Goal: Task Accomplishment & Management: Complete application form

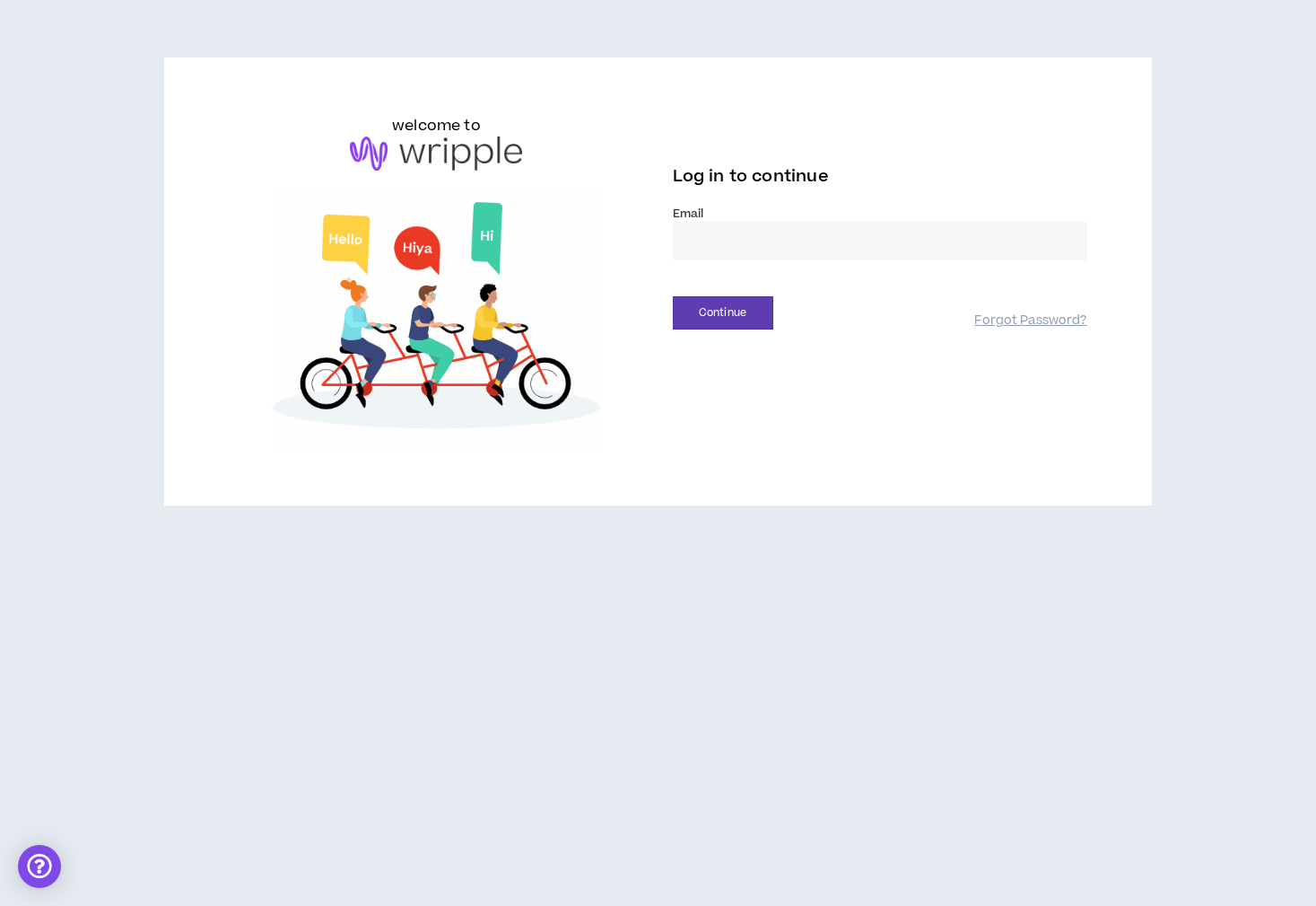
type input "**********"
click at [761, 316] on button "Continue" at bounding box center [723, 313] width 100 height 33
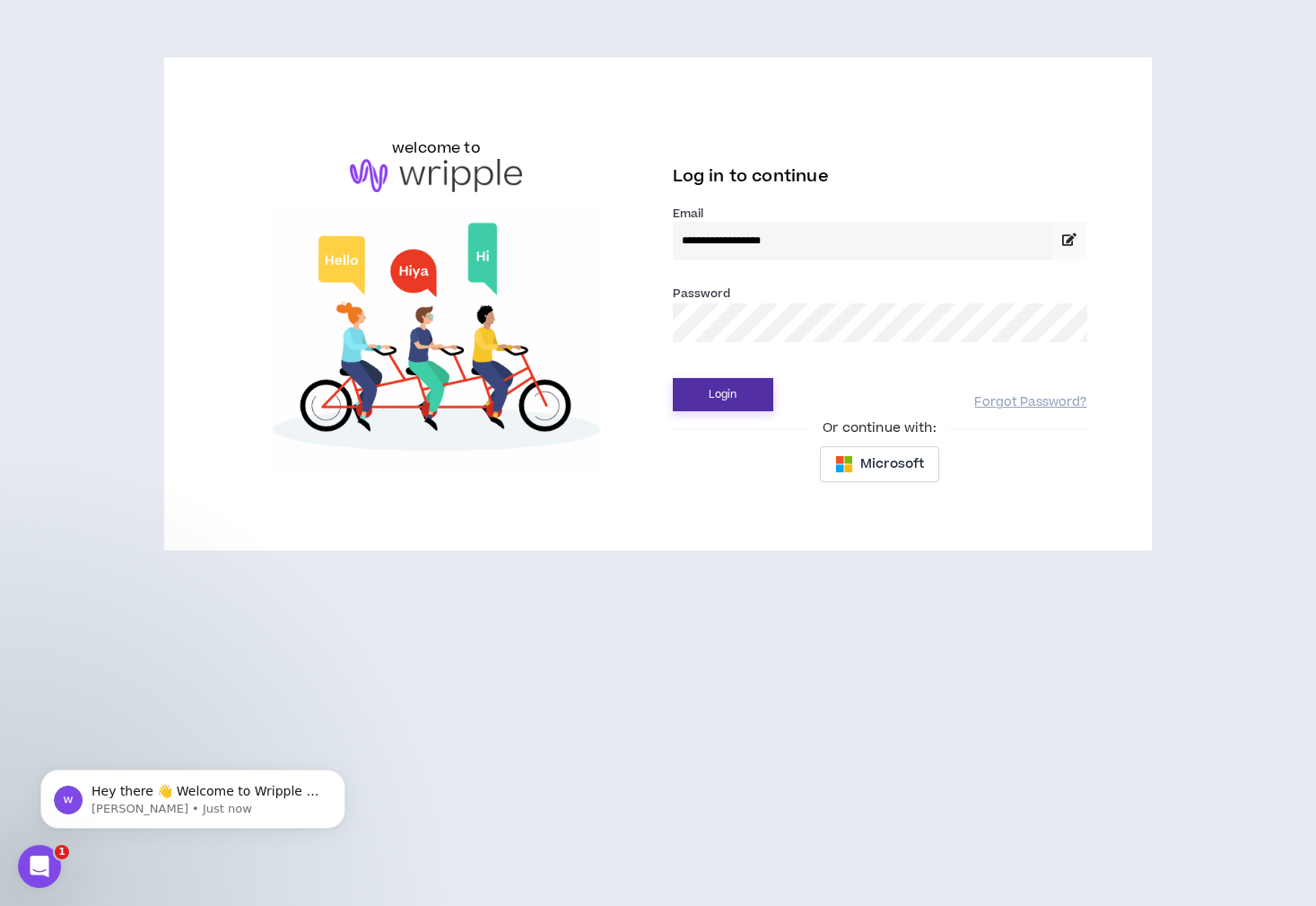
click at [731, 392] on button "Login" at bounding box center [723, 394] width 100 height 33
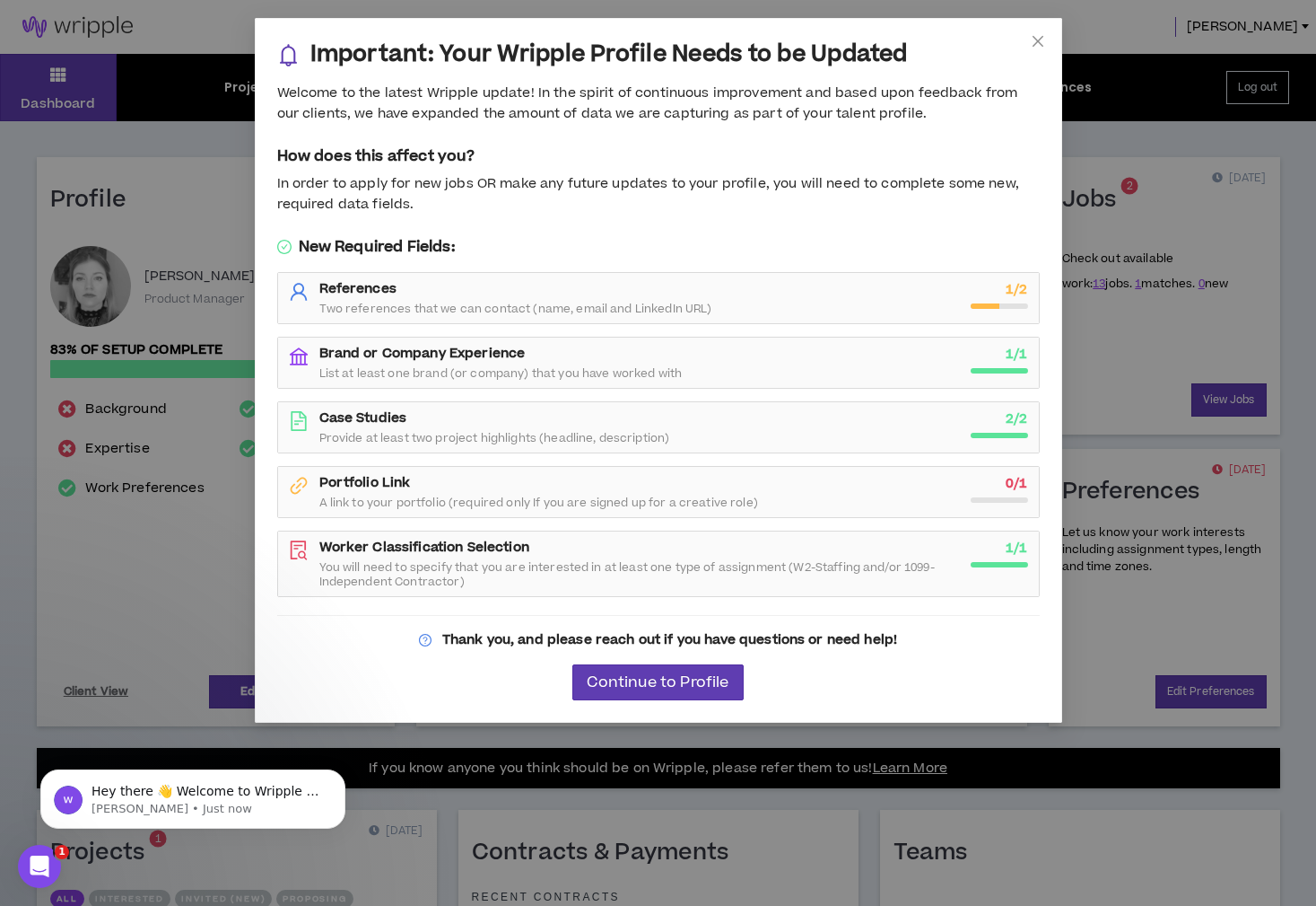
click at [701, 309] on span "Two references that we can contact (name, email and LinkedIn URL)" at bounding box center [515, 309] width 393 height 15
click at [634, 314] on span "Two references that we can contact (name, email and LinkedIn URL)" at bounding box center [515, 309] width 393 height 15
click at [671, 677] on span "Continue to Profile" at bounding box center [657, 682] width 141 height 17
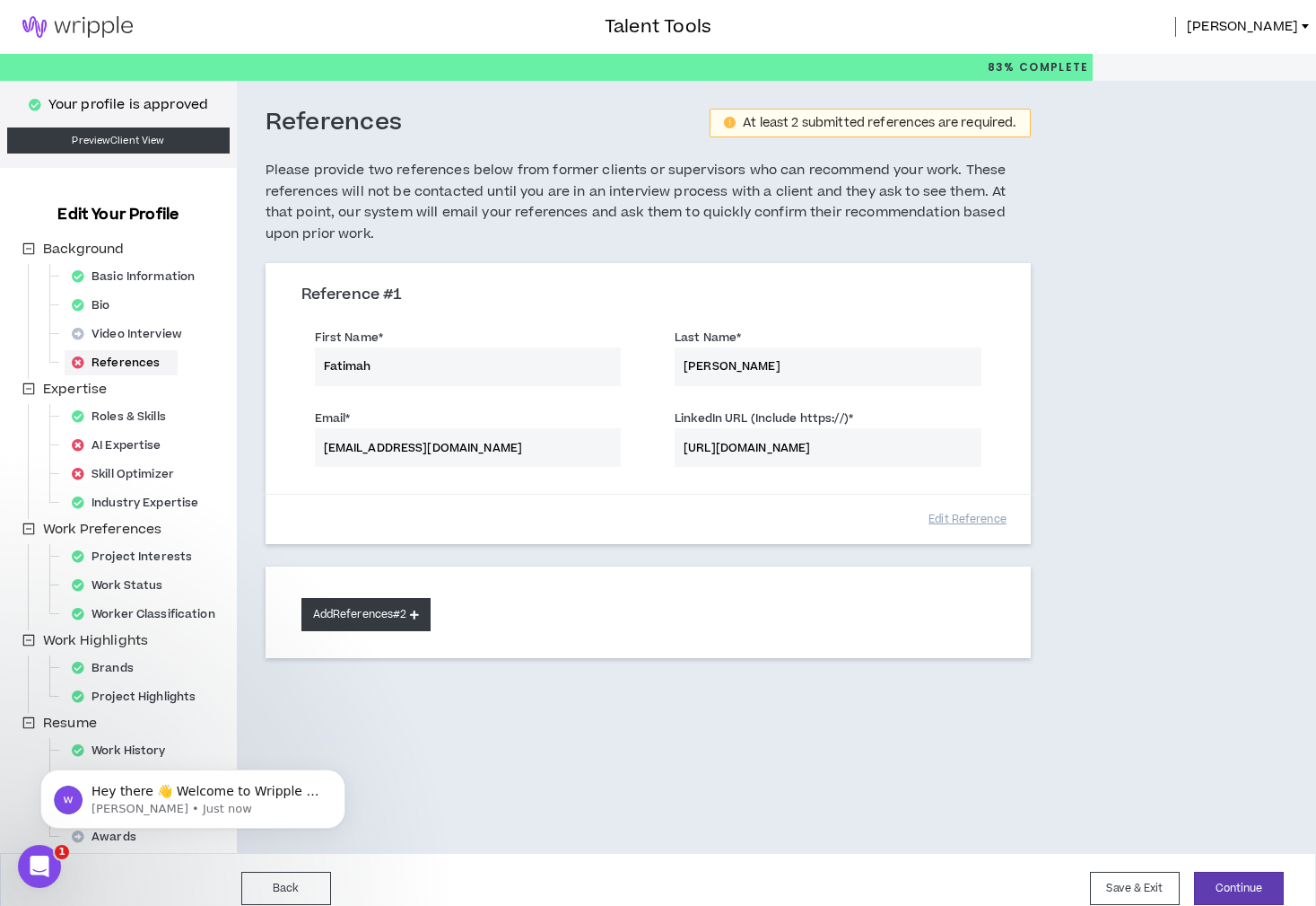
click at [426, 620] on button "Add References #2" at bounding box center [367, 614] width 130 height 33
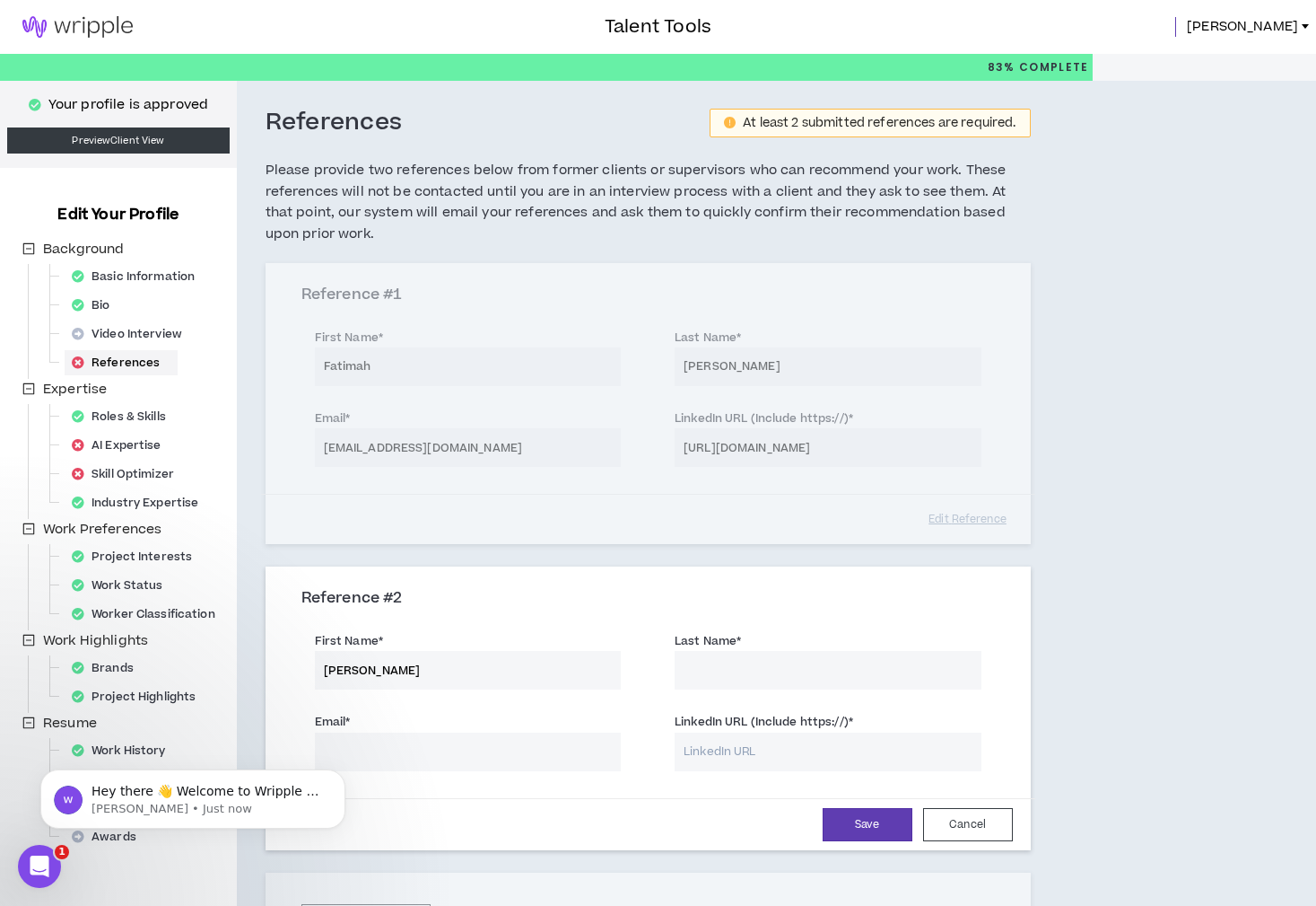
type input "Krista"
type input "Maryanski"
click at [1222, 657] on div "References At least 2 submitted references are required. Please provide two ref…" at bounding box center [731, 567] width 987 height 972
drag, startPoint x: 1051, startPoint y: 614, endPoint x: 913, endPoint y: 737, distance: 184.9
click at [1051, 614] on div "References At least 2 submitted references are required. Please provide two ref…" at bounding box center [648, 567] width 823 height 972
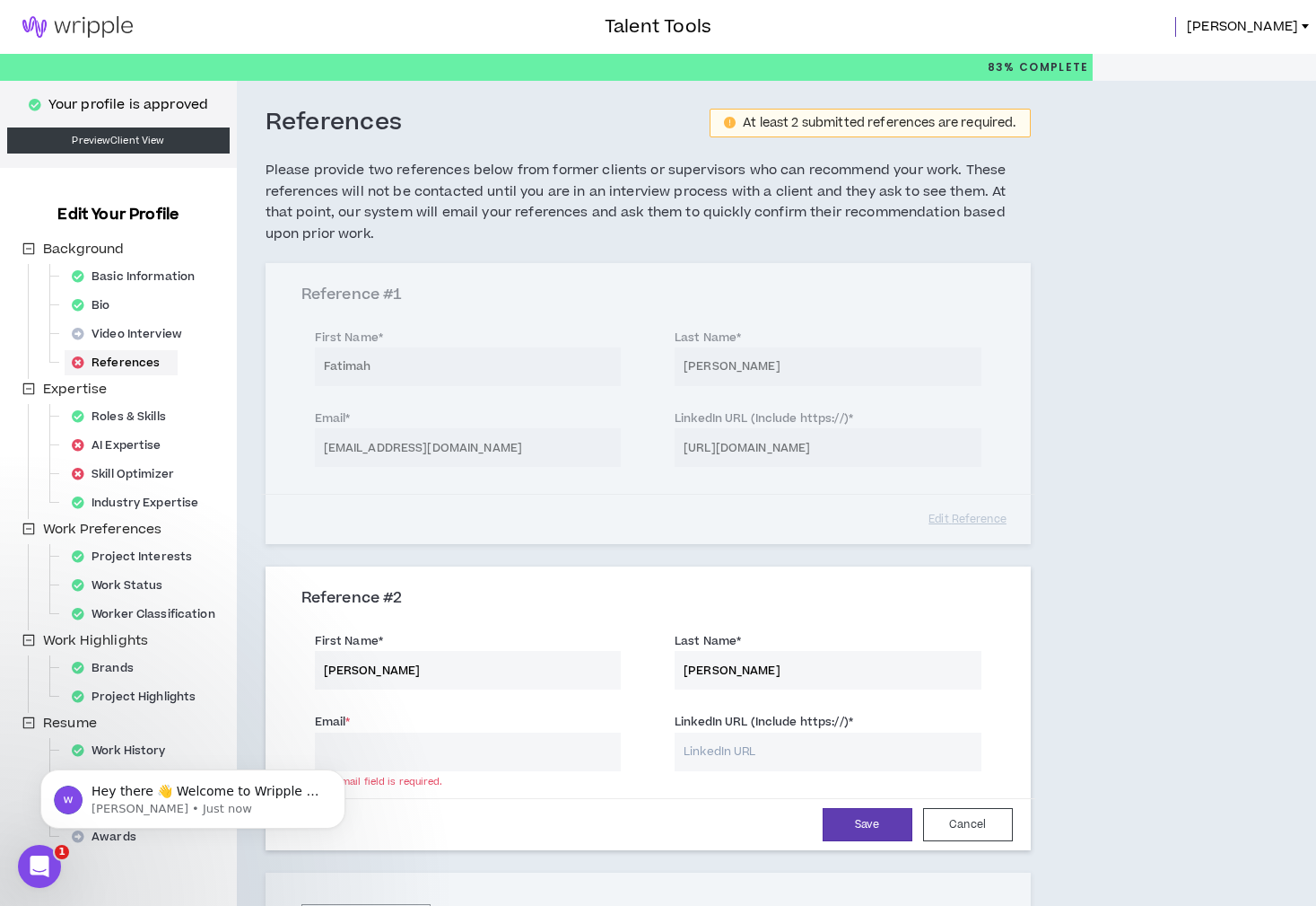
click at [969, 230] on h5 "Please provide two references below from former clients or supervisors who can …" at bounding box center [648, 202] width 765 height 85
drag, startPoint x: 978, startPoint y: 810, endPoint x: 725, endPoint y: 742, distance: 262.0
click at [978, 810] on button "Cancel" at bounding box center [968, 824] width 89 height 33
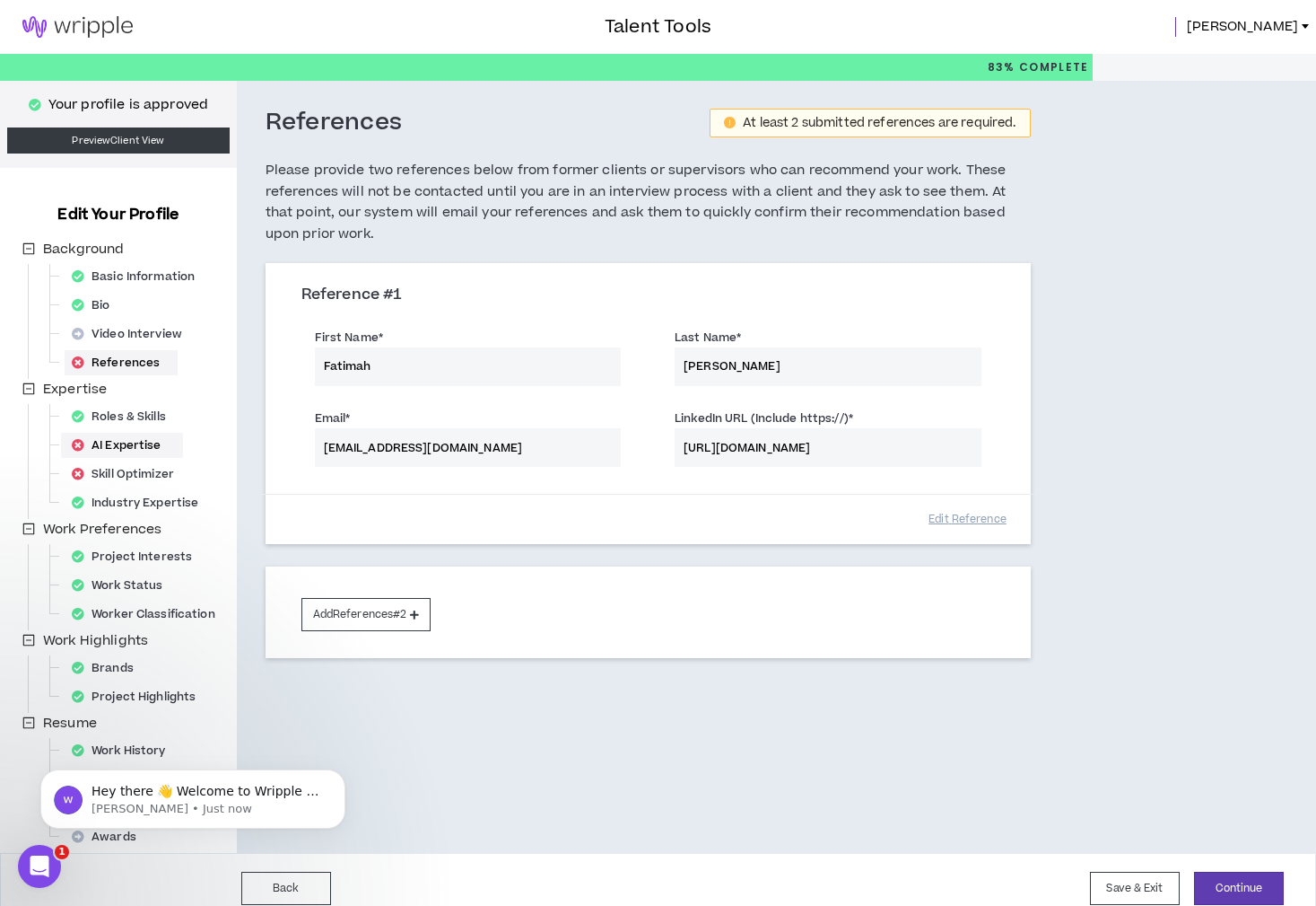
click at [128, 440] on div "AI Expertise" at bounding box center [122, 445] width 115 height 26
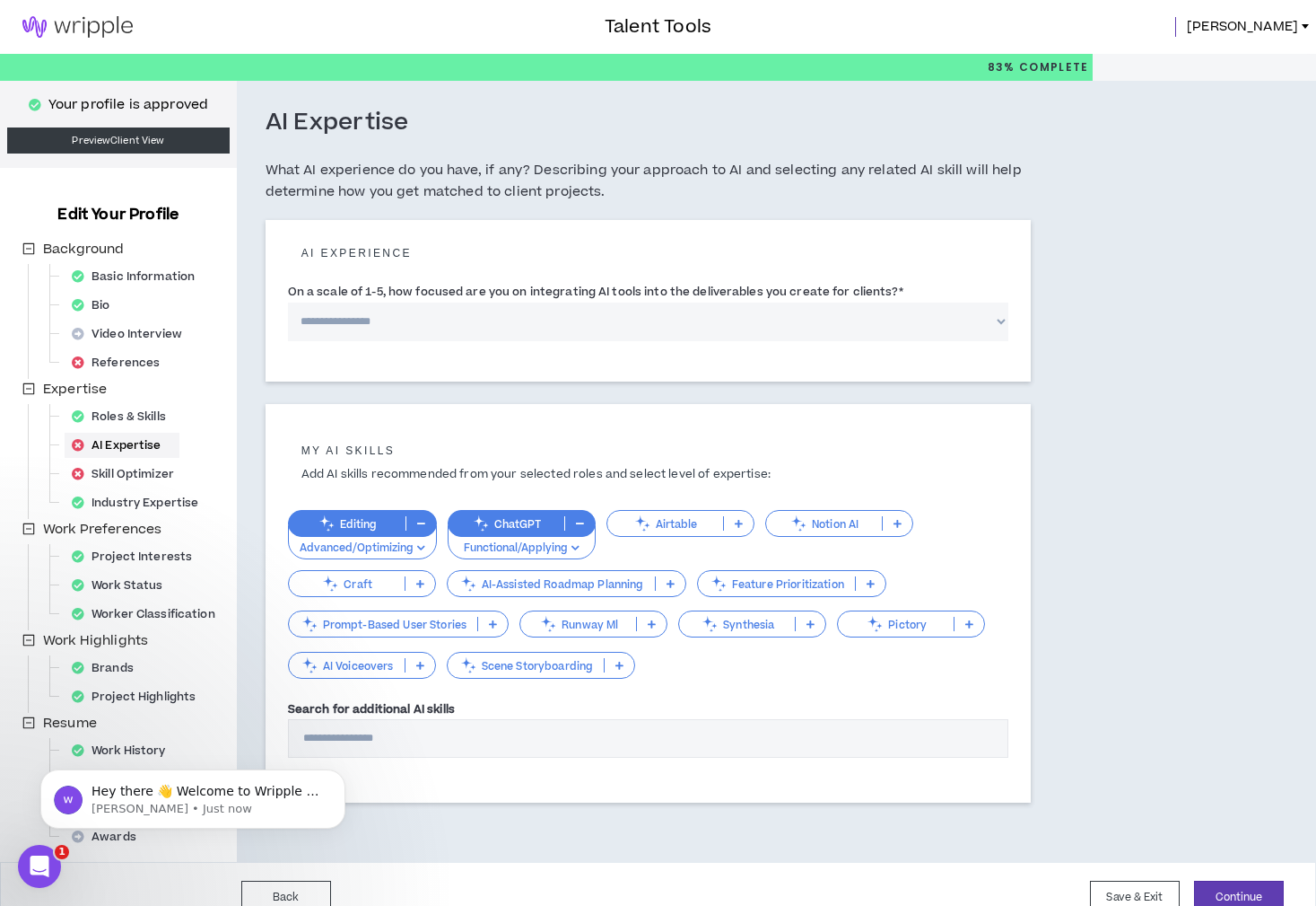
click at [735, 524] on icon at bounding box center [739, 524] width 8 height 9
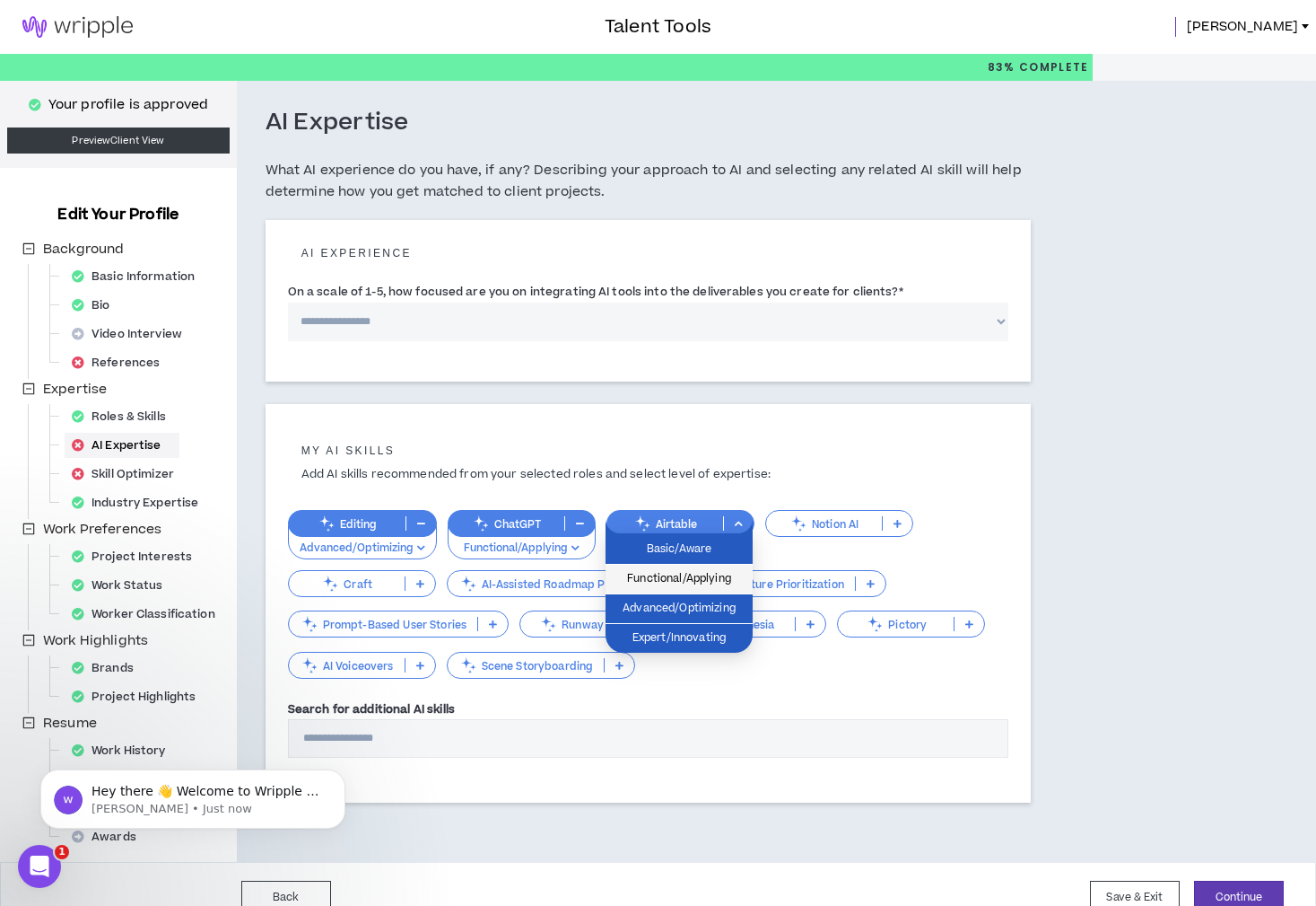
click at [704, 569] on span "Functional/Applying" at bounding box center [679, 579] width 126 height 20
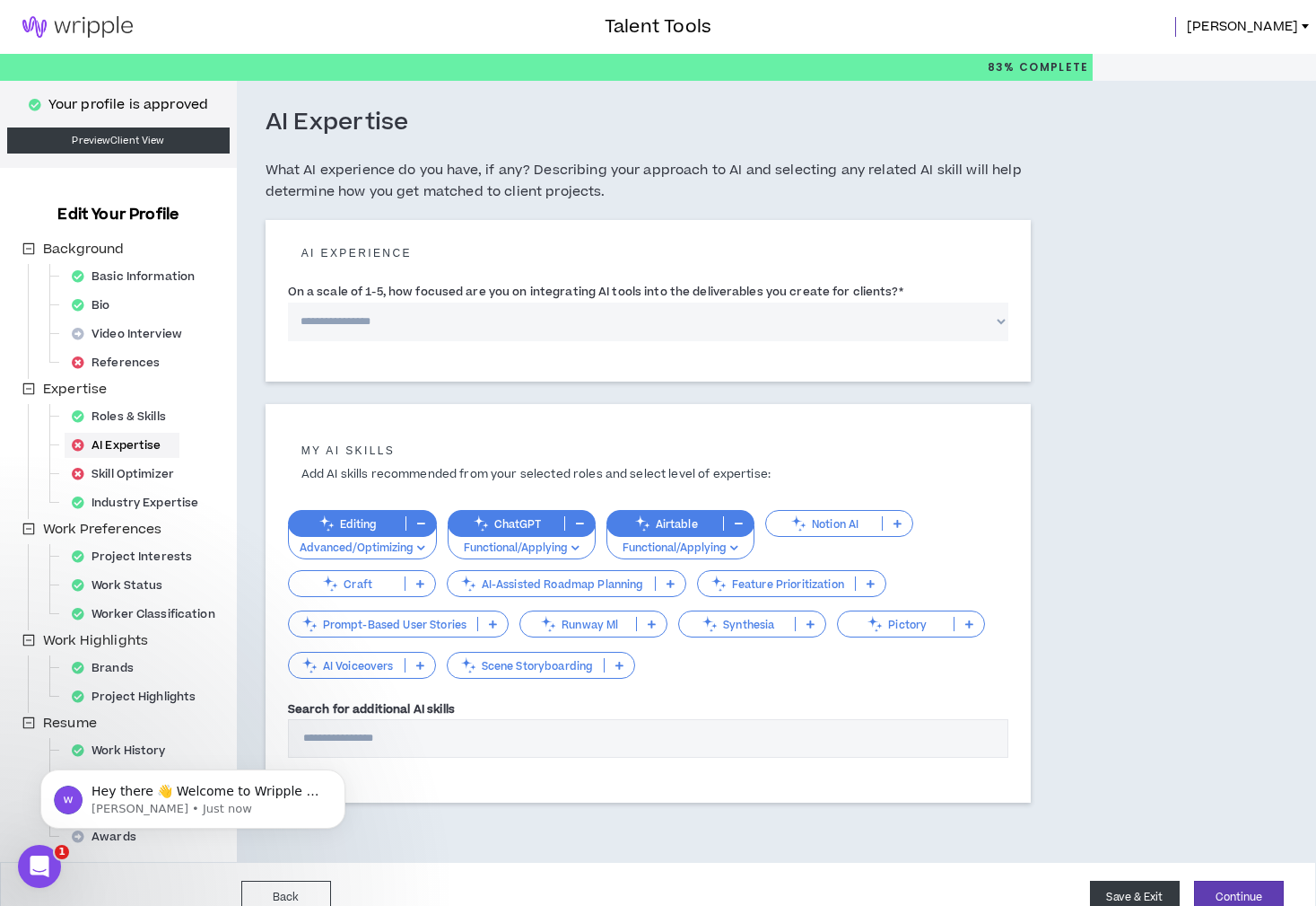
click at [1137, 886] on button "Save & Exit" at bounding box center [1135, 897] width 89 height 33
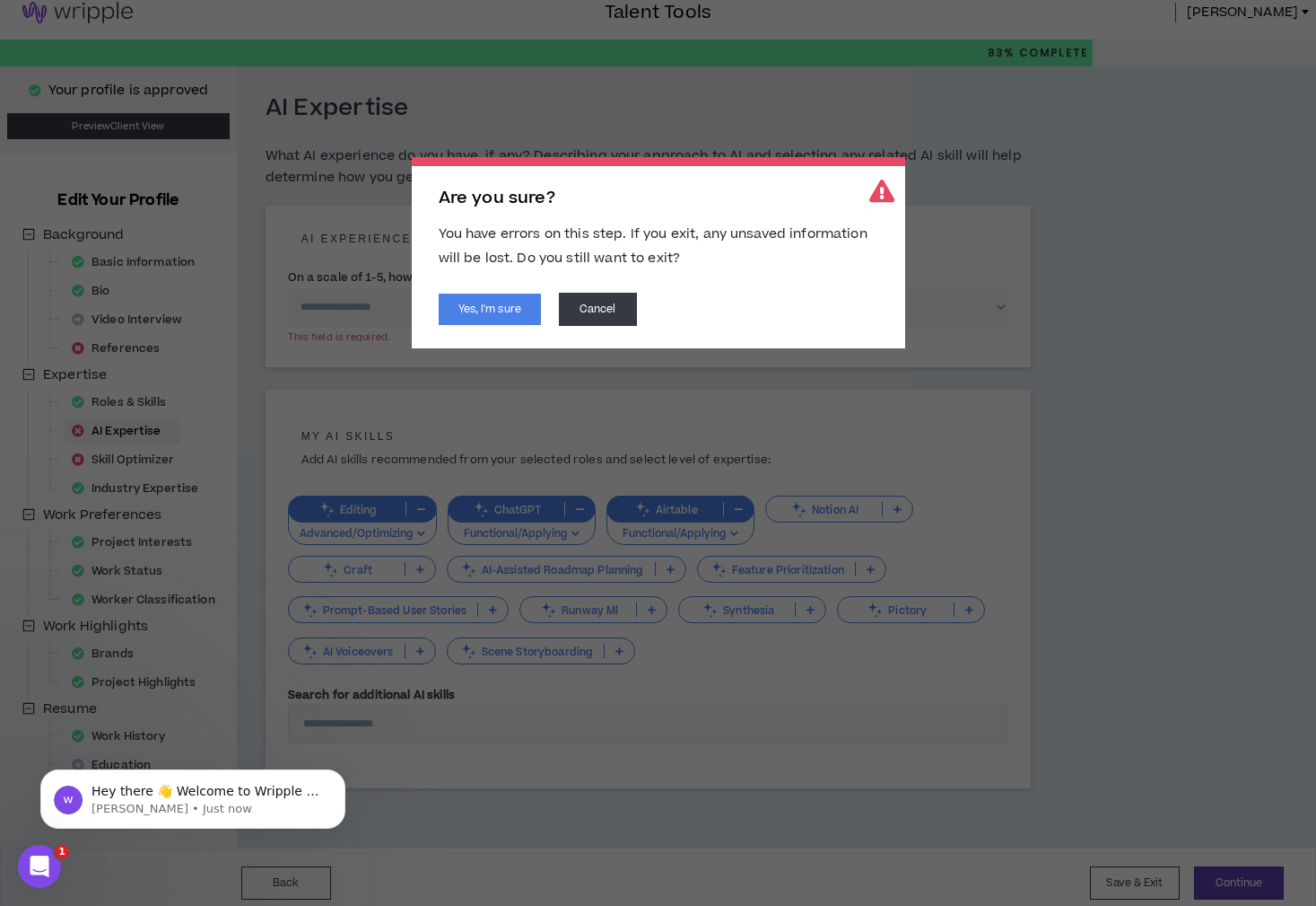
scroll to position [23, 0]
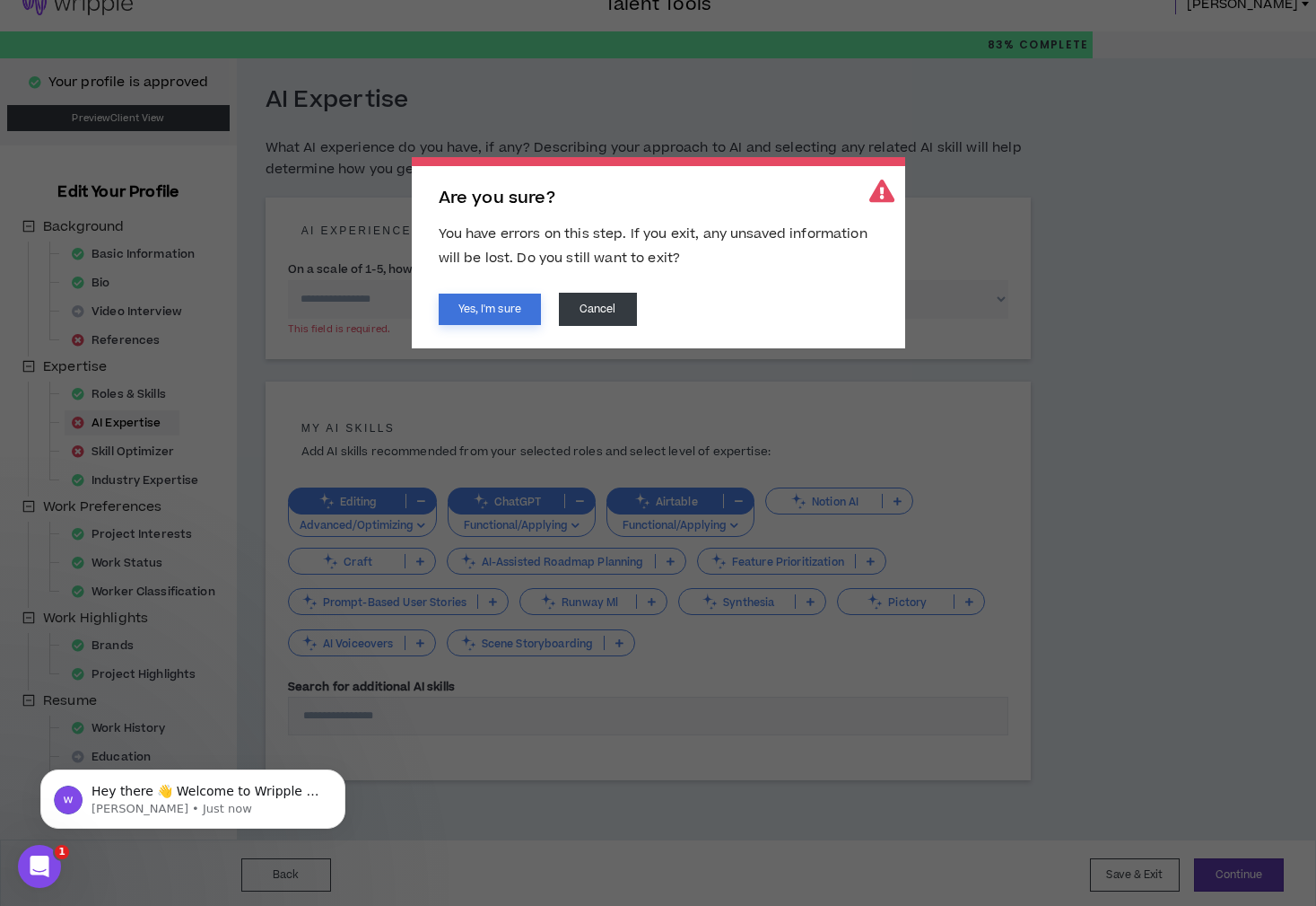
click at [526, 309] on button "Yes, I'm sure" at bounding box center [490, 309] width 102 height 31
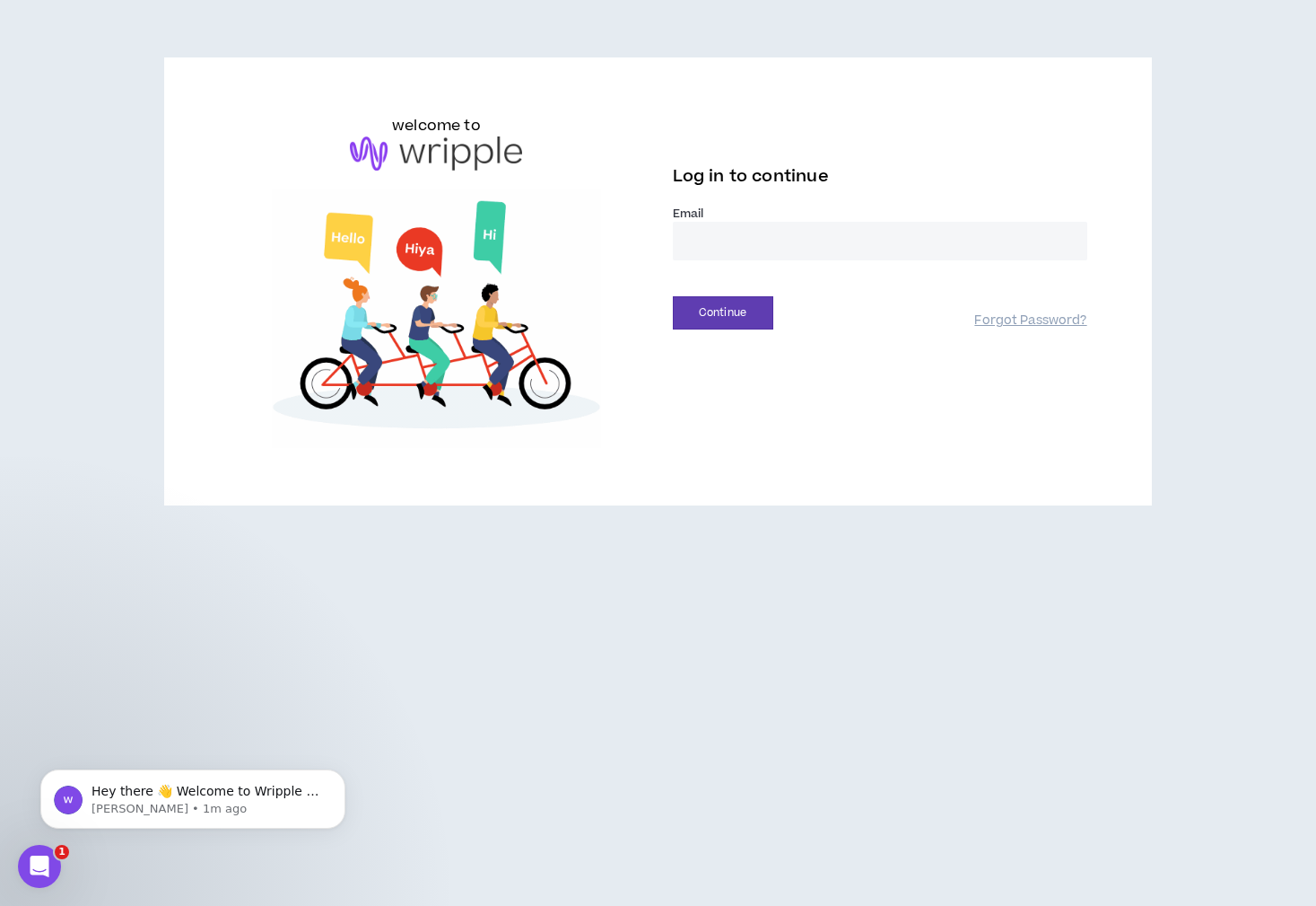
type input "**********"
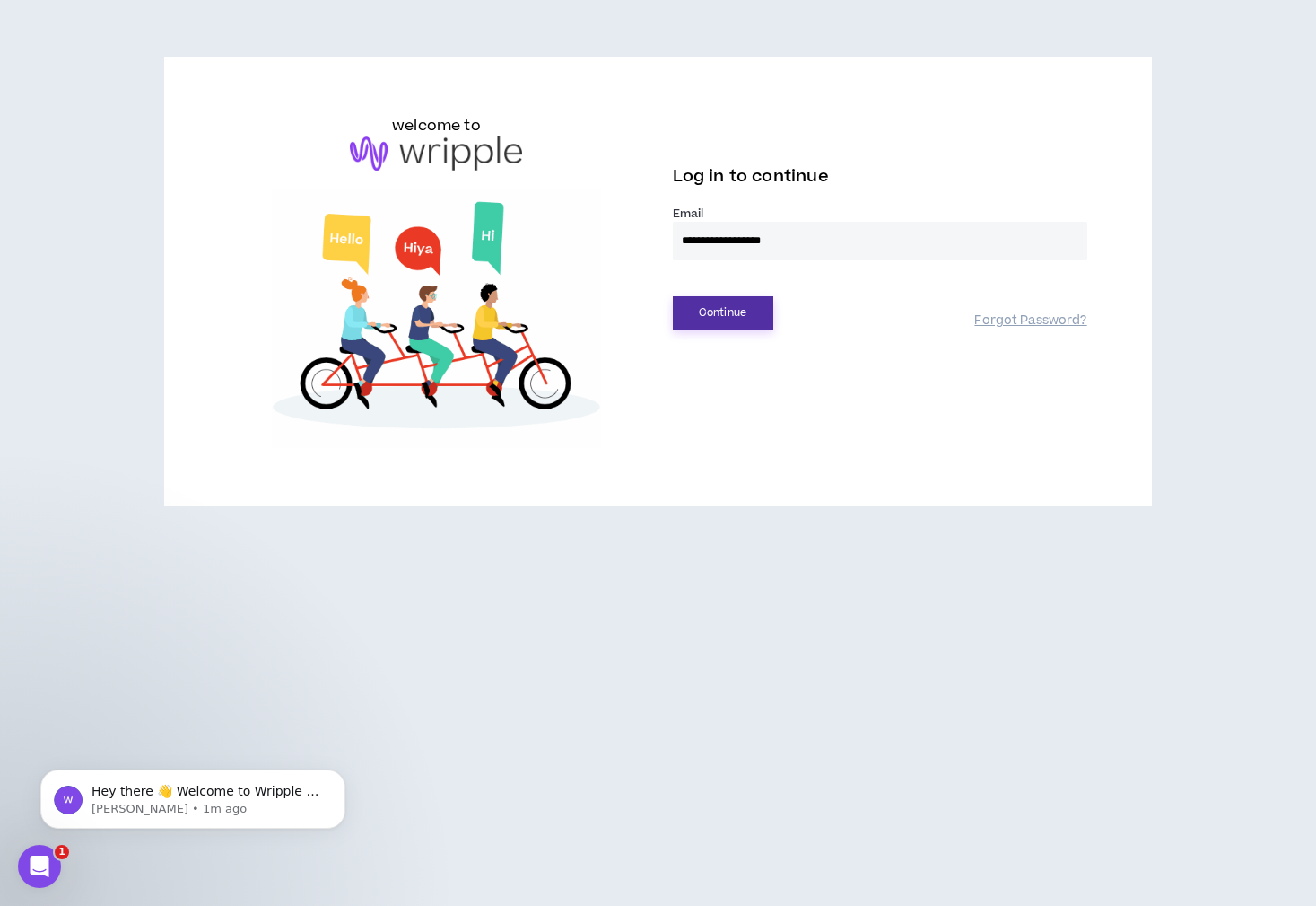
click at [749, 308] on button "Continue" at bounding box center [723, 313] width 100 height 33
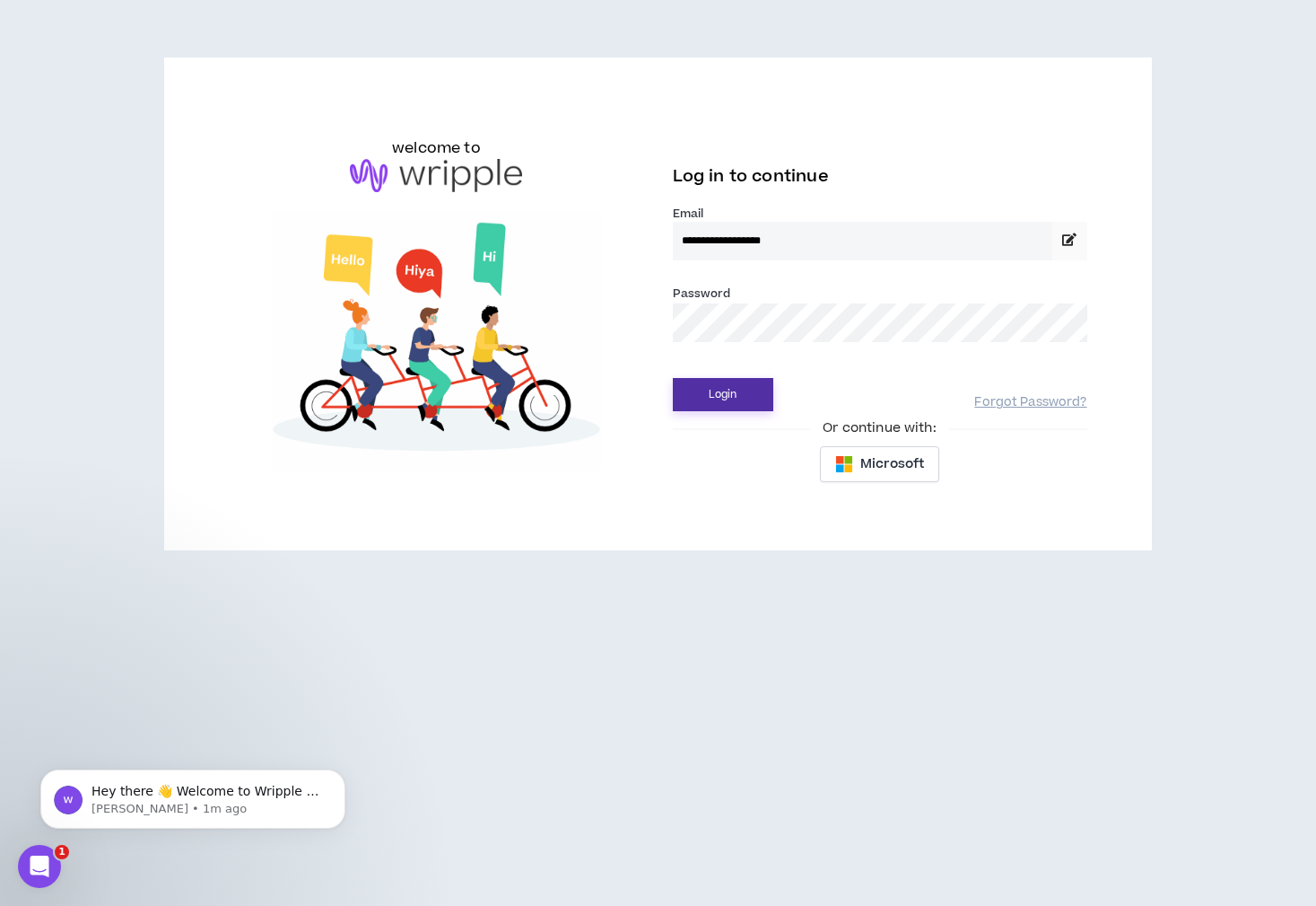
click at [734, 383] on button "Login" at bounding box center [723, 394] width 100 height 33
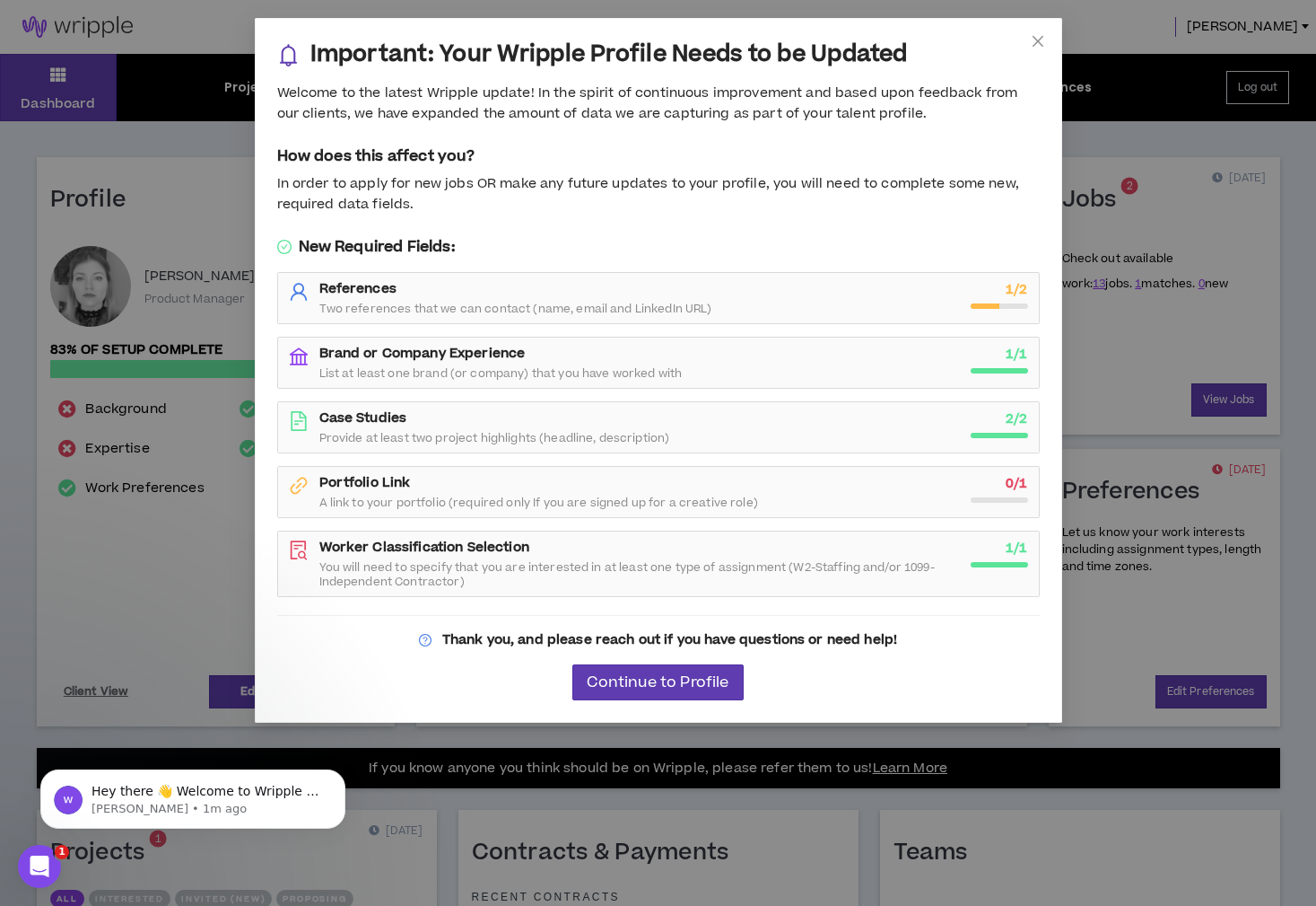
click at [464, 492] on div "Portfolio Link A link to your portfolio (required only If you are signed up for…" at bounding box center [639, 491] width 640 height 36
click at [716, 667] on button "Continue to Profile" at bounding box center [658, 682] width 171 height 36
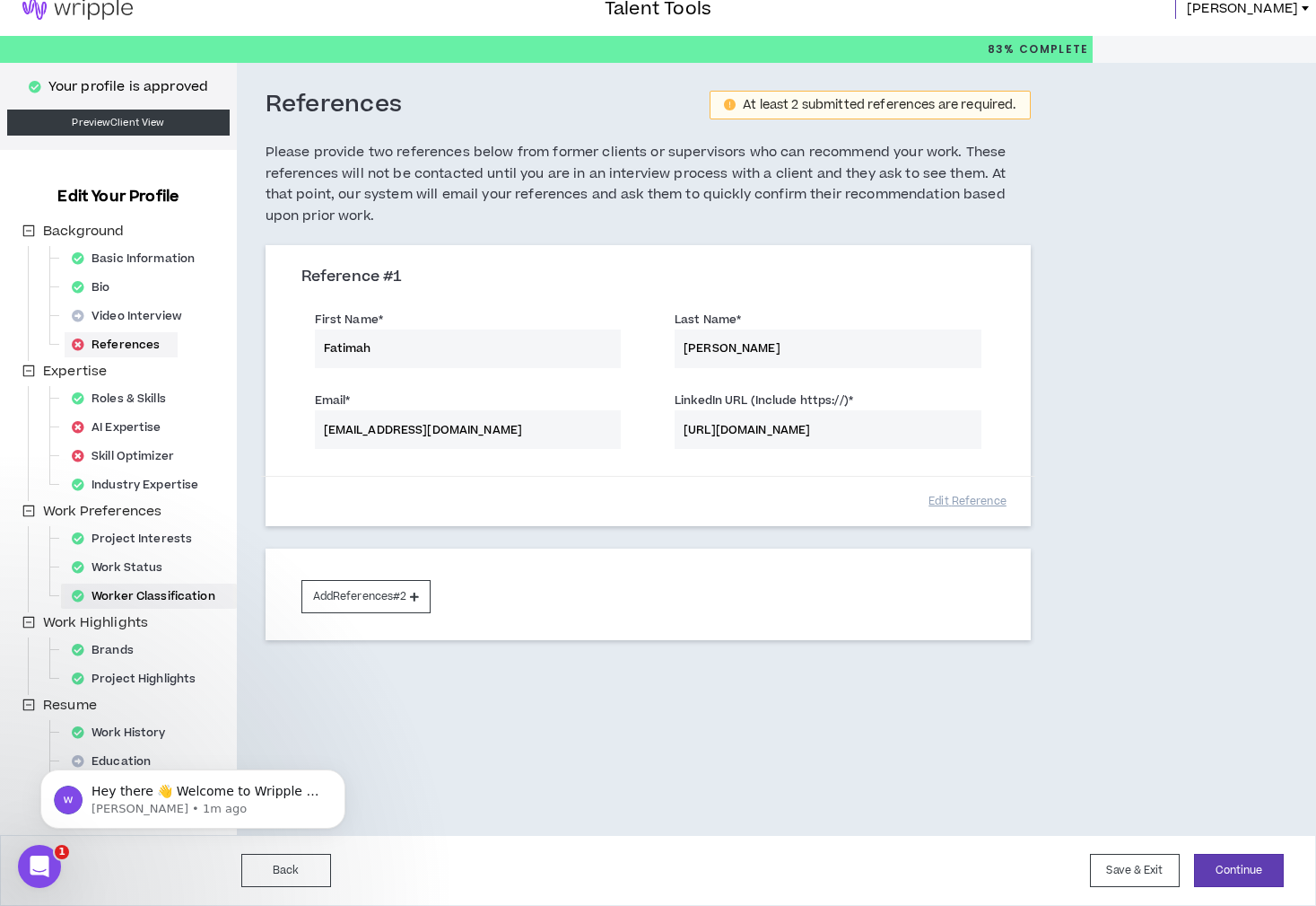
scroll to position [18, 0]
click at [1230, 878] on button "Continue" at bounding box center [1238, 870] width 89 height 33
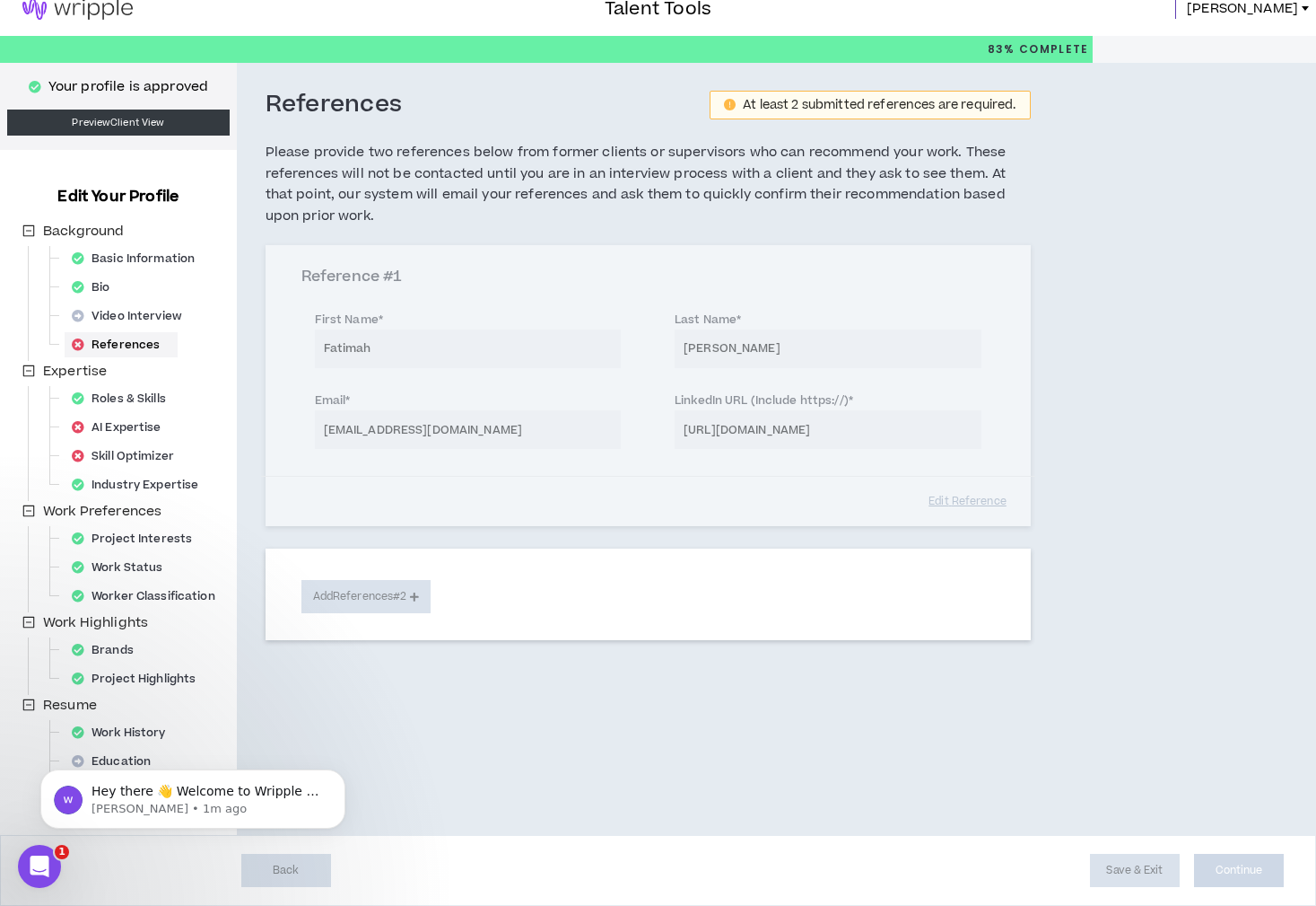
select select "**"
select select "***"
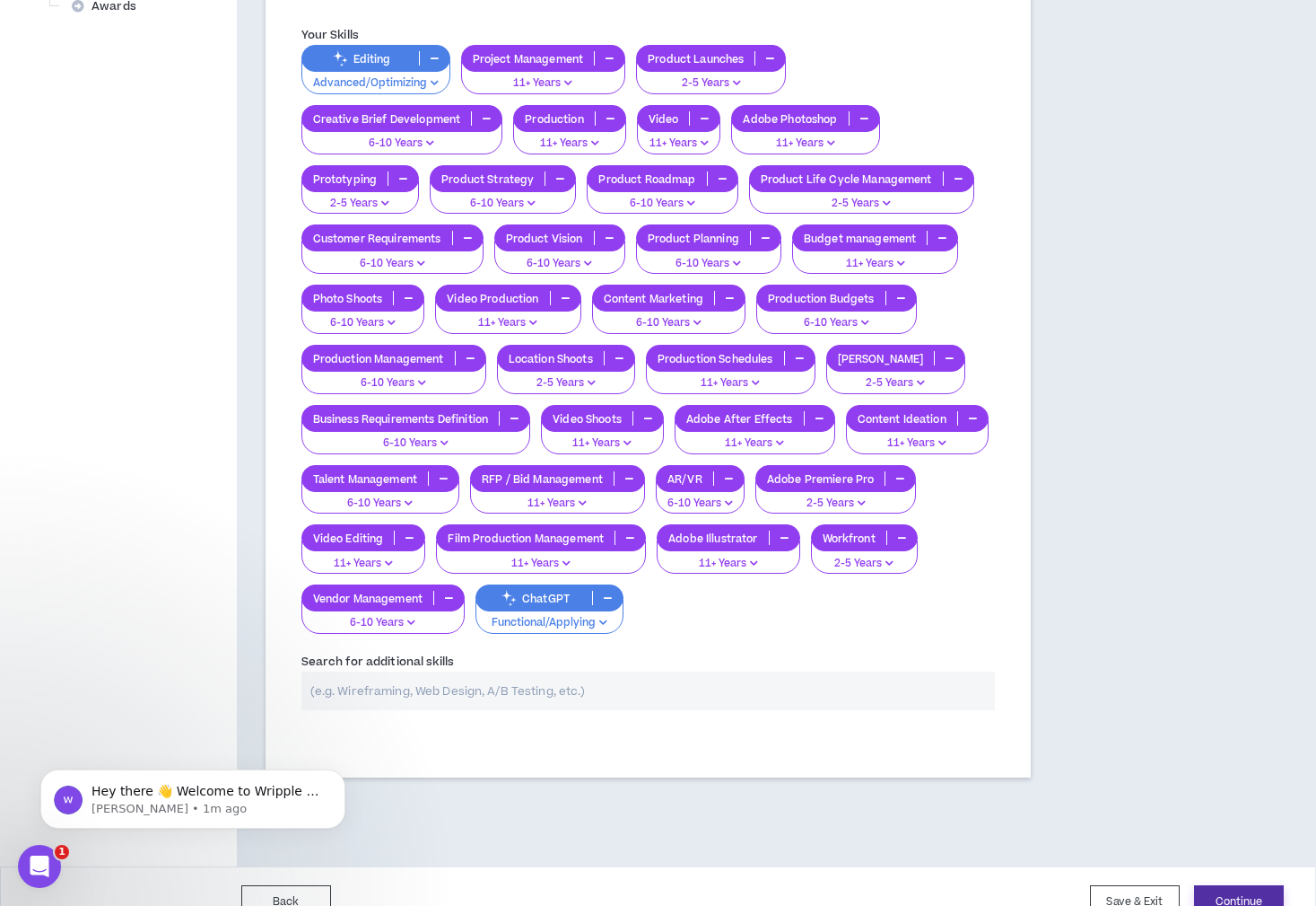
scroll to position [831, 0]
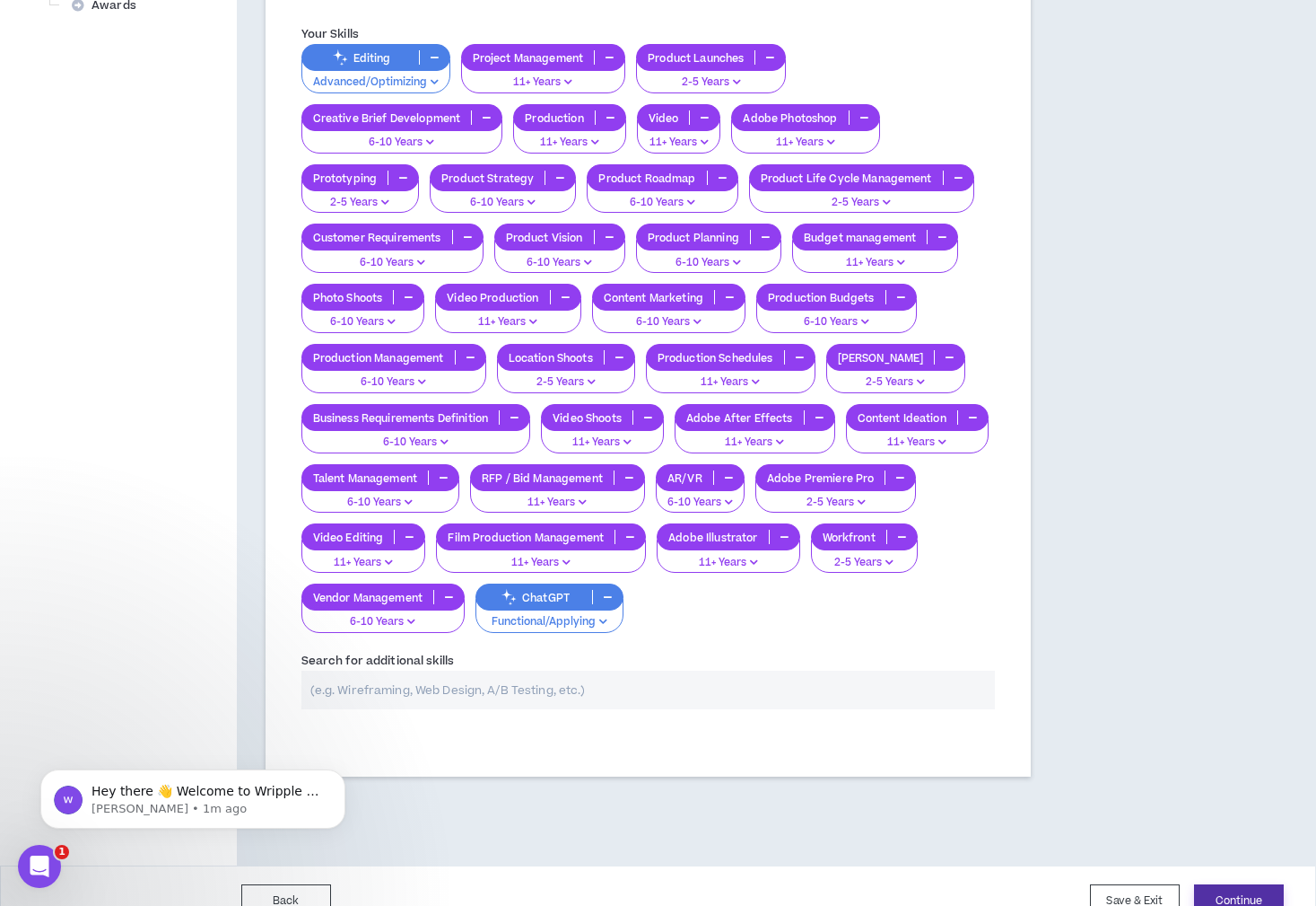
click at [1229, 884] on button "Continue" at bounding box center [1238, 901] width 89 height 33
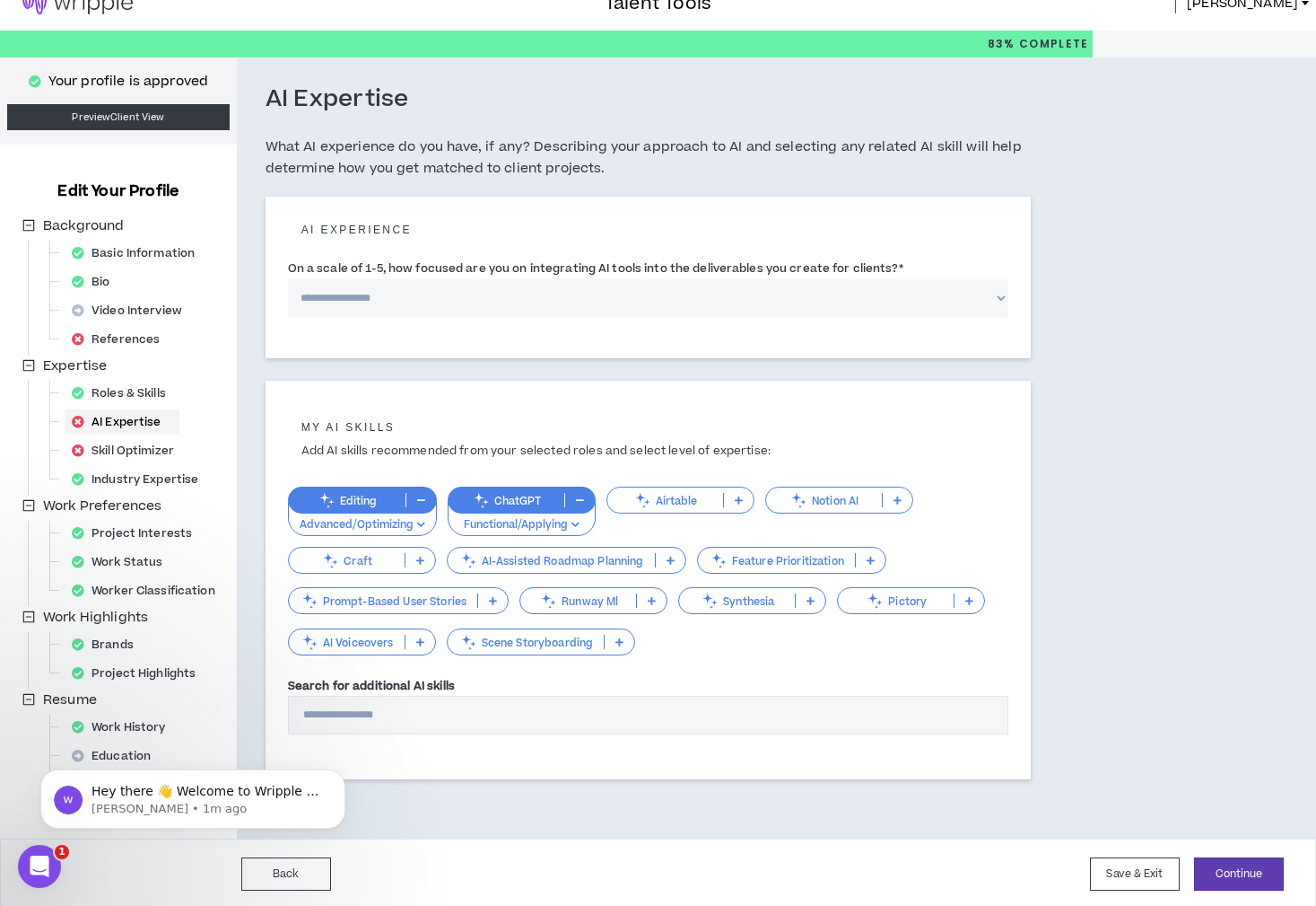
scroll to position [23, 0]
select select "*"
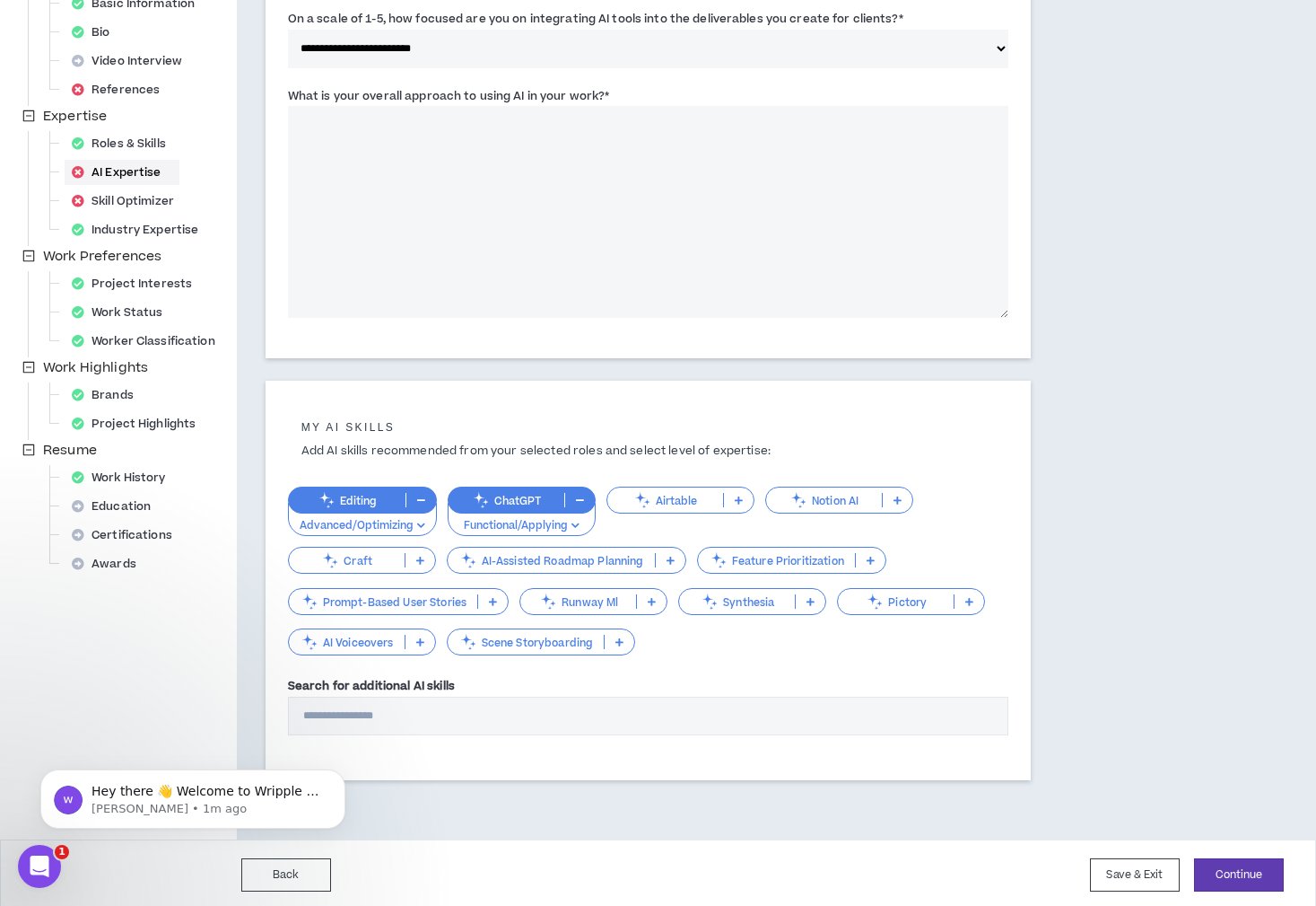
scroll to position [272, 0]
click at [415, 199] on textarea "What is your overall approach to using AI in your work? *" at bounding box center [648, 213] width 720 height 212
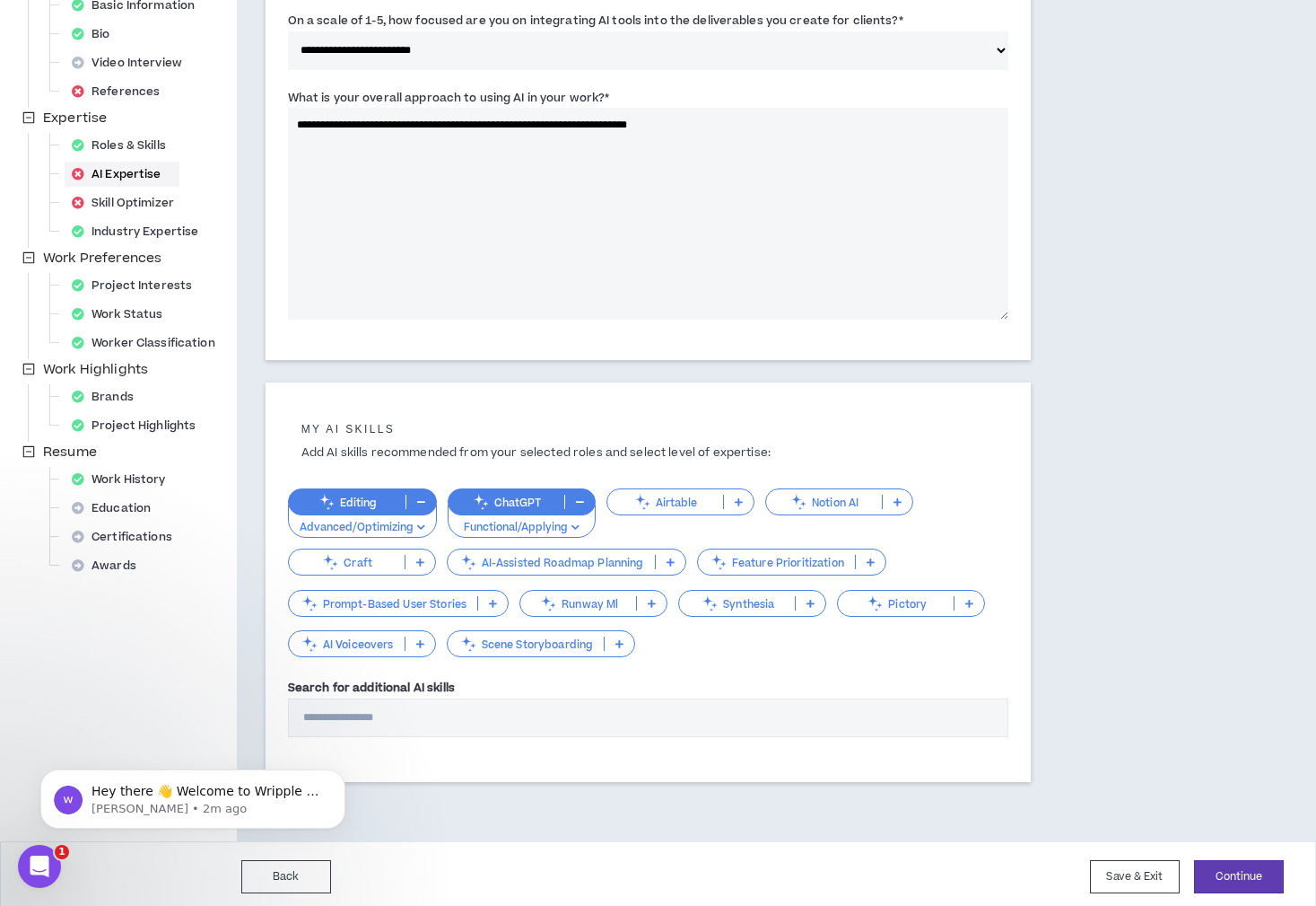
scroll to position [274, 0]
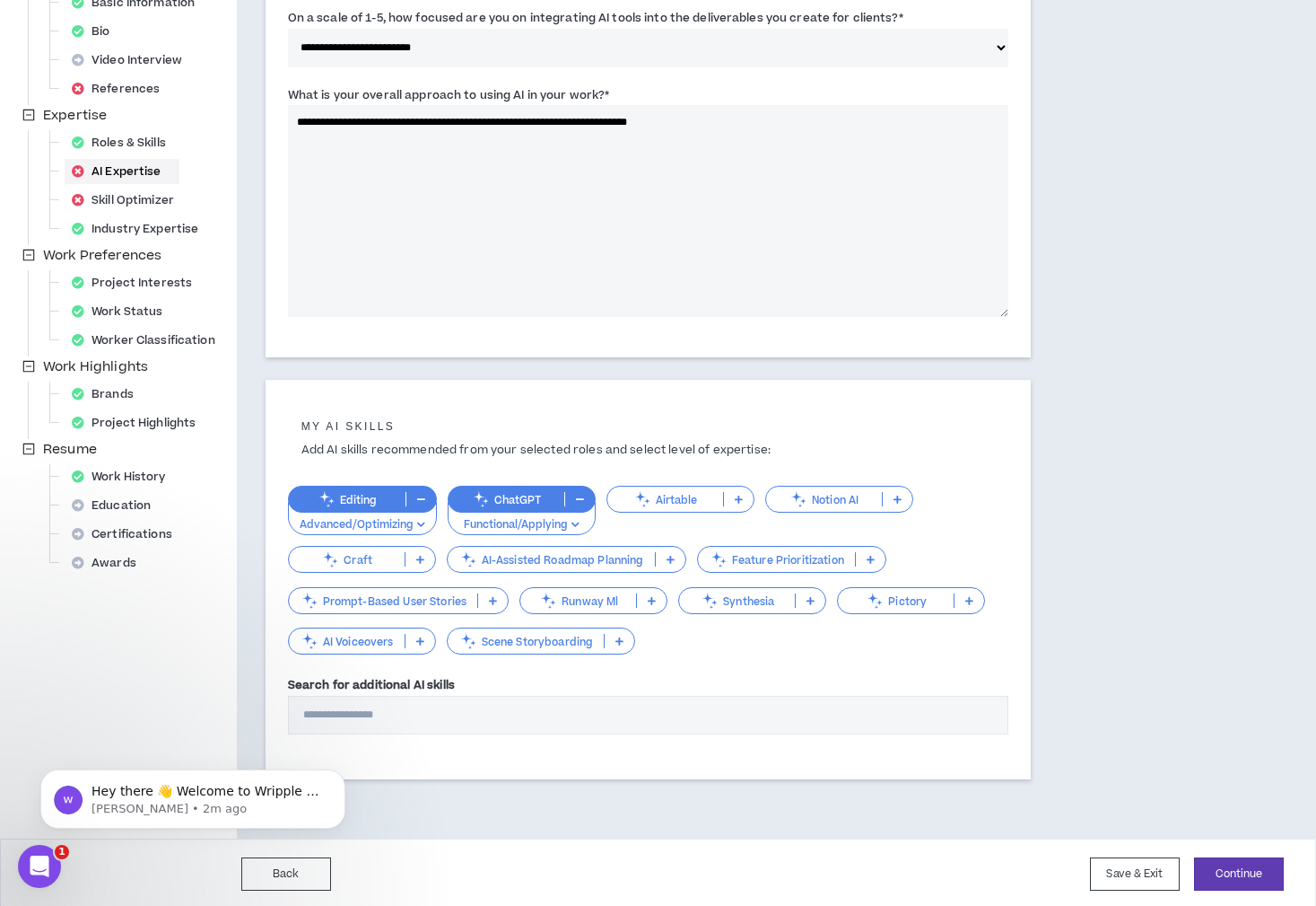
drag, startPoint x: 768, startPoint y: 134, endPoint x: 340, endPoint y: 111, distance: 428.6
click at [326, 108] on textarea "**********" at bounding box center [648, 211] width 720 height 212
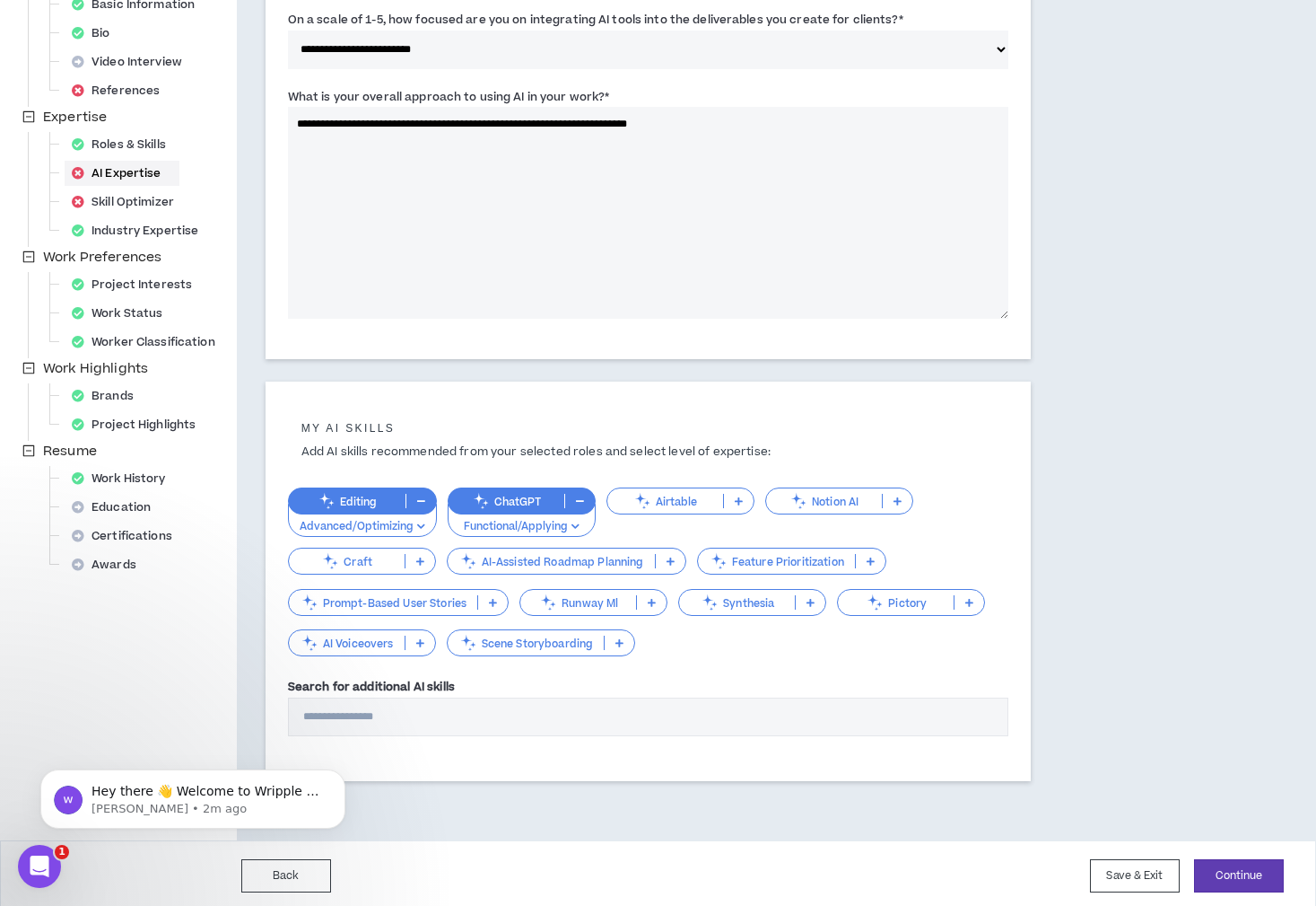
paste textarea "**********"
type textarea "**********"
click at [1247, 869] on button "Continue" at bounding box center [1238, 875] width 89 height 33
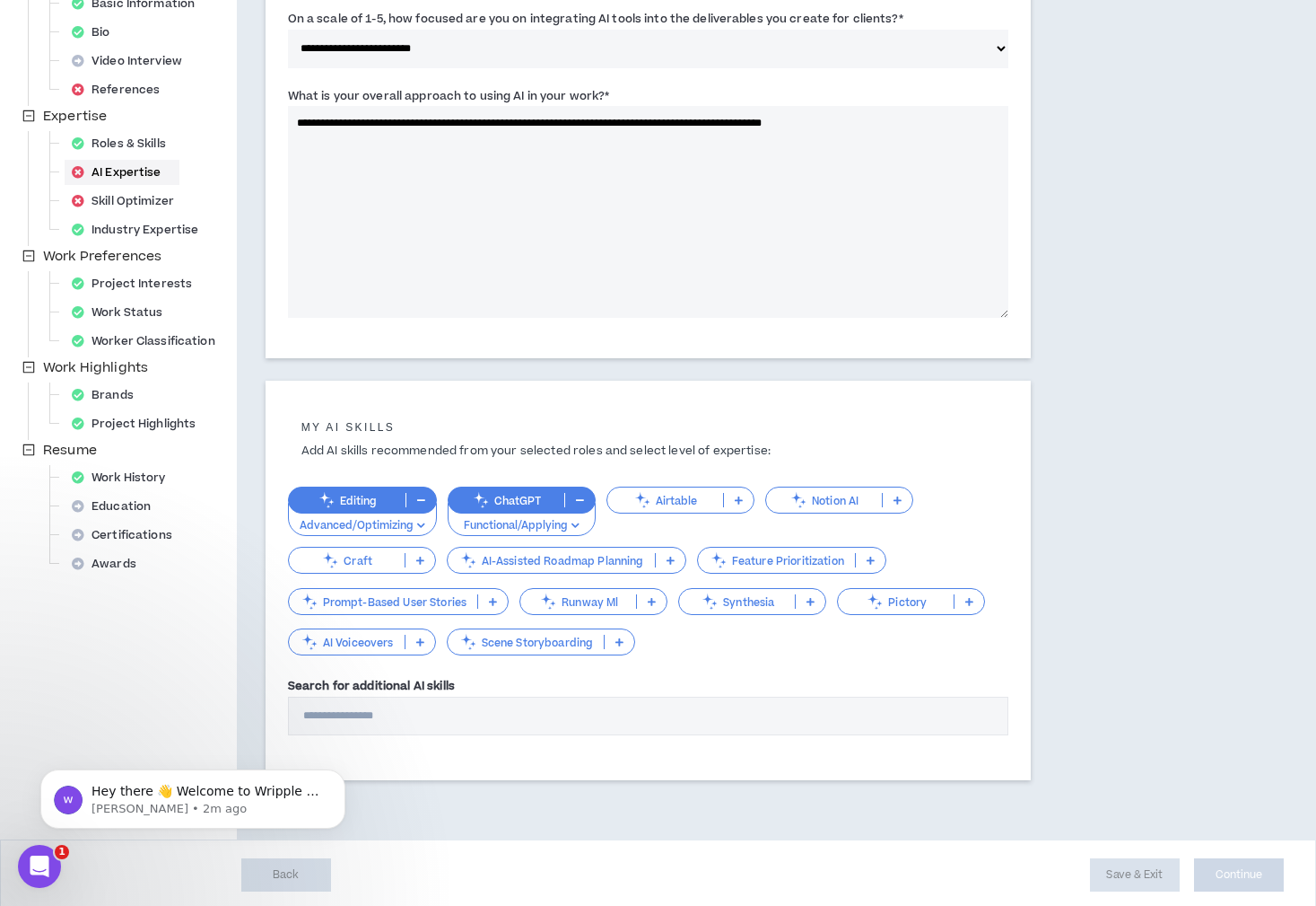
scroll to position [263, 0]
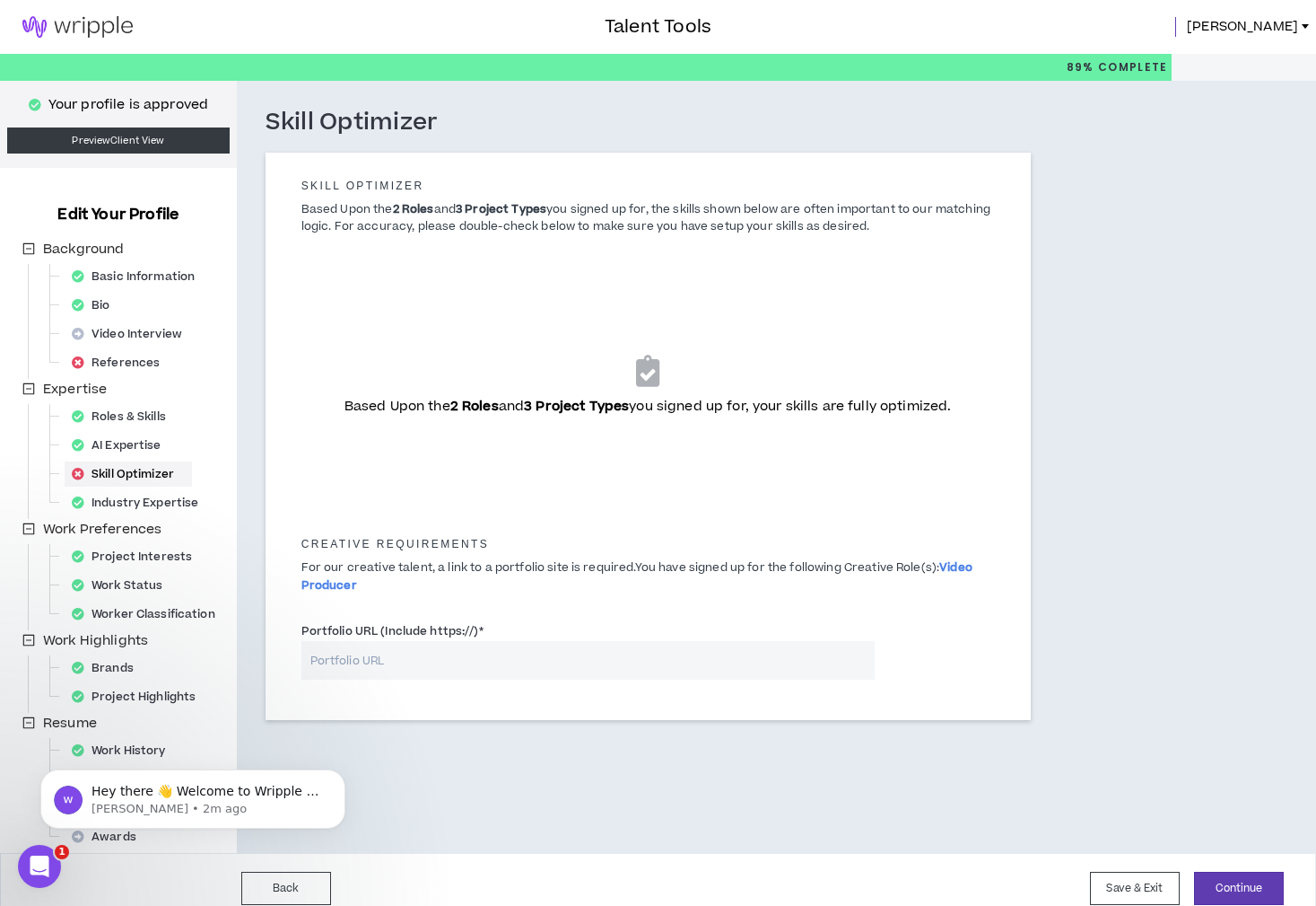
click at [603, 676] on input "Portfolio URL (Include https://) *" at bounding box center [588, 660] width 574 height 38
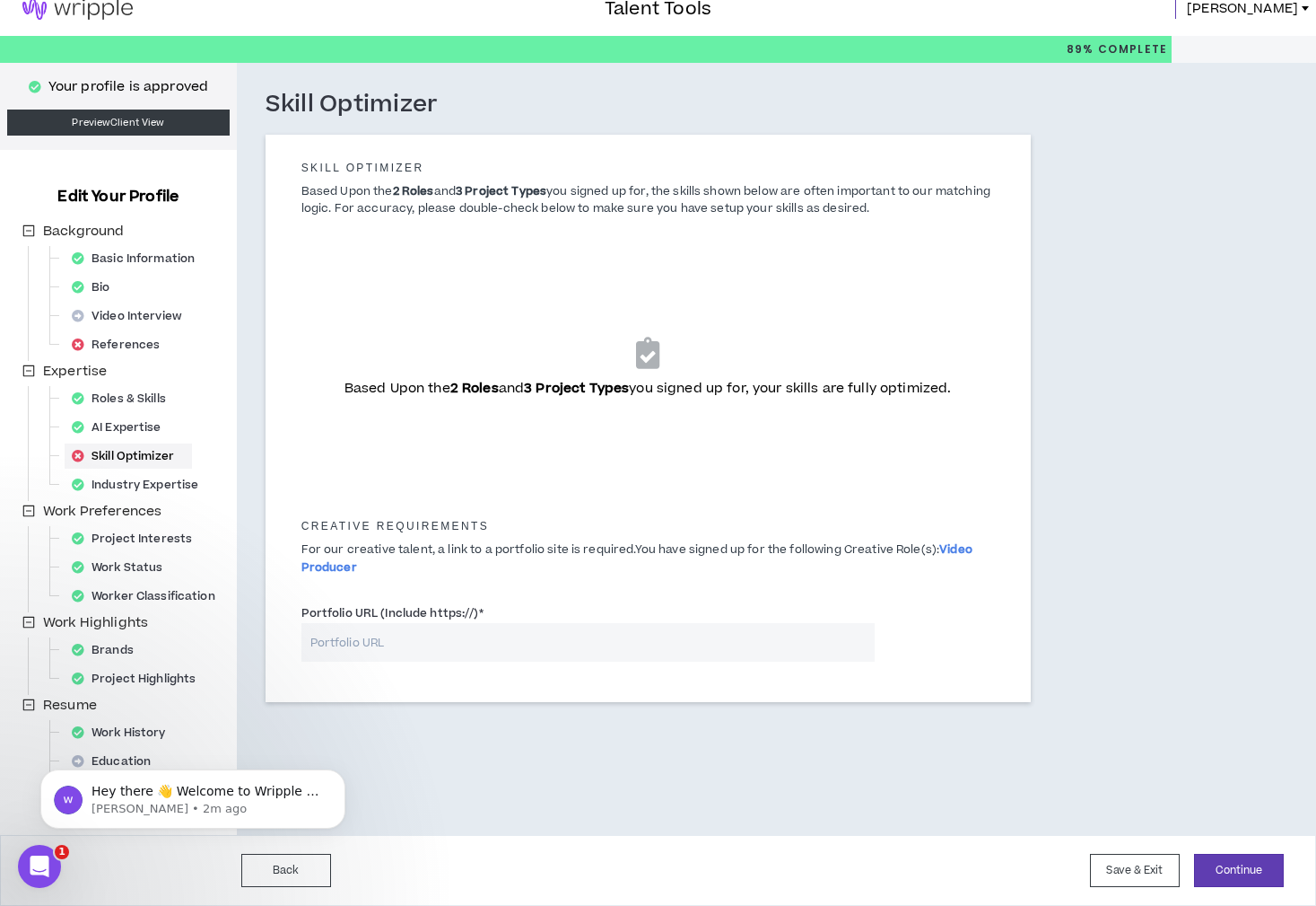
scroll to position [18, 0]
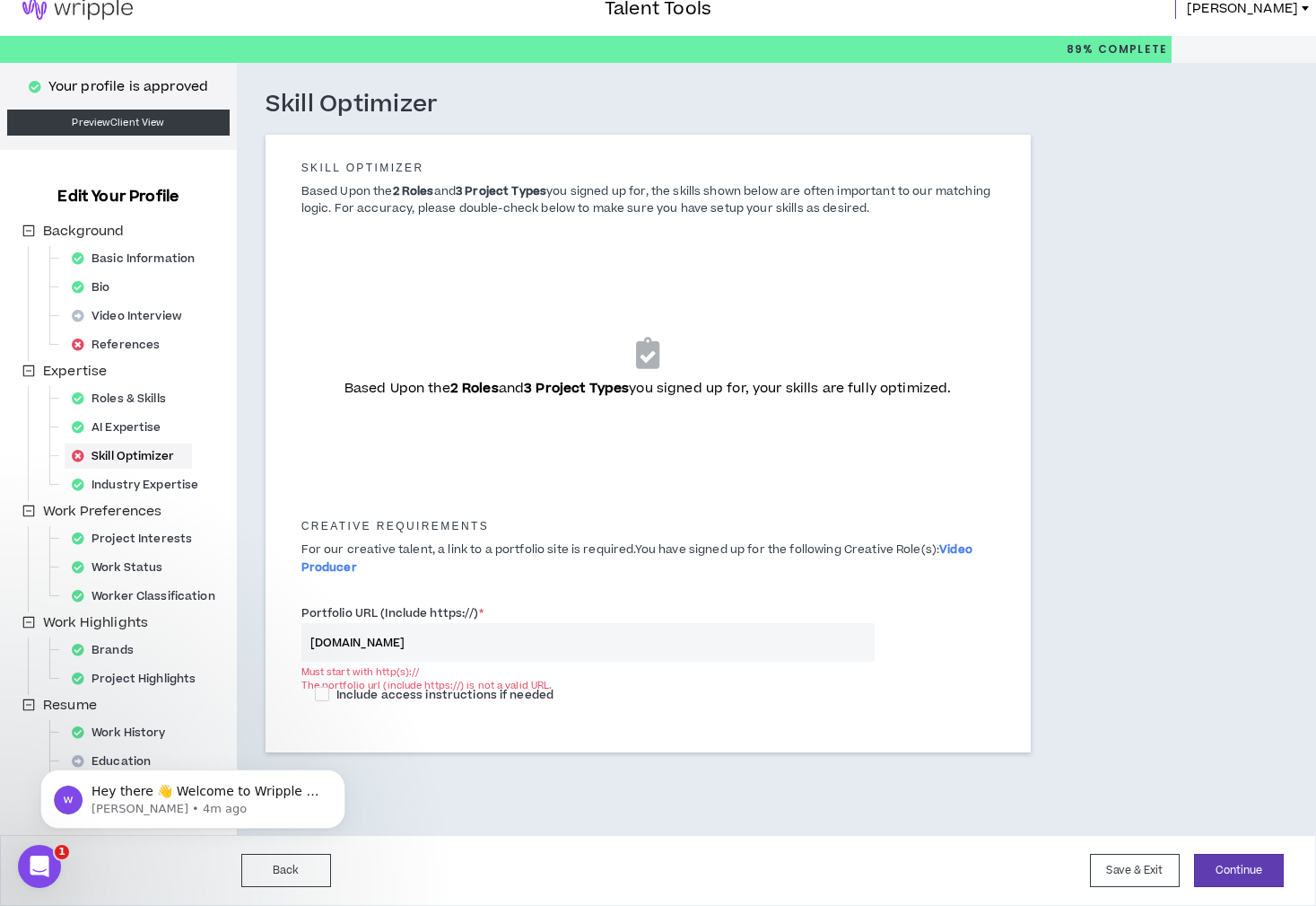
drag, startPoint x: 434, startPoint y: 641, endPoint x: 302, endPoint y: 638, distance: 132.0
click at [302, 638] on input "brandyvfx.com" at bounding box center [588, 642] width 574 height 38
paste input "I leverage AI as a tool to support communications, tailoring the approach based…"
click at [431, 635] on input "brandyvfx.com" at bounding box center [588, 642] width 574 height 38
drag, startPoint x: 433, startPoint y: 641, endPoint x: 256, endPoint y: 639, distance: 177.0
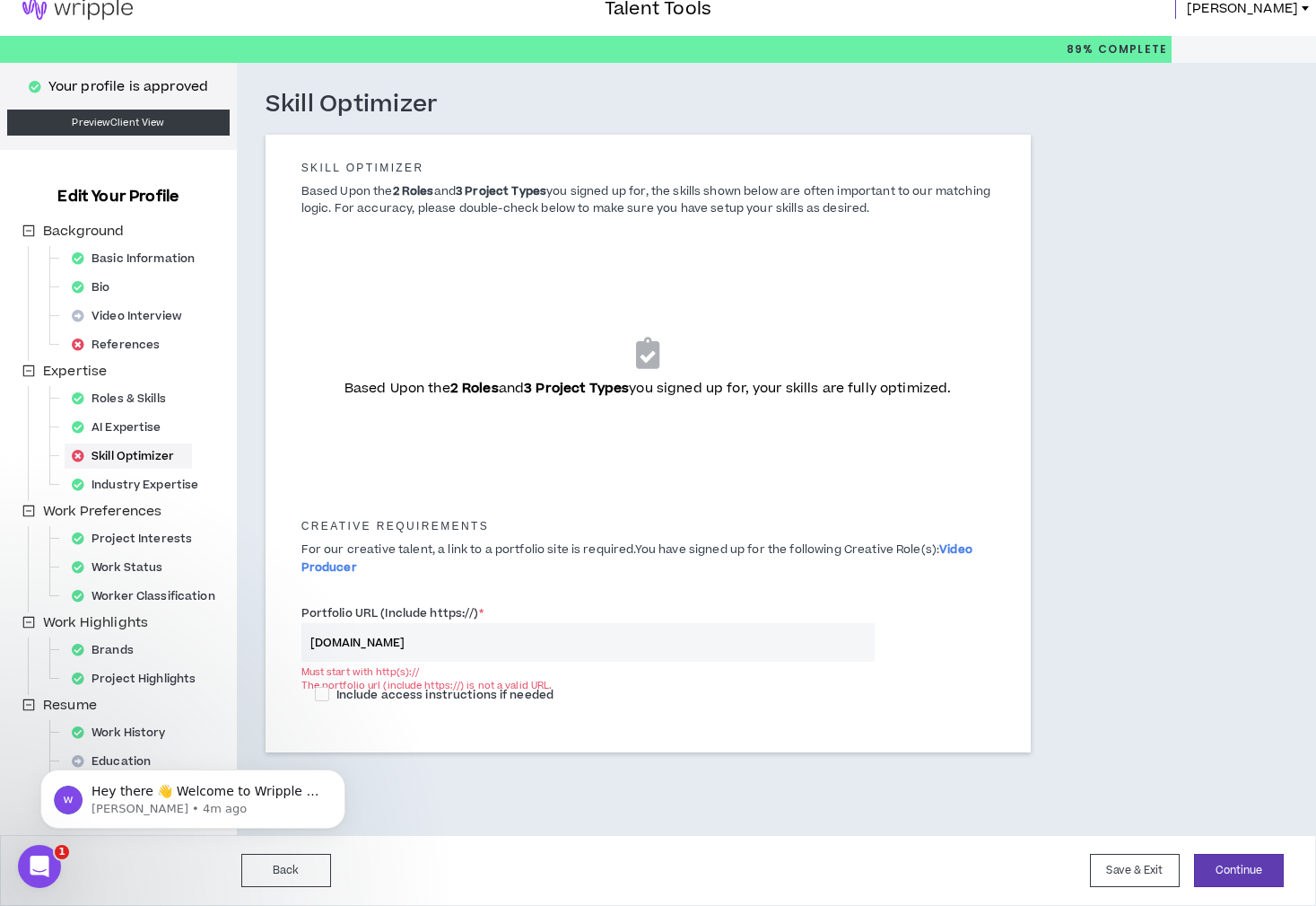
click at [256, 640] on div "Skill Optimizer Skill Optimizer Based Upon the 2 Roles and 3 Project Types you …" at bounding box center [648, 441] width 823 height 756
paste input "http://"
type input "http://brandyvfx.com"
drag, startPoint x: 639, startPoint y: 707, endPoint x: 763, endPoint y: 729, distance: 125.9
click at [642, 707] on div "Include access instructions if needed" at bounding box center [648, 698] width 667 height 27
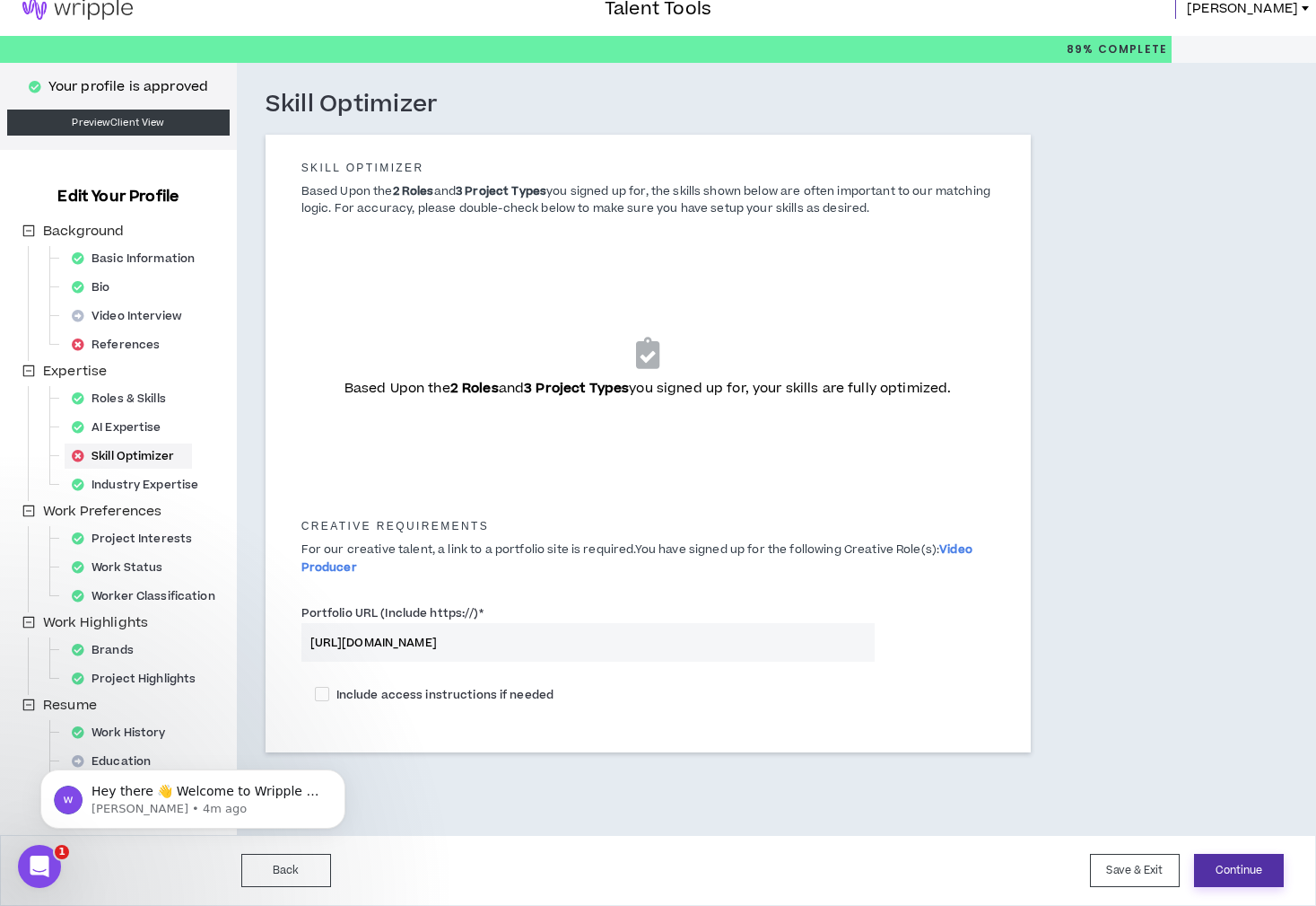
click at [1231, 865] on button "Continue" at bounding box center [1238, 870] width 89 height 33
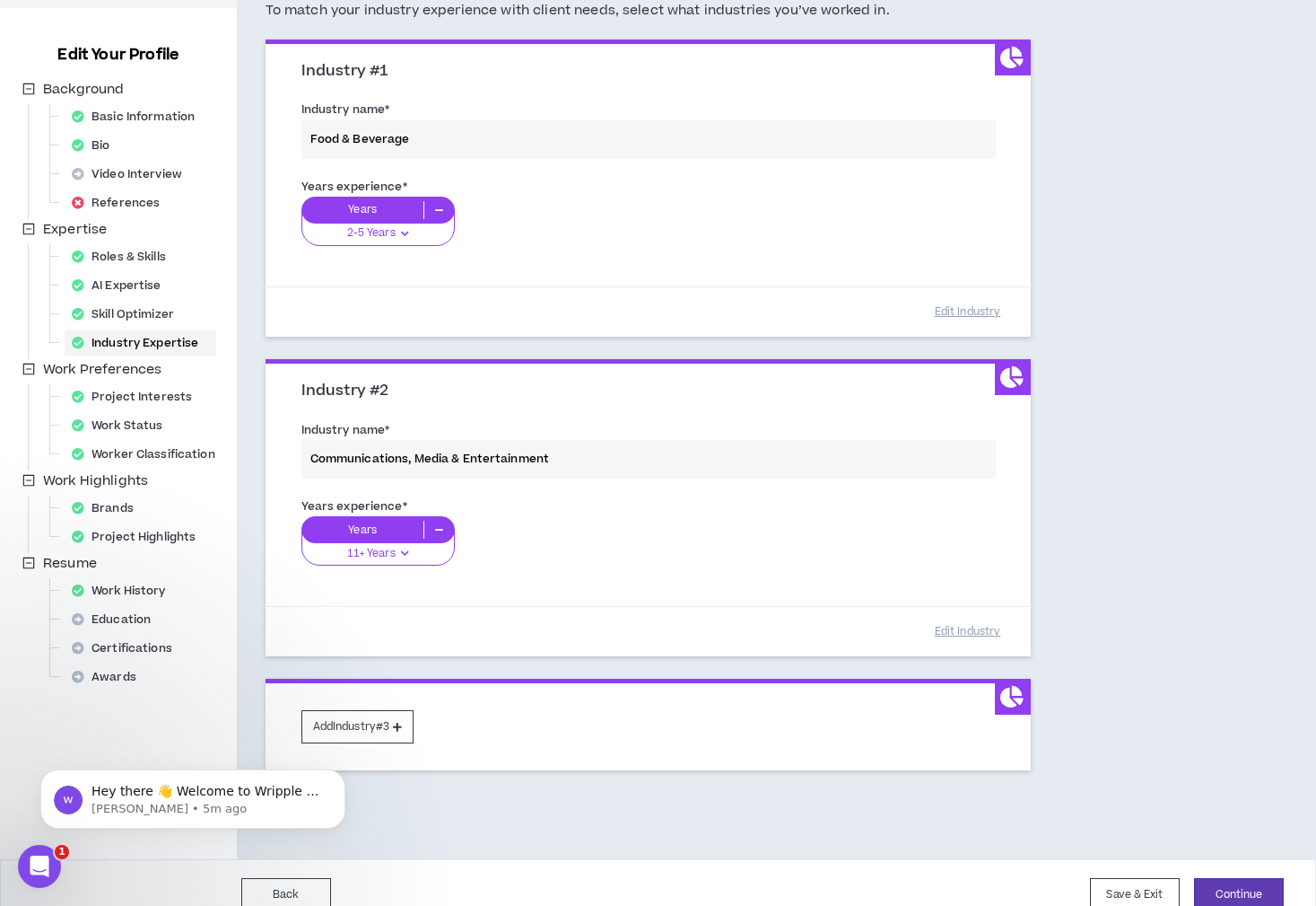
scroll to position [152, 0]
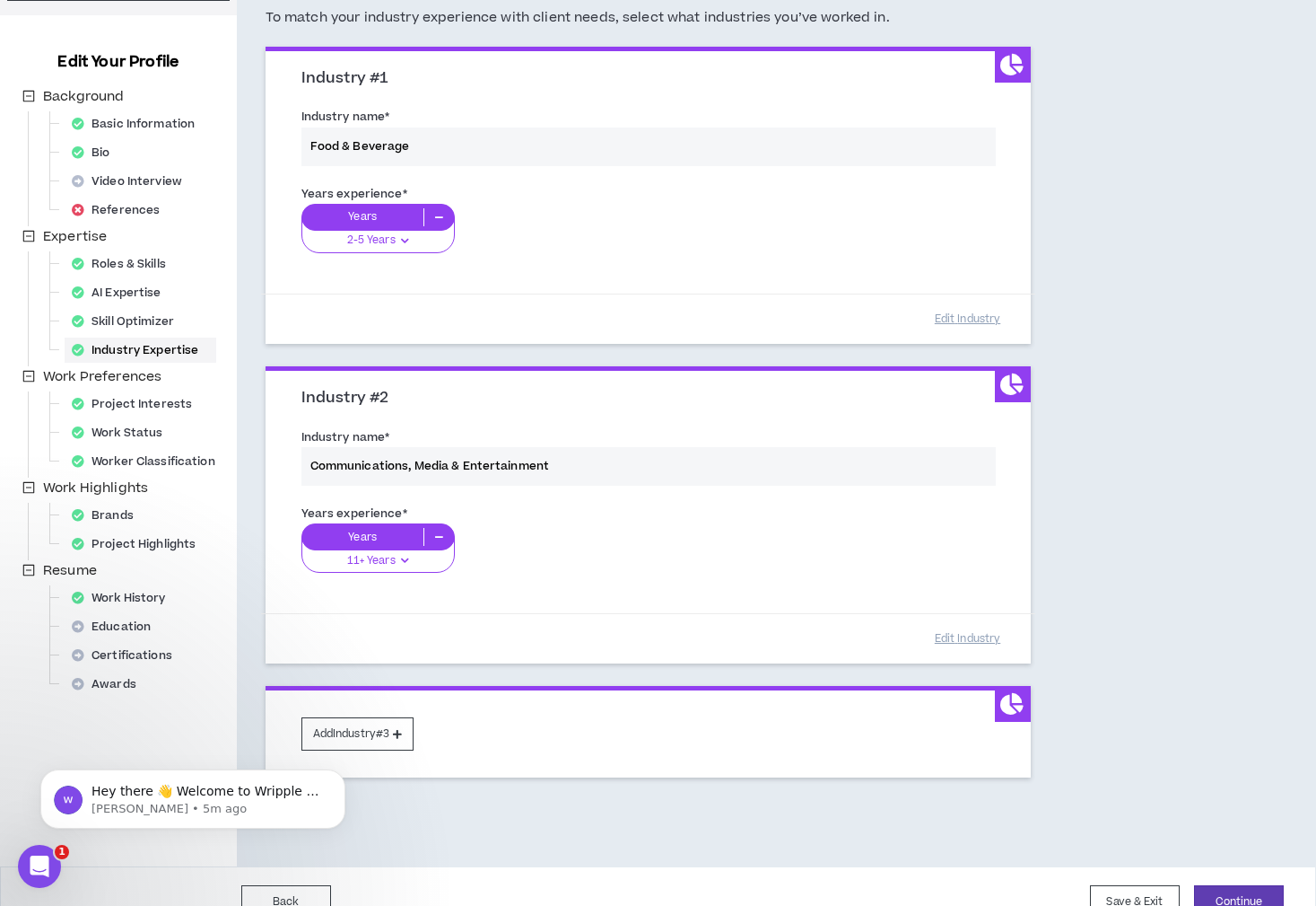
click at [395, 140] on div "Industry name * Food & Beverage" at bounding box center [648, 141] width 720 height 77
click at [588, 526] on div "Years experience * Years 11+ Years 0-1 Years 2-5 Years 6-10 Years 11+ Years" at bounding box center [648, 549] width 720 height 100
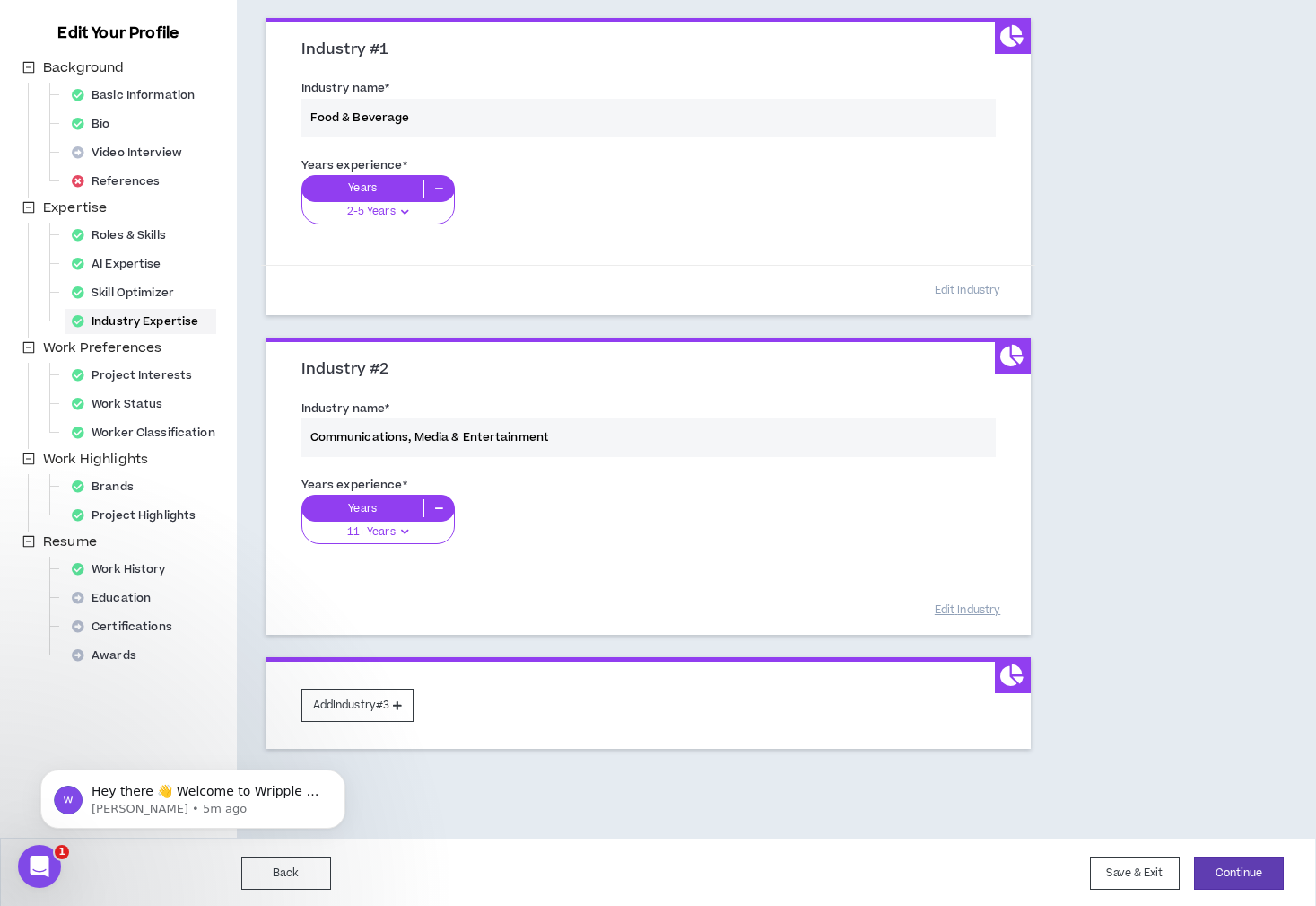
scroll to position [181, 0]
click at [389, 124] on div "Industry name * Food & Beverage" at bounding box center [648, 113] width 720 height 77
click at [382, 448] on div "Industry name * Communications, Media & Entertainment" at bounding box center [648, 433] width 720 height 77
click at [424, 134] on div "Industry name * Food & Beverage" at bounding box center [648, 113] width 720 height 77
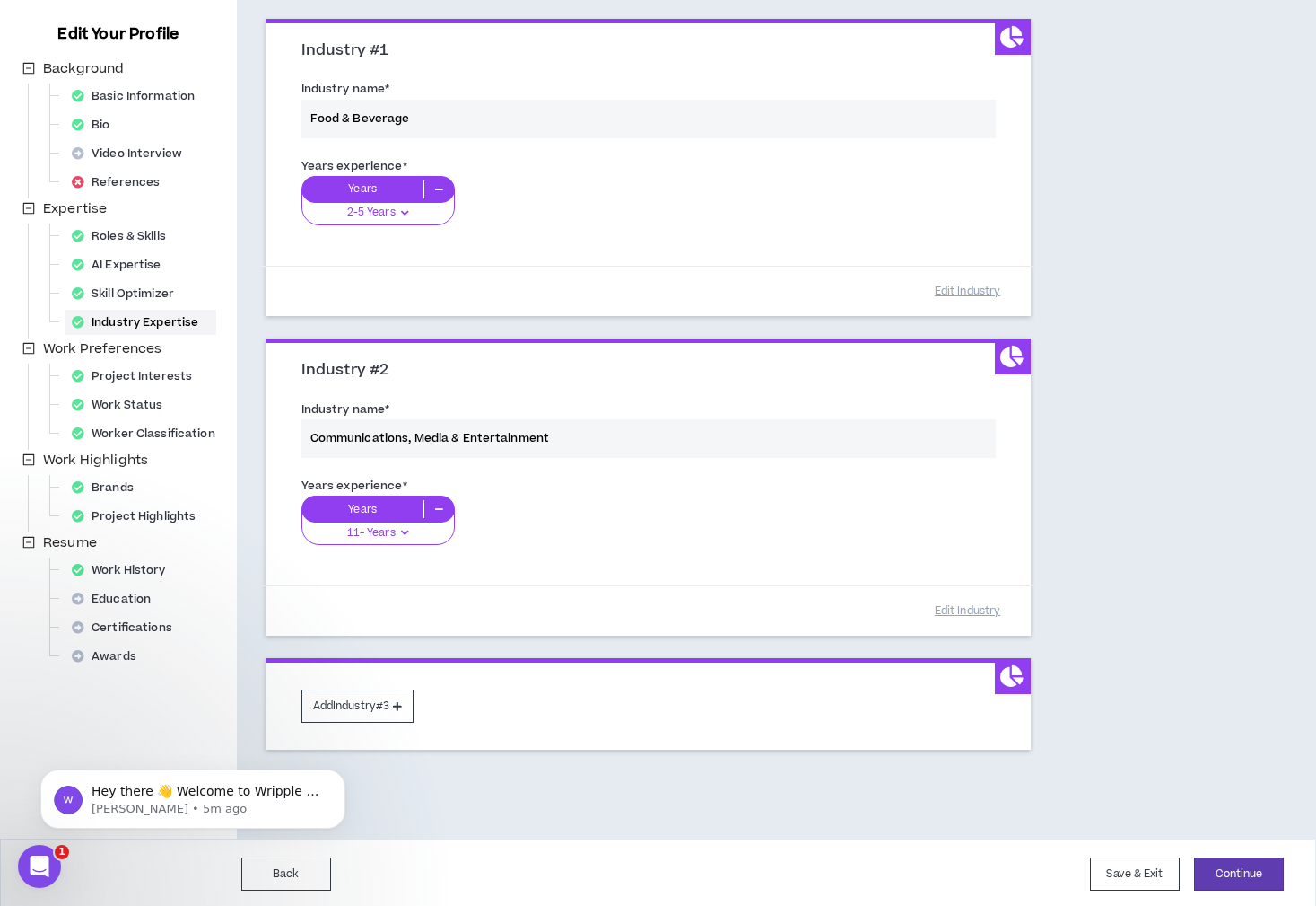
click at [422, 113] on div "Industry name * Food & Beverage" at bounding box center [648, 113] width 720 height 77
click at [420, 113] on div "Industry name * Food & Beverage" at bounding box center [648, 113] width 720 height 77
click at [969, 288] on button "Edit Industry" at bounding box center [968, 291] width 89 height 31
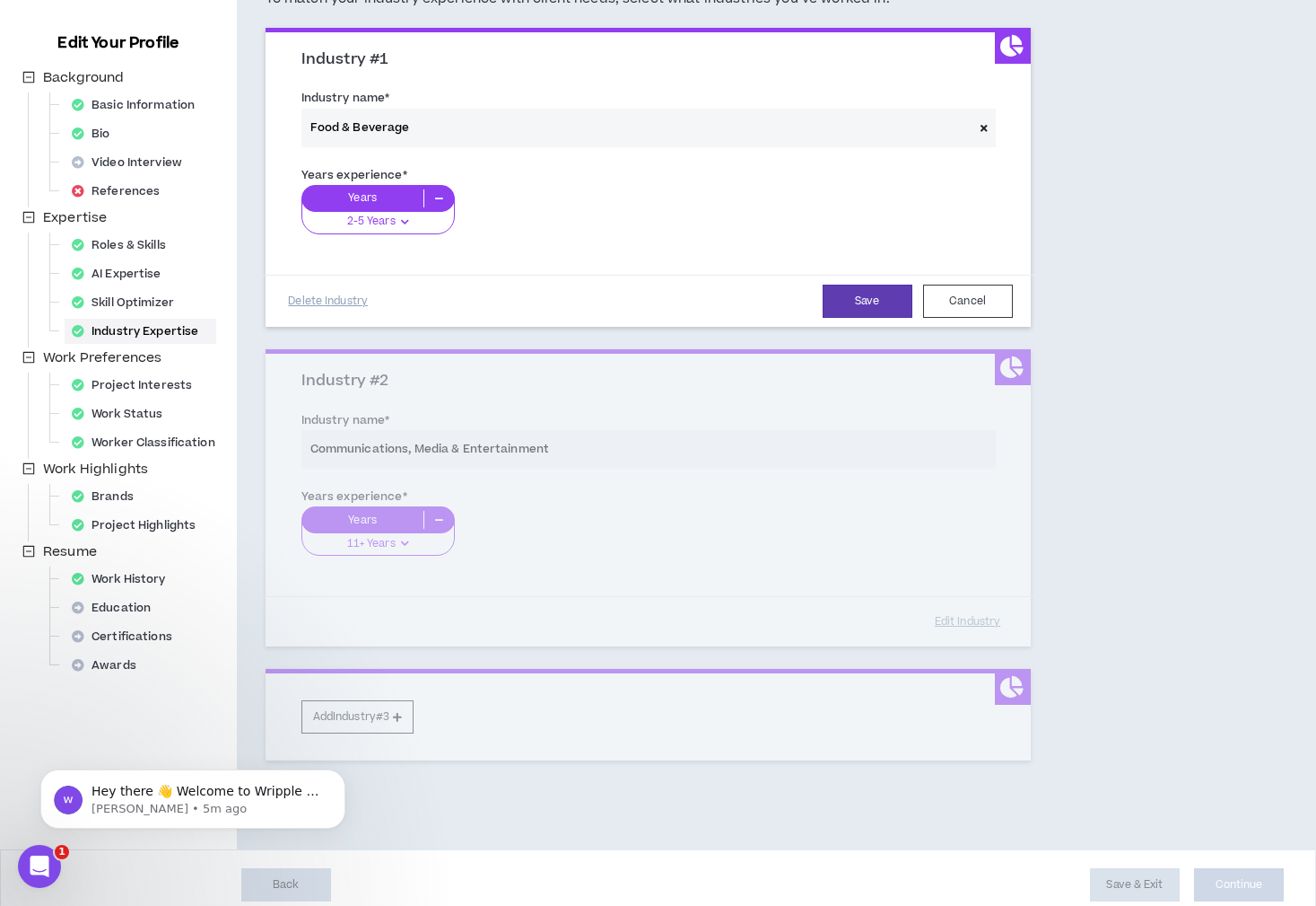
scroll to position [172, 0]
drag, startPoint x: 608, startPoint y: 207, endPoint x: 805, endPoint y: 126, distance: 213.0
click at [608, 207] on div "Years 2-5 Years 0-1 Years 2-5 Years 6-10 Years 11+ Years" at bounding box center [648, 216] width 693 height 63
click at [954, 310] on button "Cancel" at bounding box center [968, 301] width 89 height 33
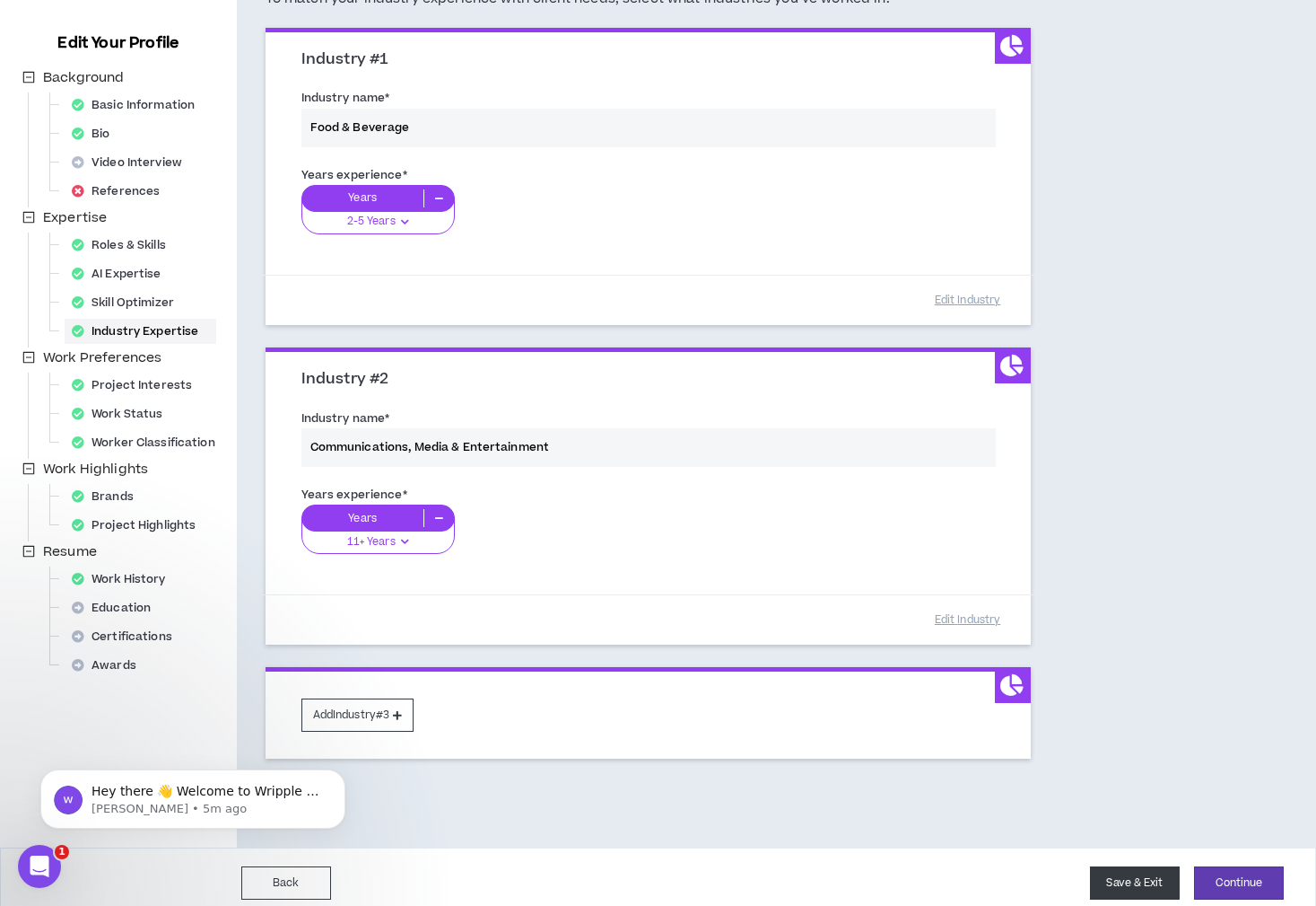
drag, startPoint x: 695, startPoint y: 817, endPoint x: 1131, endPoint y: 890, distance: 442.1
click at [724, 820] on div "Industry Expertise 462 days ago At least 1 industry expertise is required. To m…" at bounding box center [648, 379] width 823 height 938
click at [1238, 873] on button "Continue" at bounding box center [1238, 882] width 89 height 33
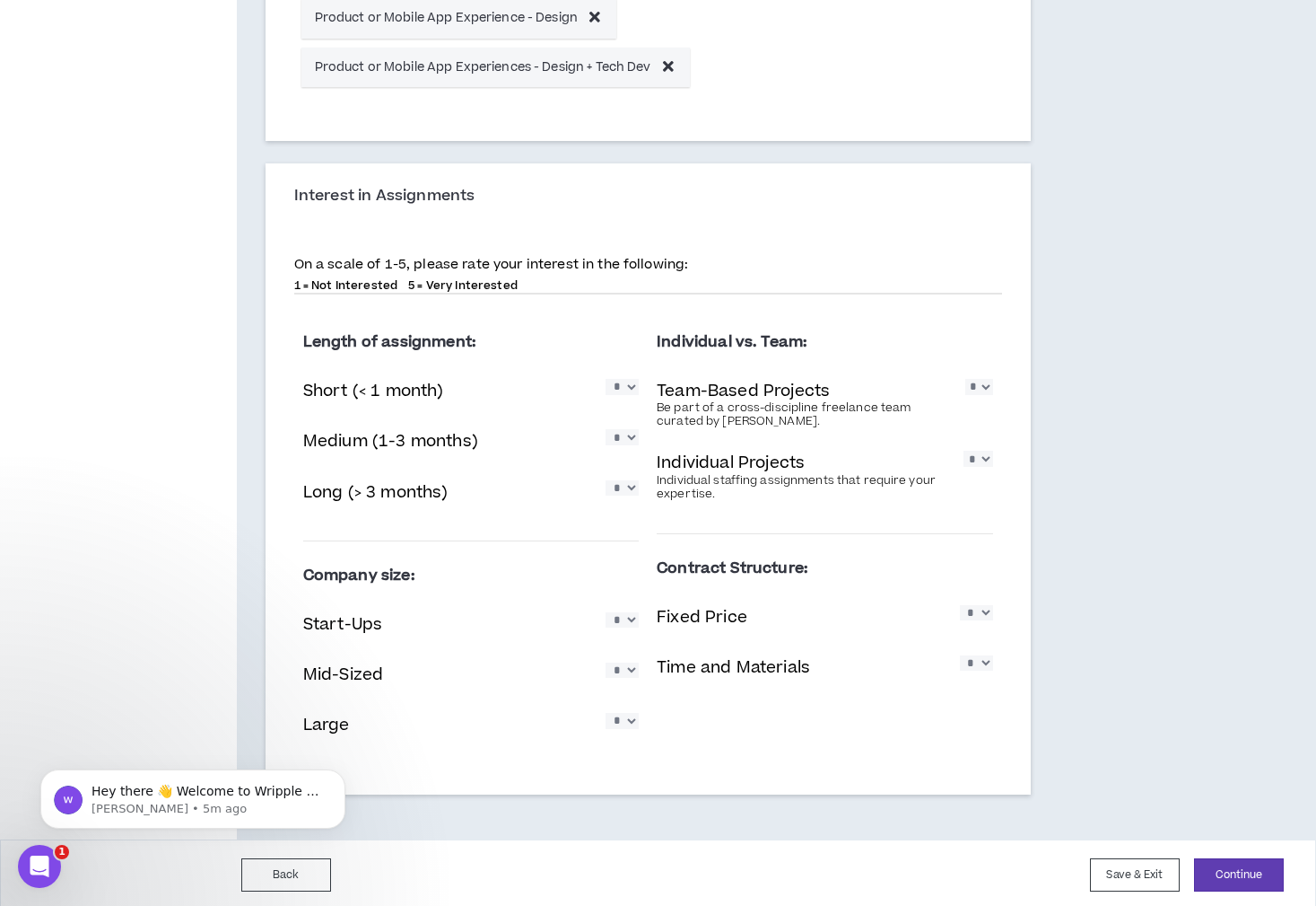
scroll to position [918, 0]
click at [1235, 870] on button "Continue" at bounding box center [1238, 876] width 89 height 33
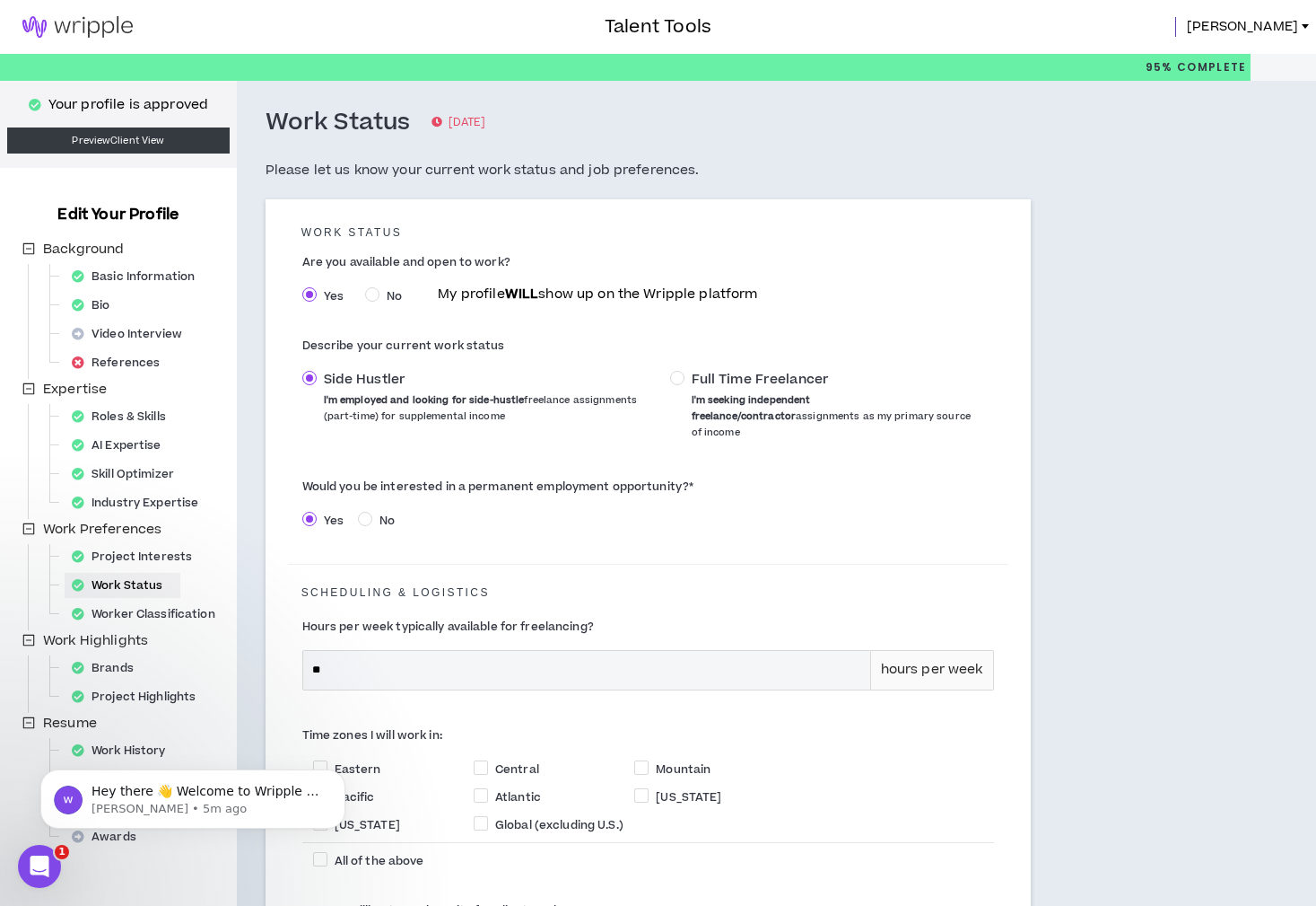
click at [1294, 37] on div "Talent Tools Brandy" at bounding box center [658, 26] width 1316 height 54
click at [1293, 30] on span "[PERSON_NAME]" at bounding box center [1243, 27] width 111 height 20
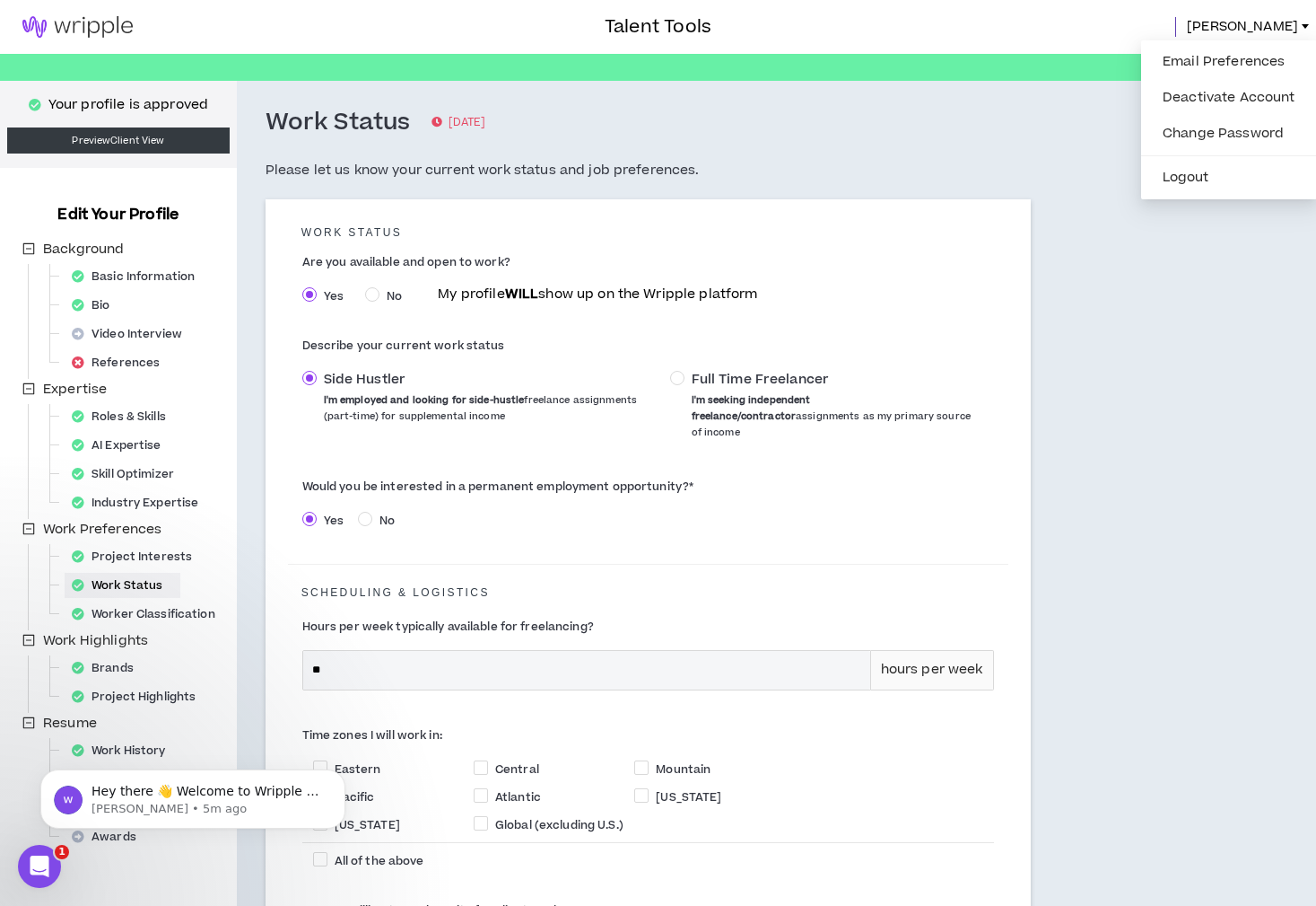
click at [78, 26] on img at bounding box center [78, 27] width 155 height 22
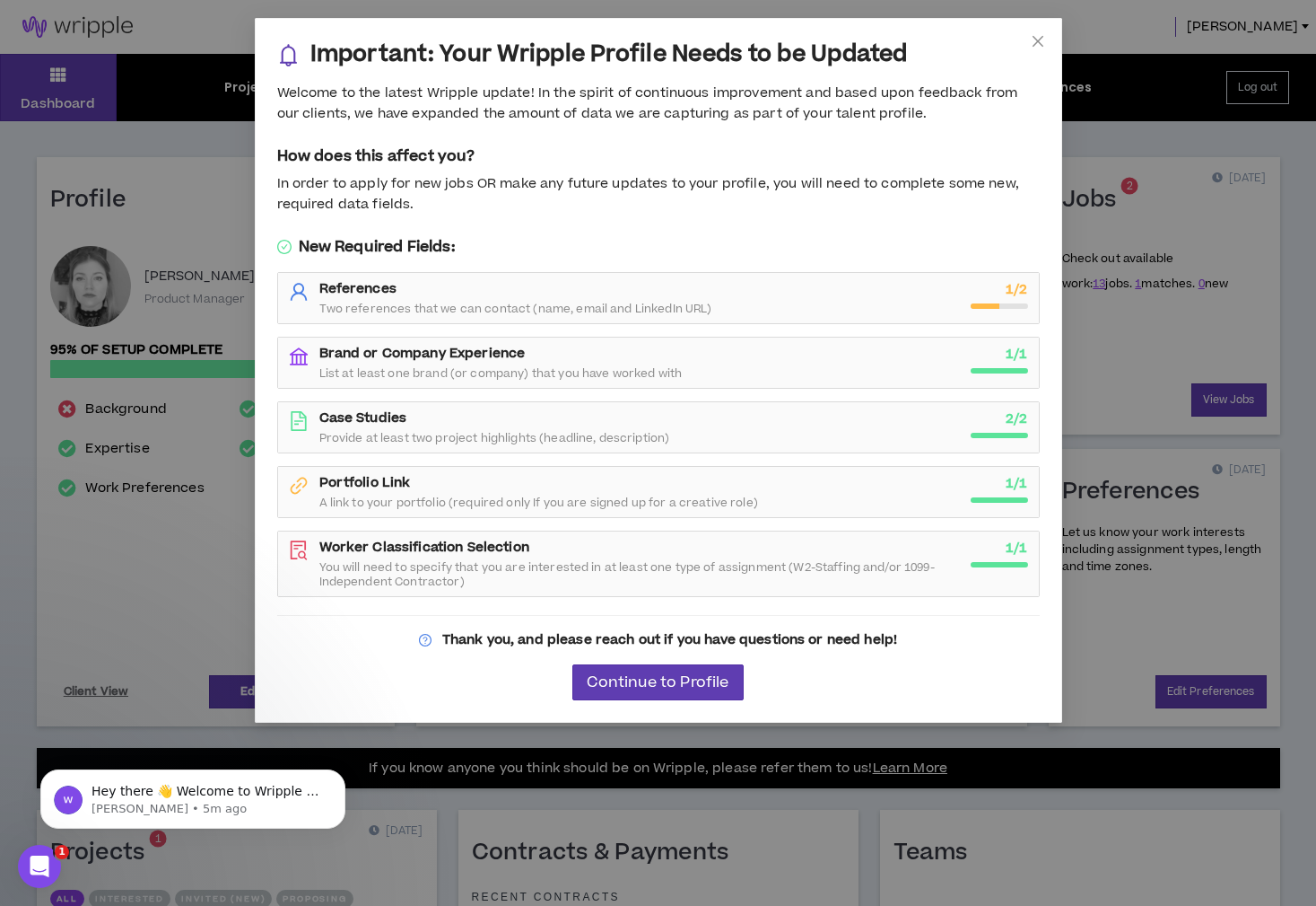
click at [1179, 347] on div "Important: Your Wripple Profile Needs to be Updated Welcome to the latest Wripp…" at bounding box center [658, 453] width 1316 height 906
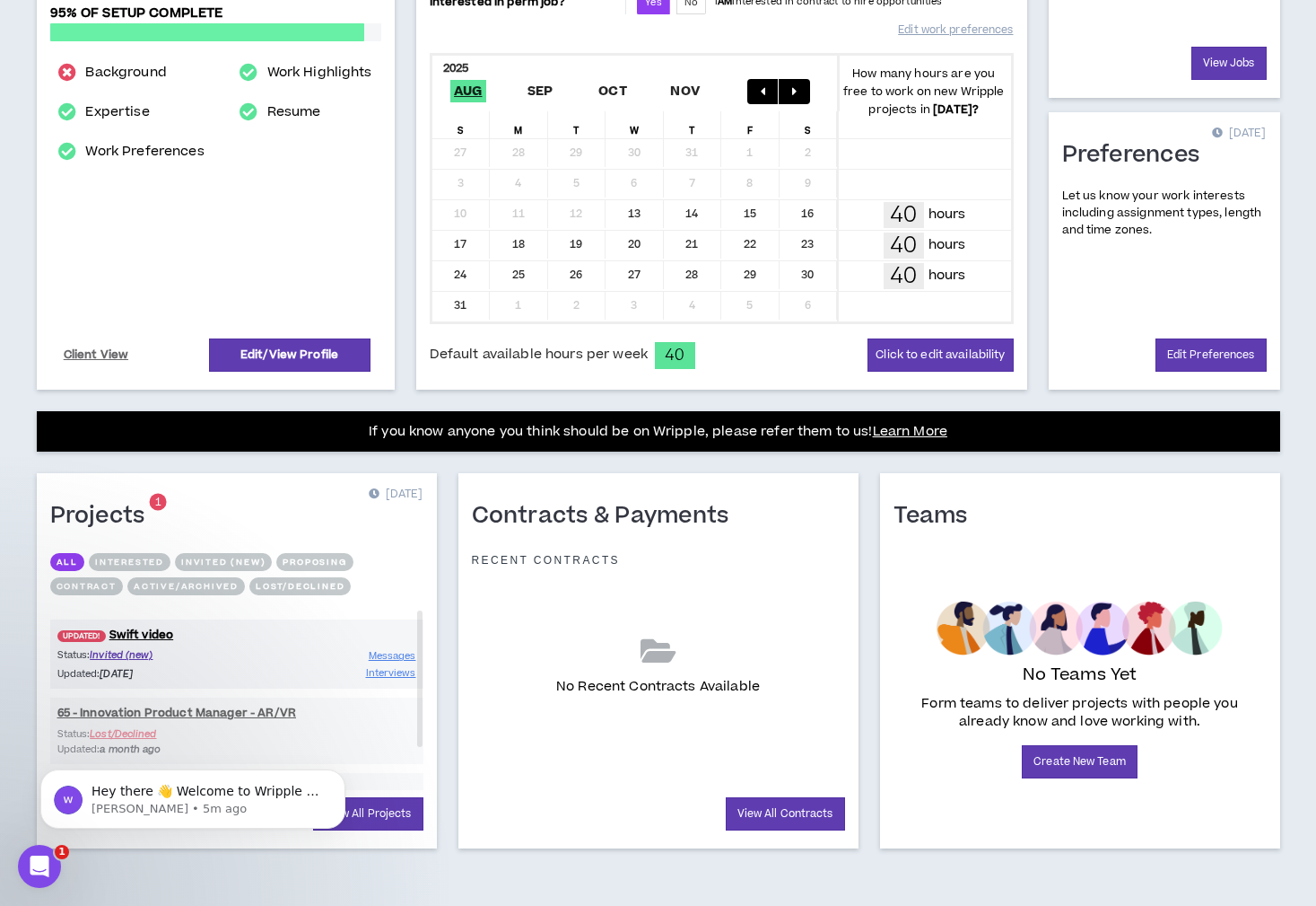
scroll to position [337, 0]
click at [138, 635] on link "UPDATED! Swift video" at bounding box center [236, 635] width 373 height 17
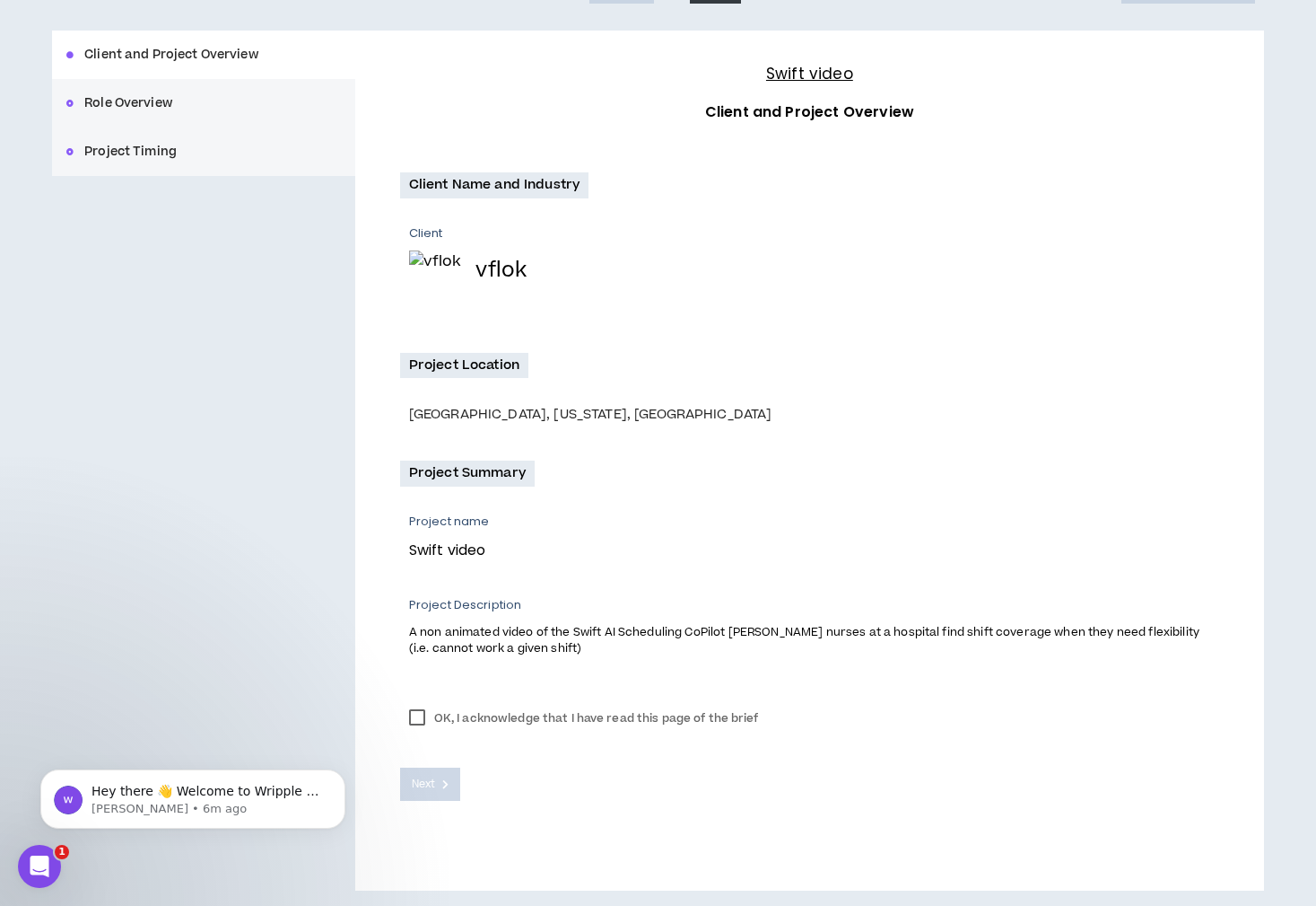
scroll to position [193, 0]
click at [414, 727] on label "OK, I acknowledge that I have read this page of the brief" at bounding box center [584, 719] width 368 height 27
click at [437, 786] on button "Next" at bounding box center [430, 785] width 61 height 33
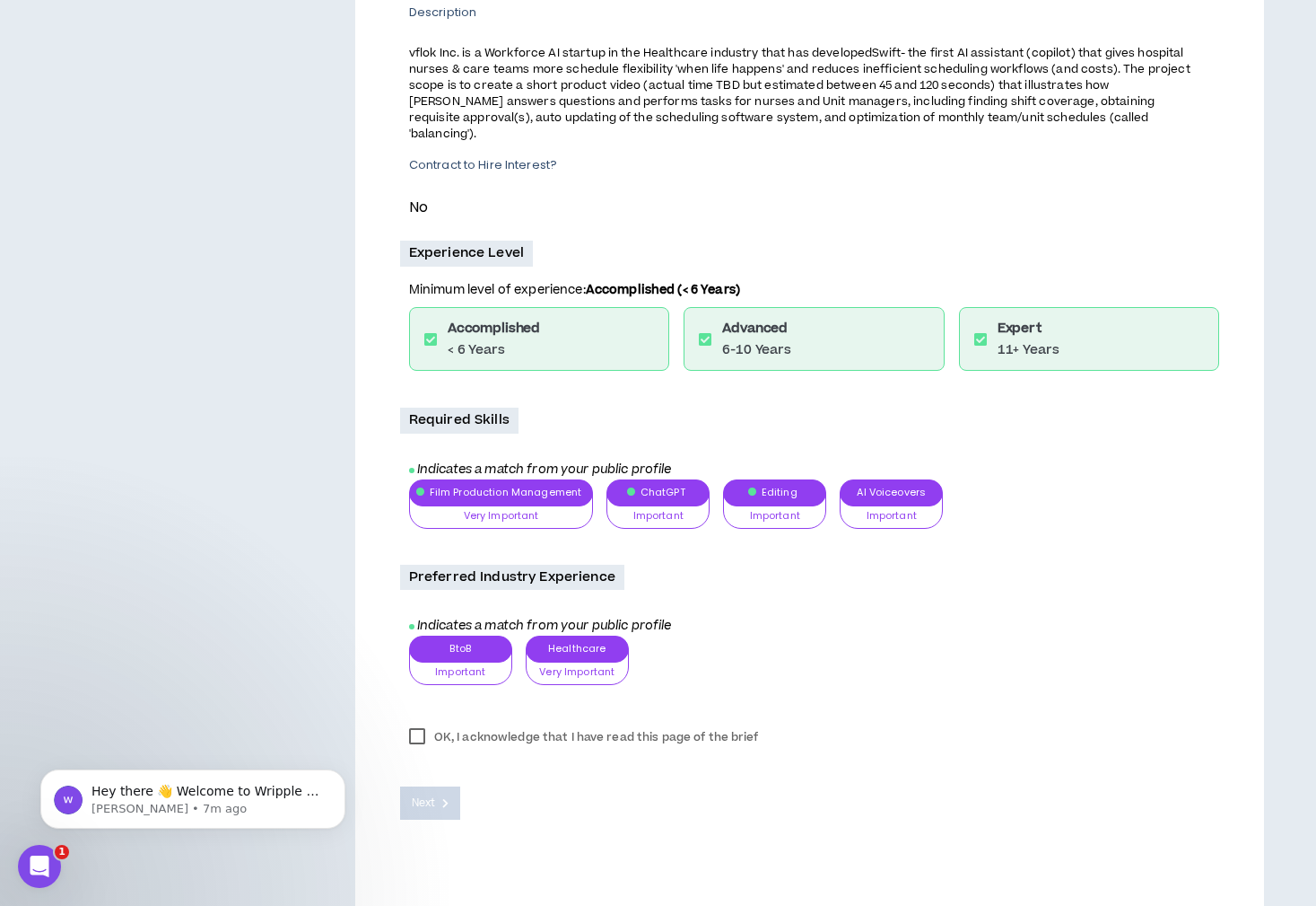
scroll to position [476, 0]
click at [410, 724] on label "OK, I acknowledge that I have read this page of the brief" at bounding box center [584, 738] width 368 height 27
click at [420, 796] on span "Next" at bounding box center [424, 804] width 24 height 17
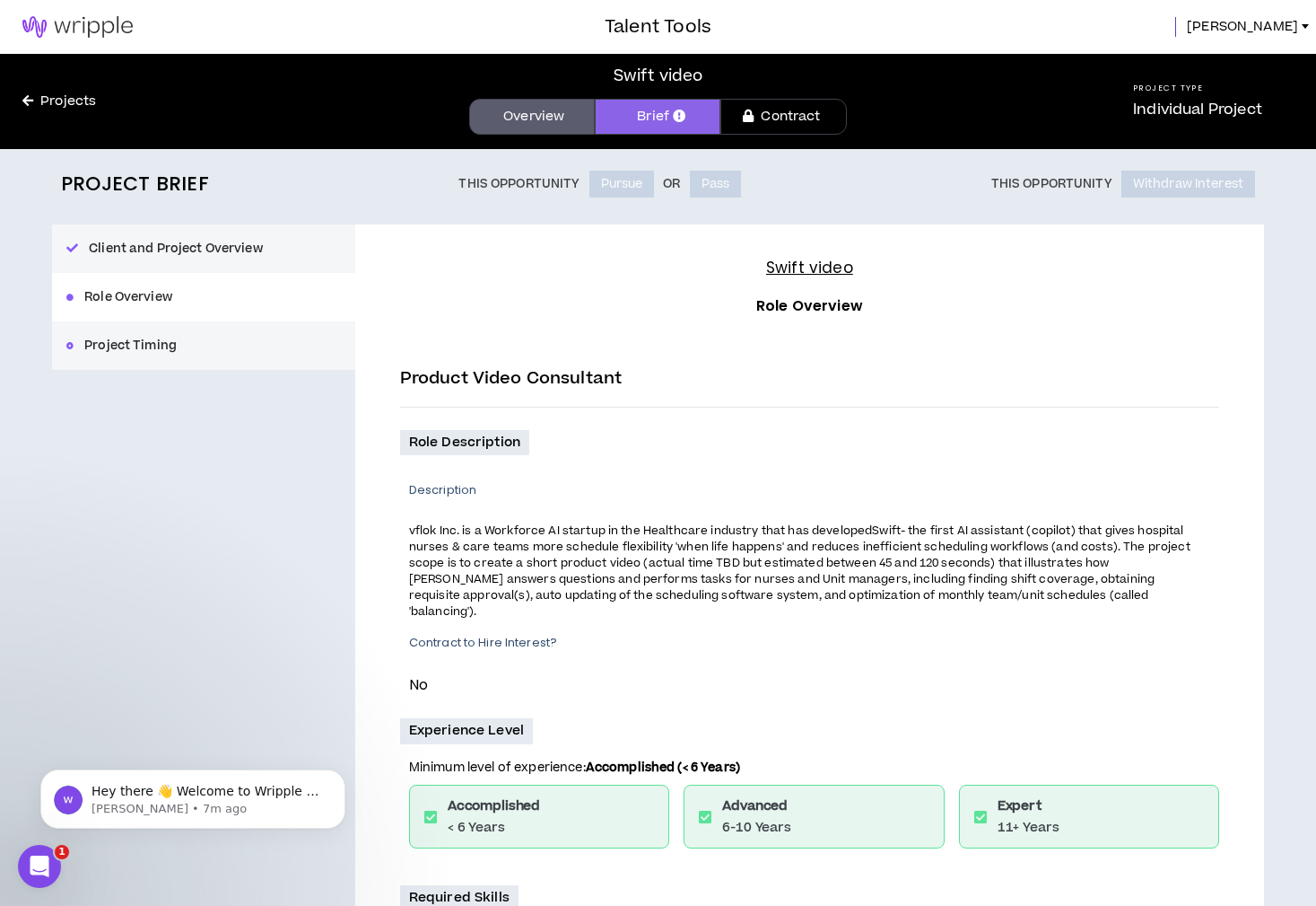
scroll to position [0, 0]
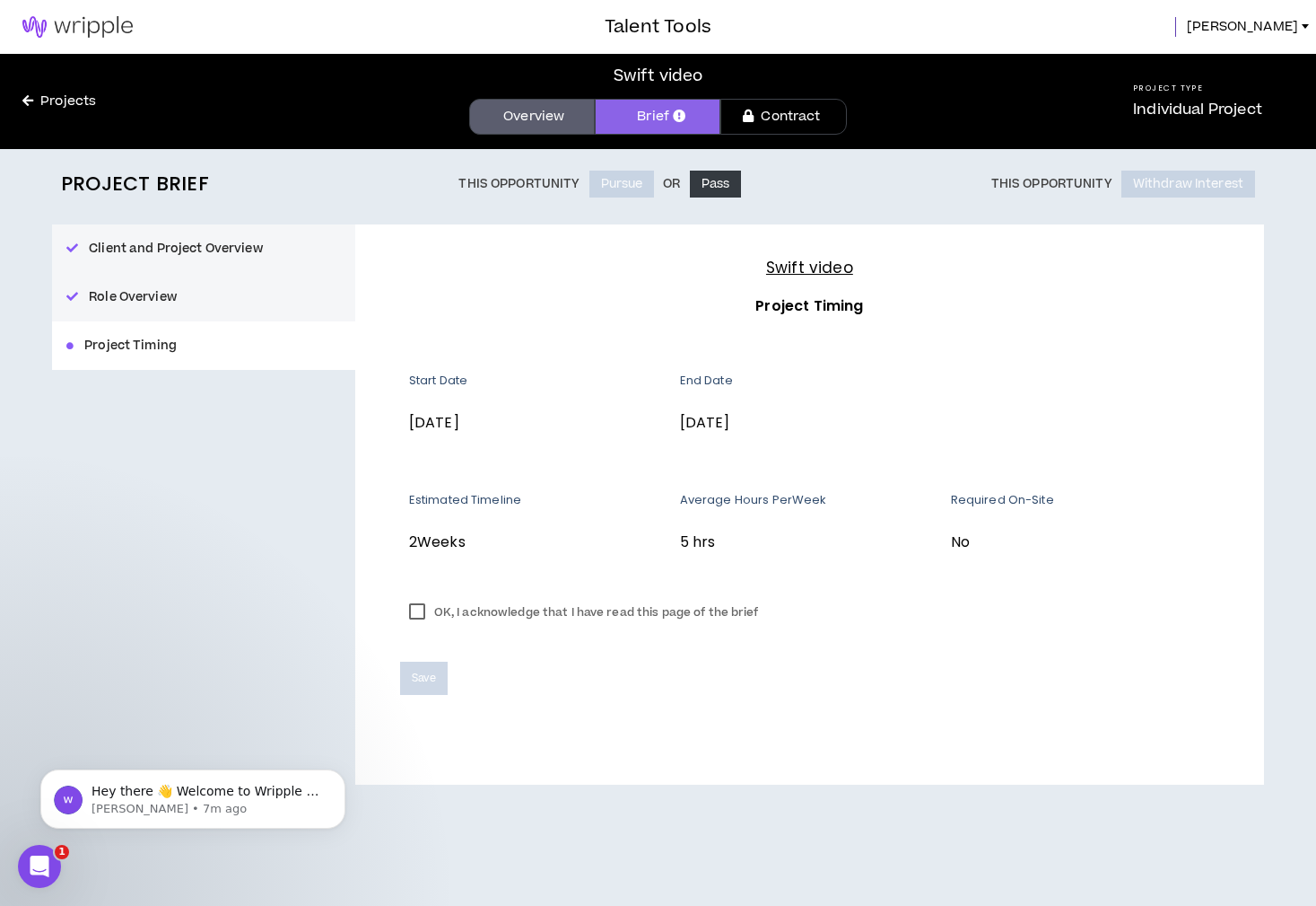
click at [414, 610] on label "OK, I acknowledge that I have read this page of the brief" at bounding box center [584, 612] width 368 height 27
click at [715, 180] on button "Pass" at bounding box center [716, 184] width 52 height 27
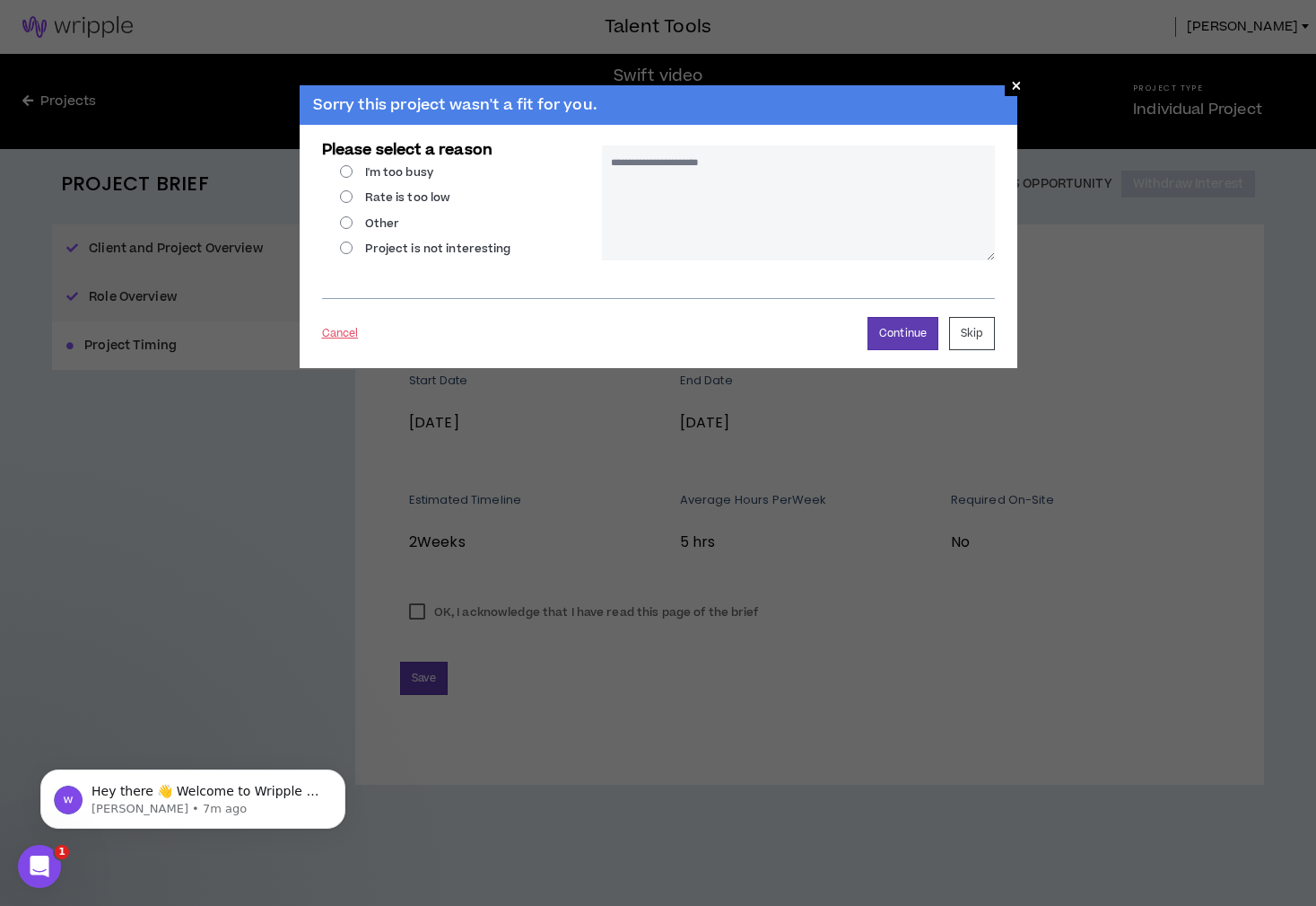
click at [1032, 86] on div "Sorry this project wasn't a fit for you. × Please select a reason I'm too busy …" at bounding box center [658, 202] width 1316 height 404
click at [1020, 84] on span "×" at bounding box center [1017, 86] width 11 height 22
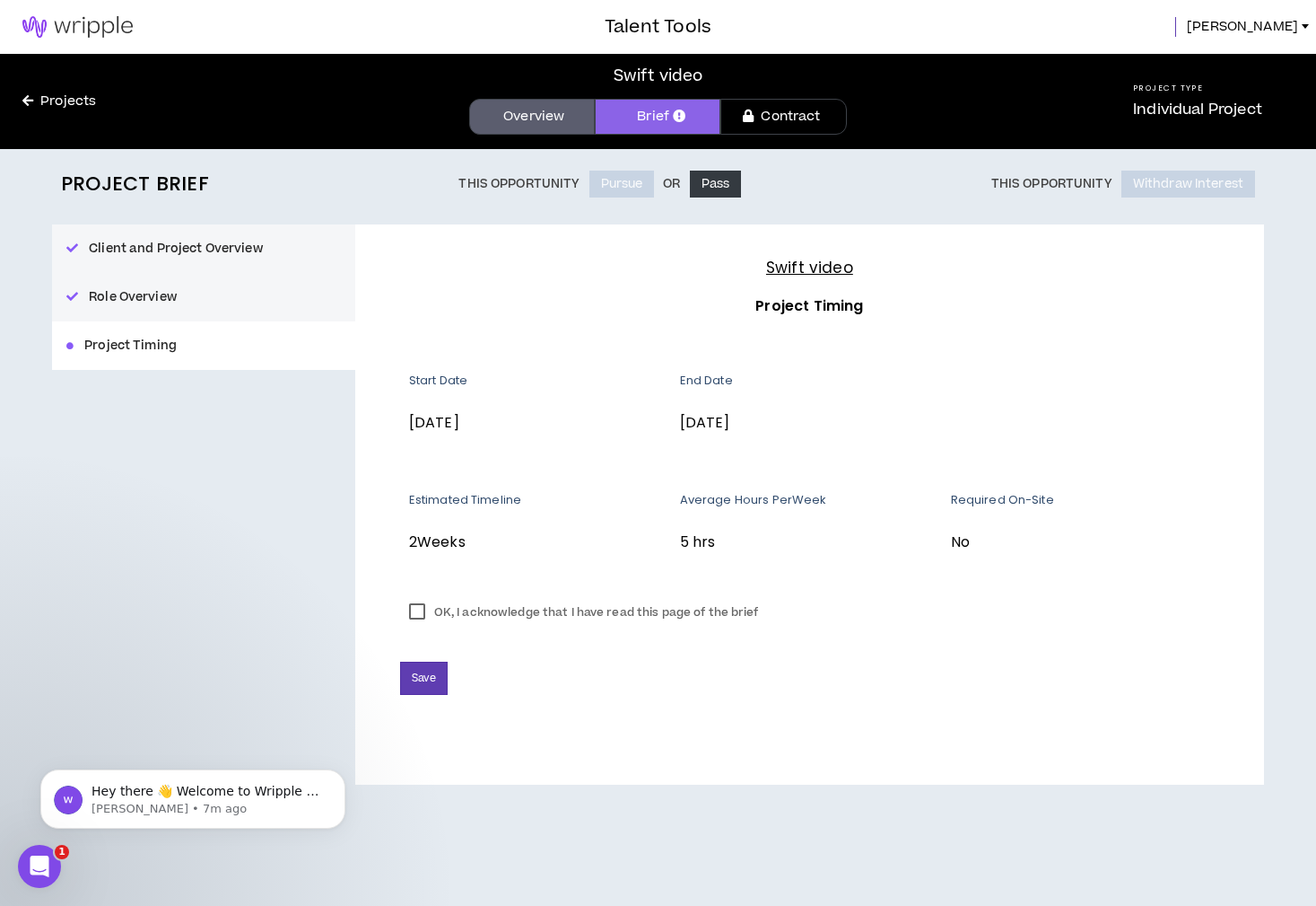
click at [547, 114] on link "Overview" at bounding box center [533, 116] width 126 height 36
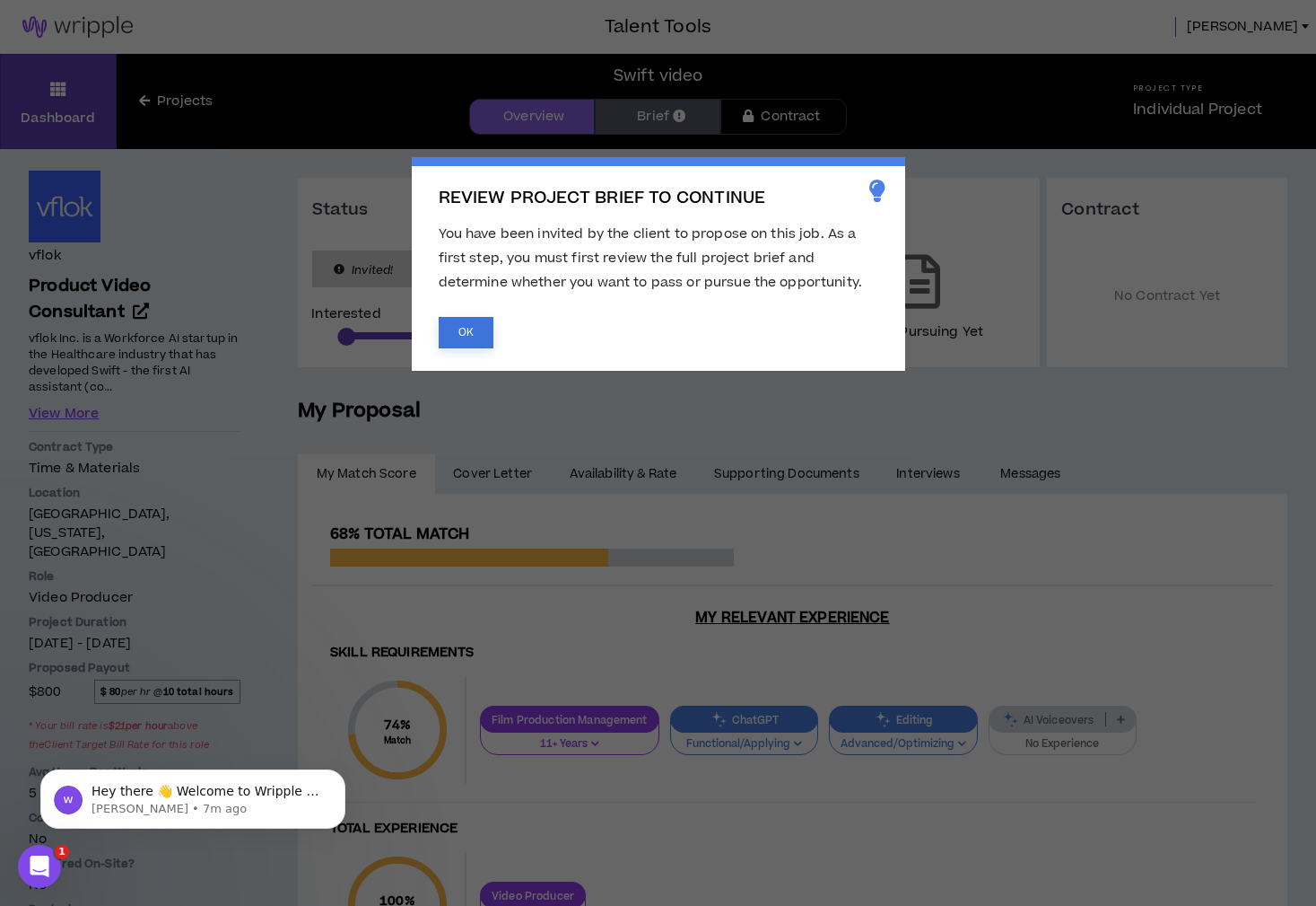
click at [474, 317] on button "OK" at bounding box center [466, 332] width 55 height 31
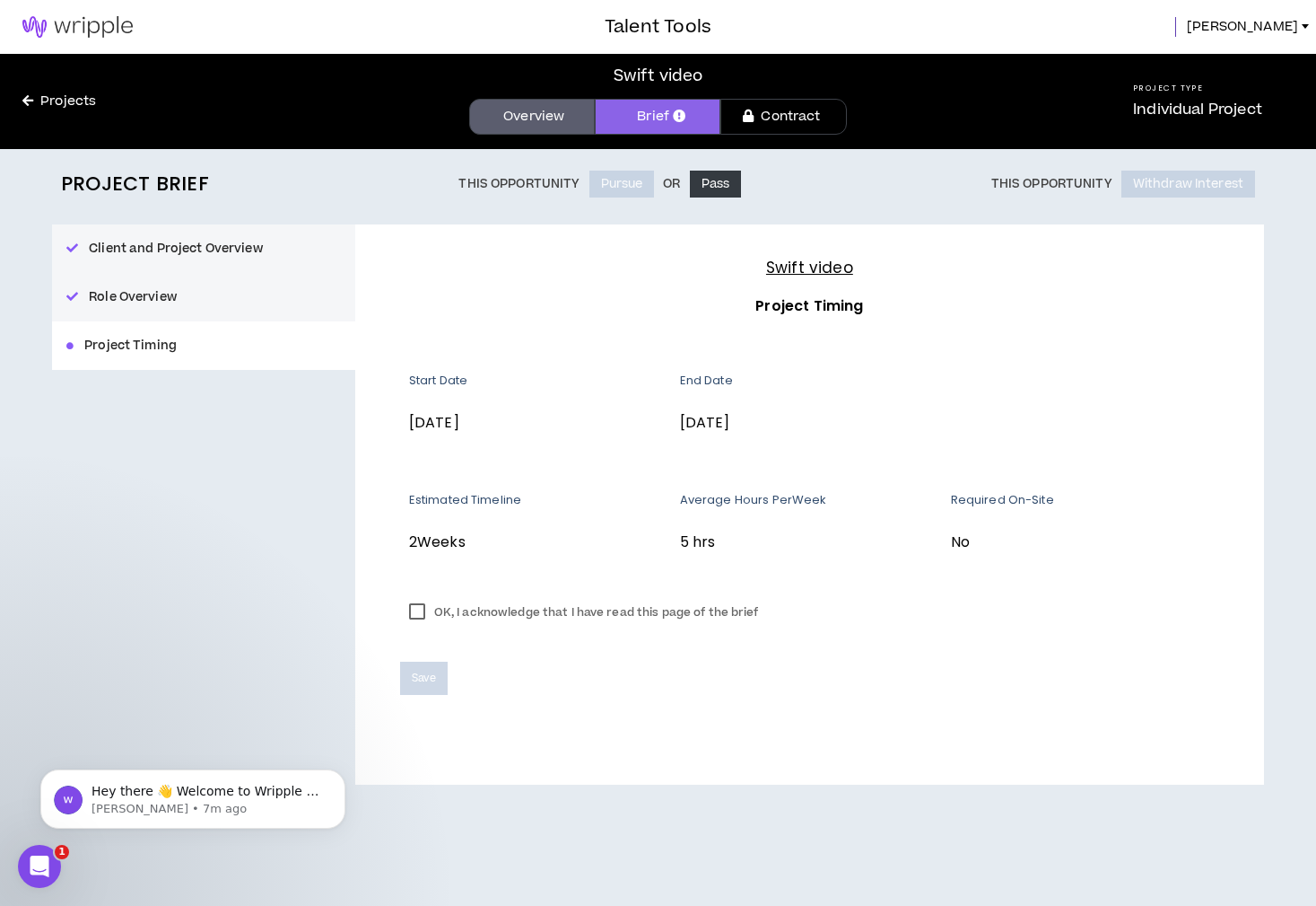
click at [191, 244] on button "Client and Project Overview" at bounding box center [203, 248] width 304 height 48
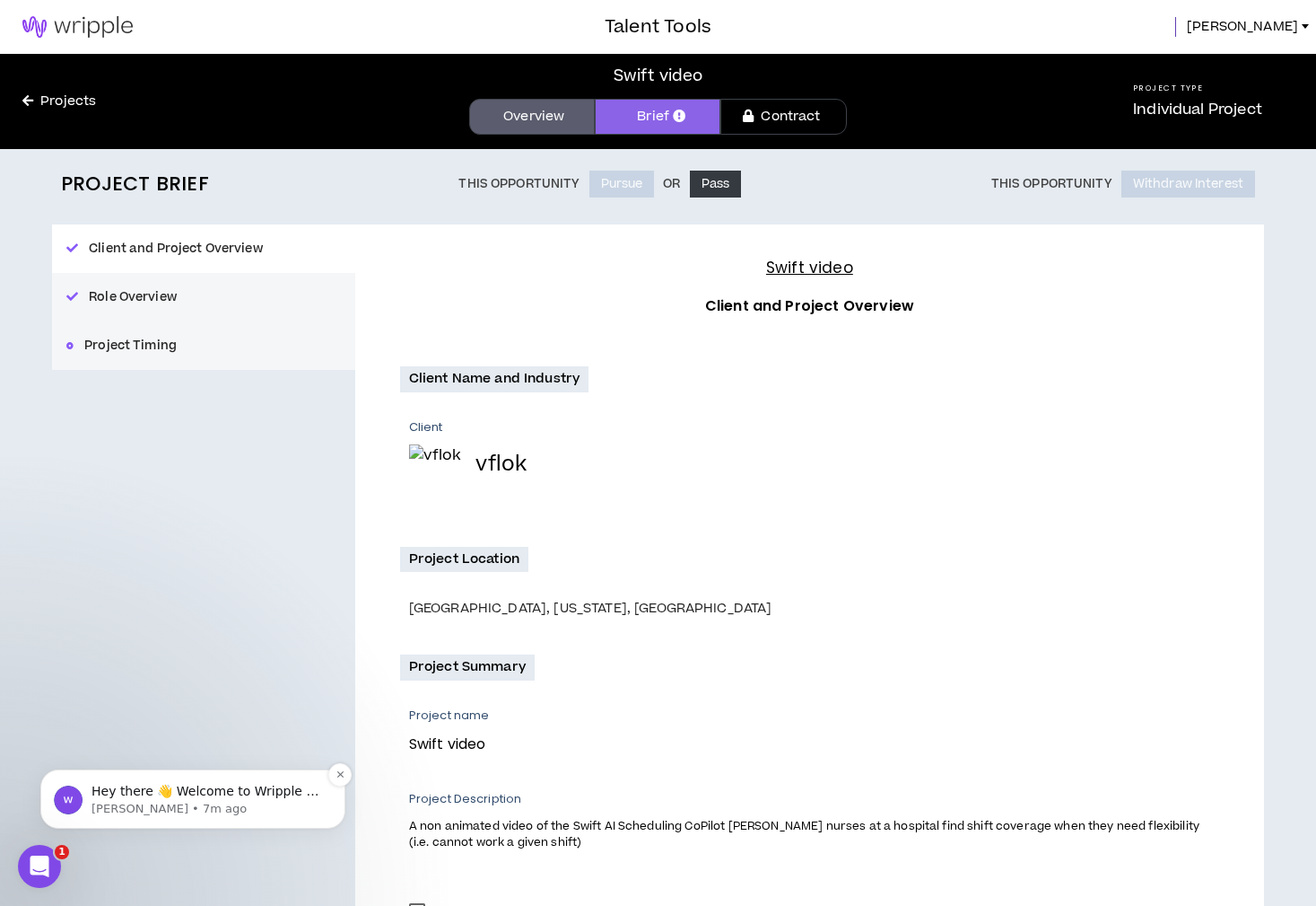
click at [223, 800] on p "Hey there 👋 Welcome to Wripple 🙌 Take a look around! If you have any questions,…" at bounding box center [207, 792] width 232 height 18
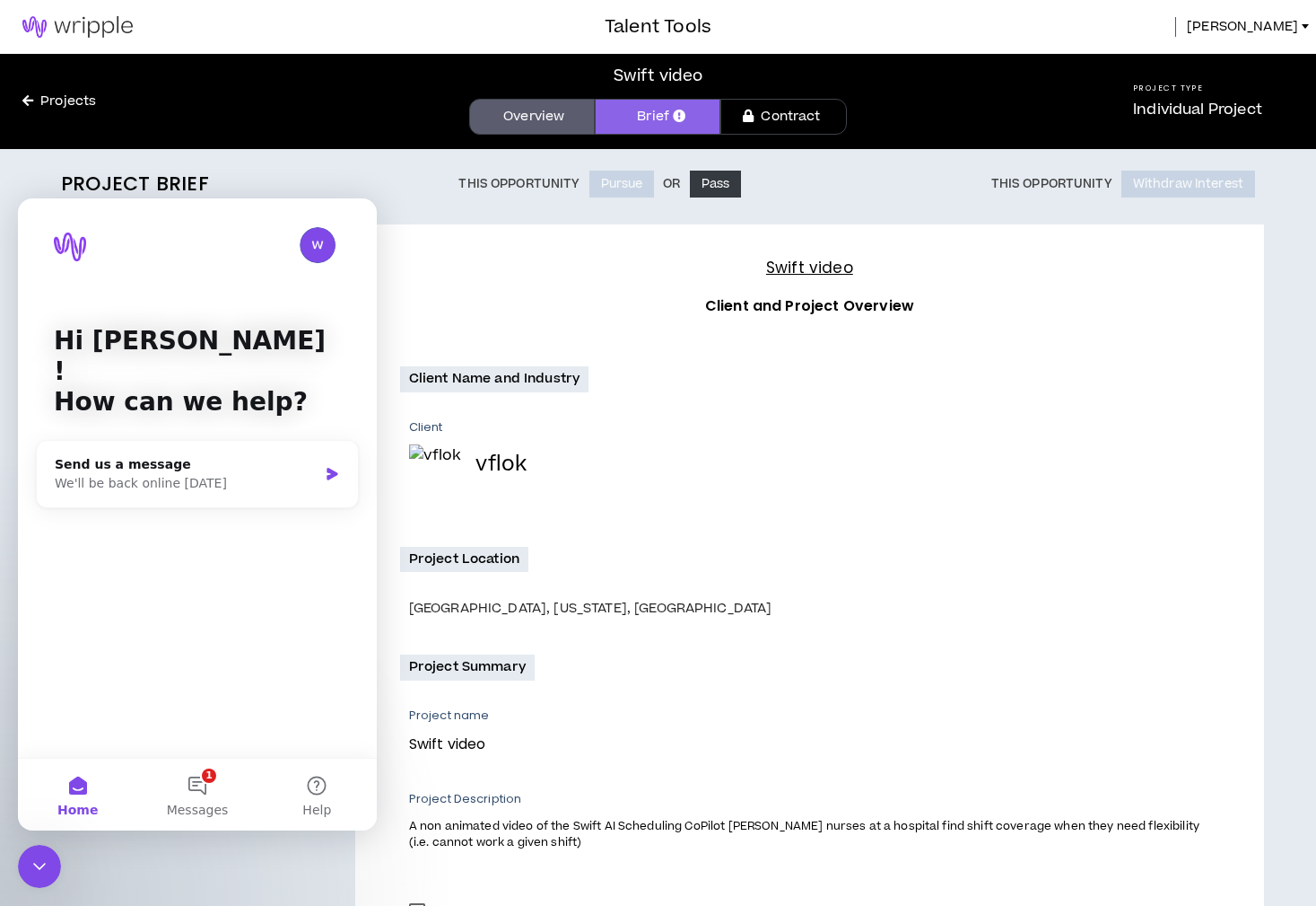
click at [597, 707] on p "Project name" at bounding box center [808, 715] width 797 height 16
drag, startPoint x: 998, startPoint y: 284, endPoint x: 737, endPoint y: 251, distance: 263.1
click at [996, 284] on div "Swift video Client and Project Overview Client Name and Industry Client vflok P…" at bounding box center [810, 654] width 909 height 859
drag, startPoint x: 272, startPoint y: 217, endPoint x: 263, endPoint y: 210, distance: 11.4
click at [272, 217] on div "Hi Brandy ! How can we help?" at bounding box center [197, 375] width 323 height 354
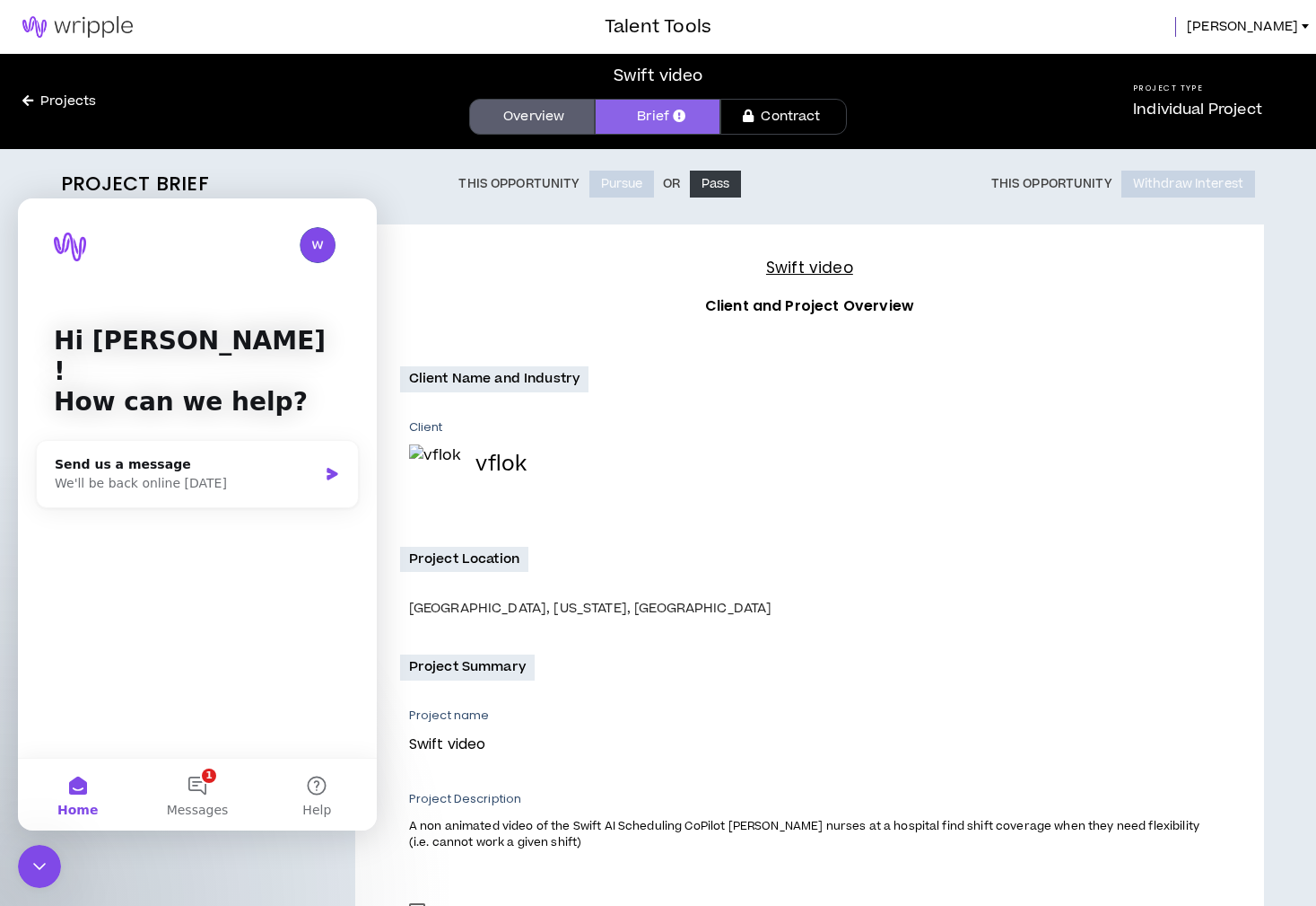
click at [24, 94] on icon at bounding box center [28, 100] width 11 height 13
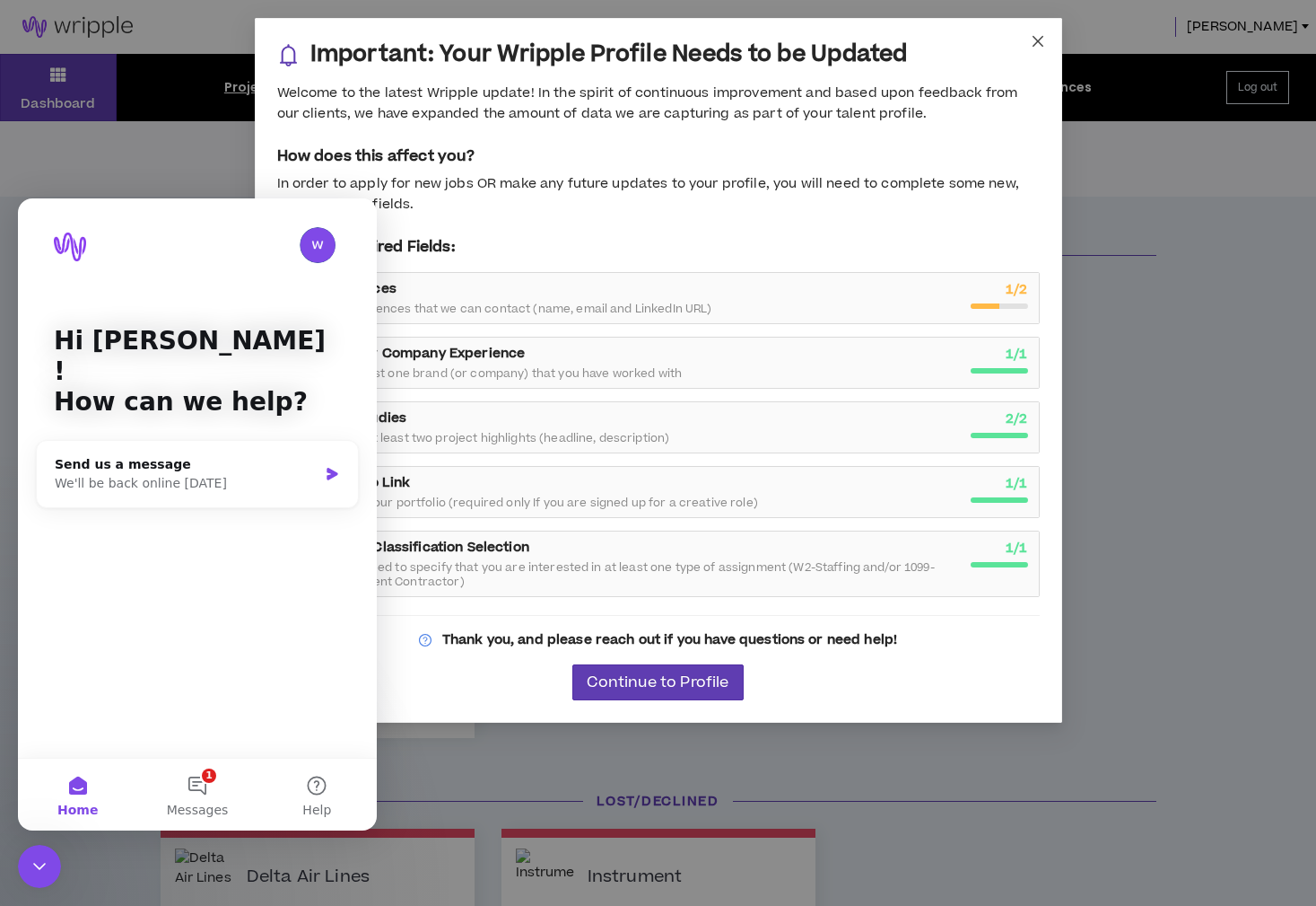
click at [1028, 39] on span "Close" at bounding box center [1038, 42] width 48 height 48
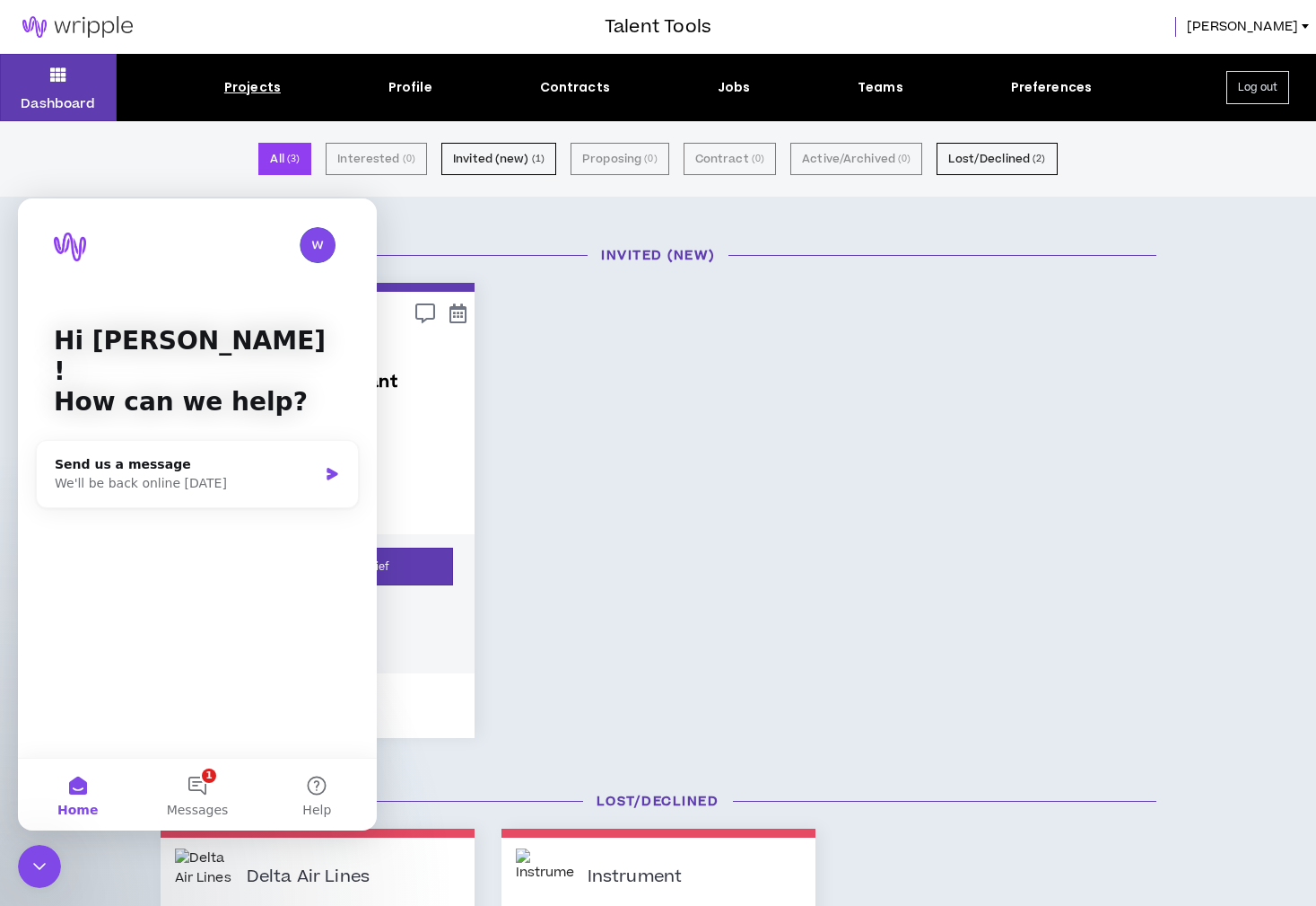
drag, startPoint x: 583, startPoint y: 558, endPoint x: 453, endPoint y: 399, distance: 205.4
click at [573, 551] on div "vflok Product Video Consultant Swift video Estimated Fee $800 Timeline Aug 18, …" at bounding box center [658, 510] width 1023 height 455
click at [383, 194] on div "All ( 3 ) Interested ( 0 ) Invited (new) ( 1 ) Proposing ( 0 ) Contract ( 0 ) A…" at bounding box center [658, 159] width 1316 height 76
click at [47, 862] on icon "Close Intercom Messenger" at bounding box center [39, 867] width 22 height 22
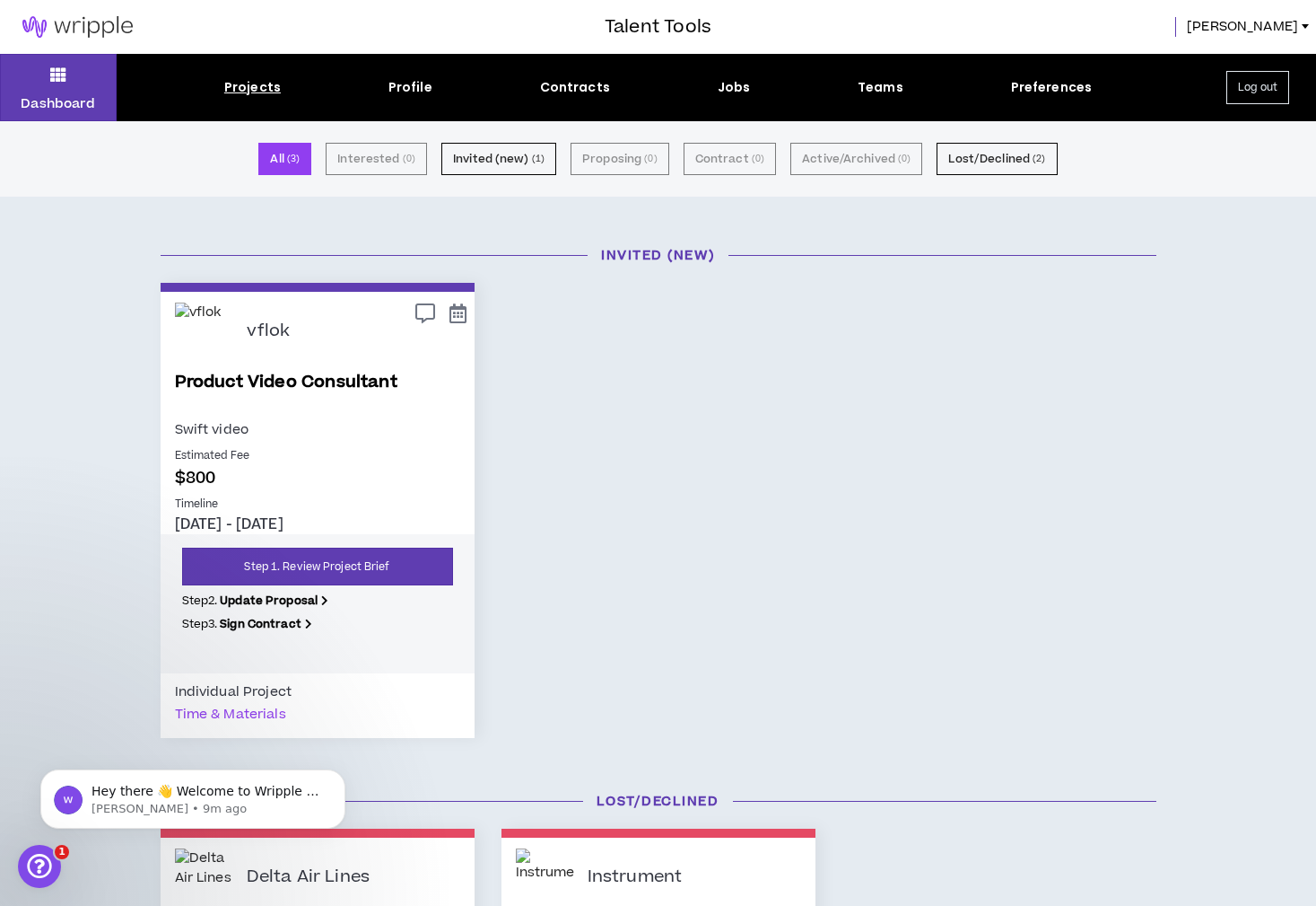
click at [253, 339] on p "vflok" at bounding box center [269, 331] width 44 height 21
click at [212, 347] on img at bounding box center [204, 332] width 58 height 58
click at [266, 458] on p "Estimated Fee" at bounding box center [317, 456] width 285 height 16
click at [323, 572] on link "Step 1. Review Project Brief" at bounding box center [317, 566] width 271 height 37
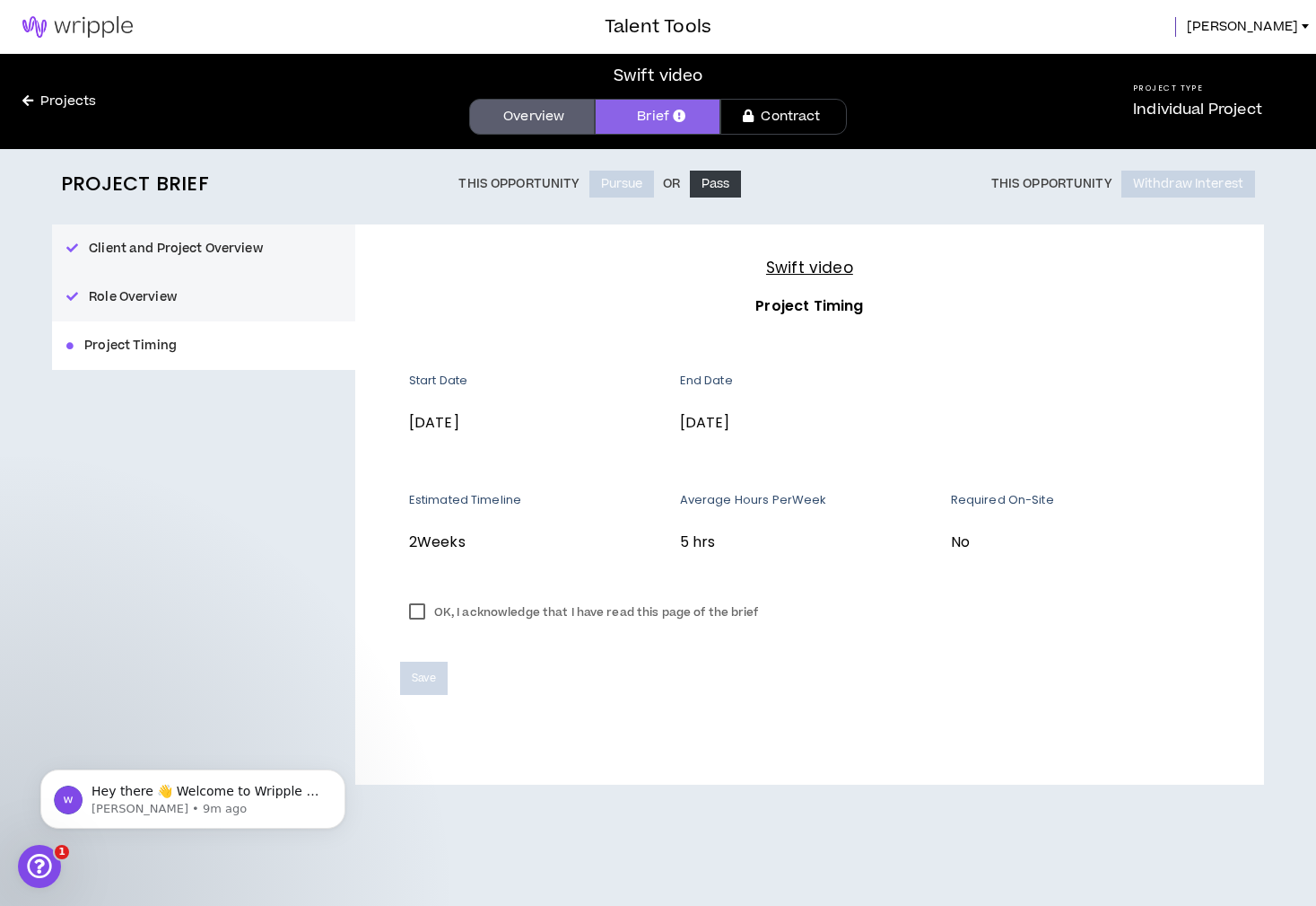
drag, startPoint x: 416, startPoint y: 605, endPoint x: 448, endPoint y: 693, distance: 93.6
click at [416, 606] on label "OK, I acknowledge that I have read this page of the brief" at bounding box center [584, 612] width 368 height 27
click at [442, 682] on button "Save" at bounding box center [424, 678] width 47 height 33
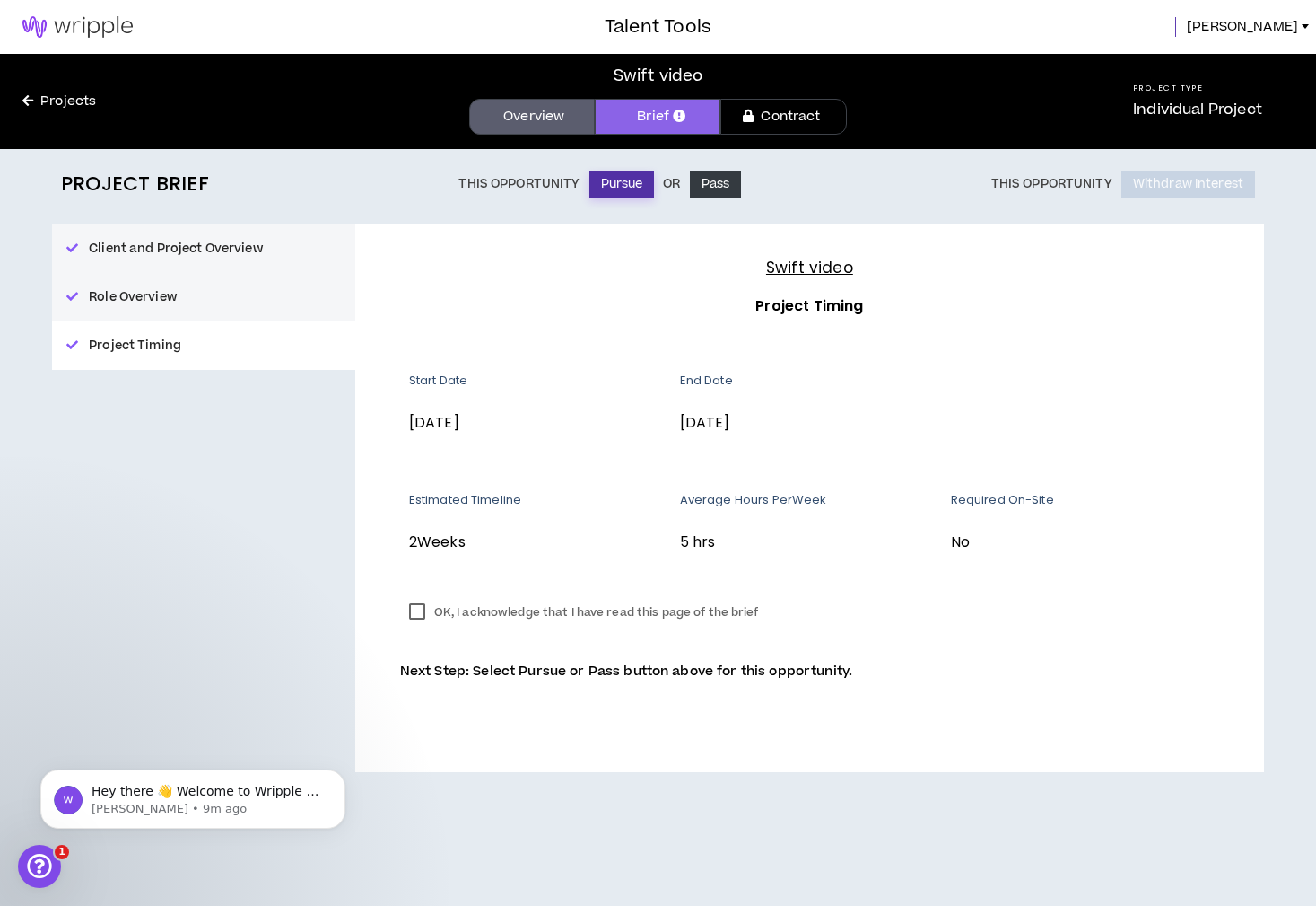
click at [615, 186] on button "Pursue" at bounding box center [622, 184] width 66 height 27
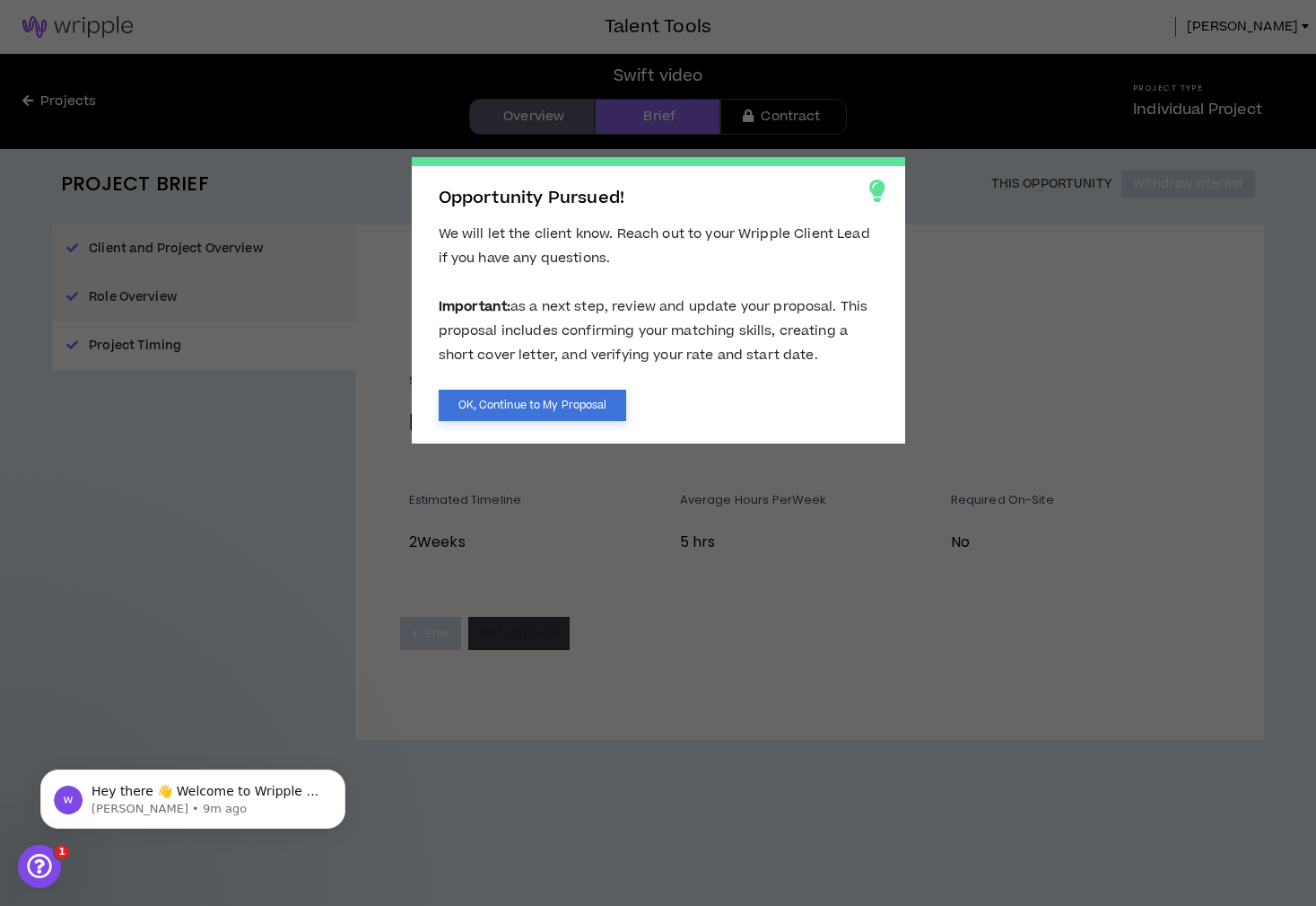
click at [568, 405] on button "OK, Continue to My Proposal" at bounding box center [533, 405] width 189 height 31
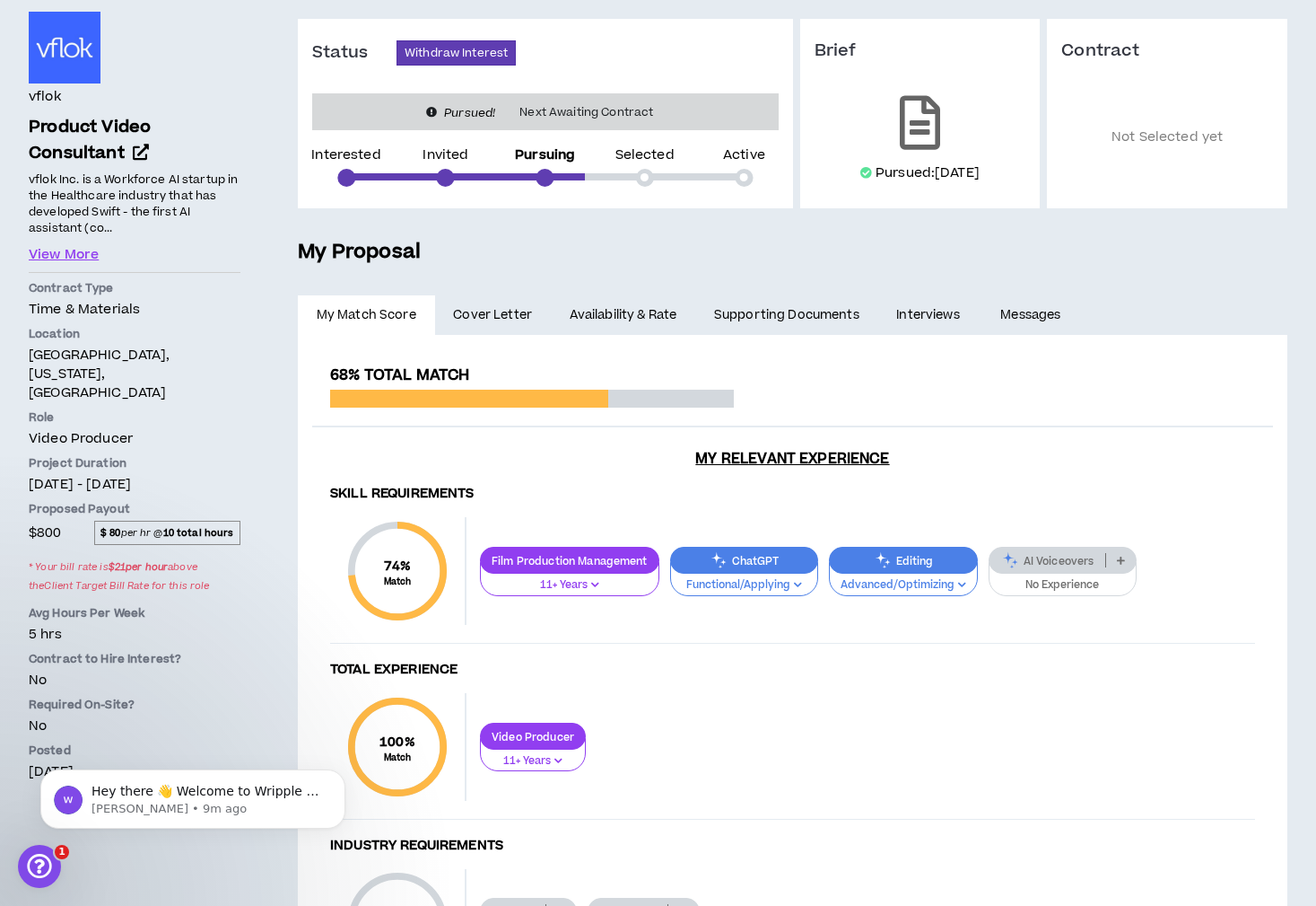
scroll to position [156, 0]
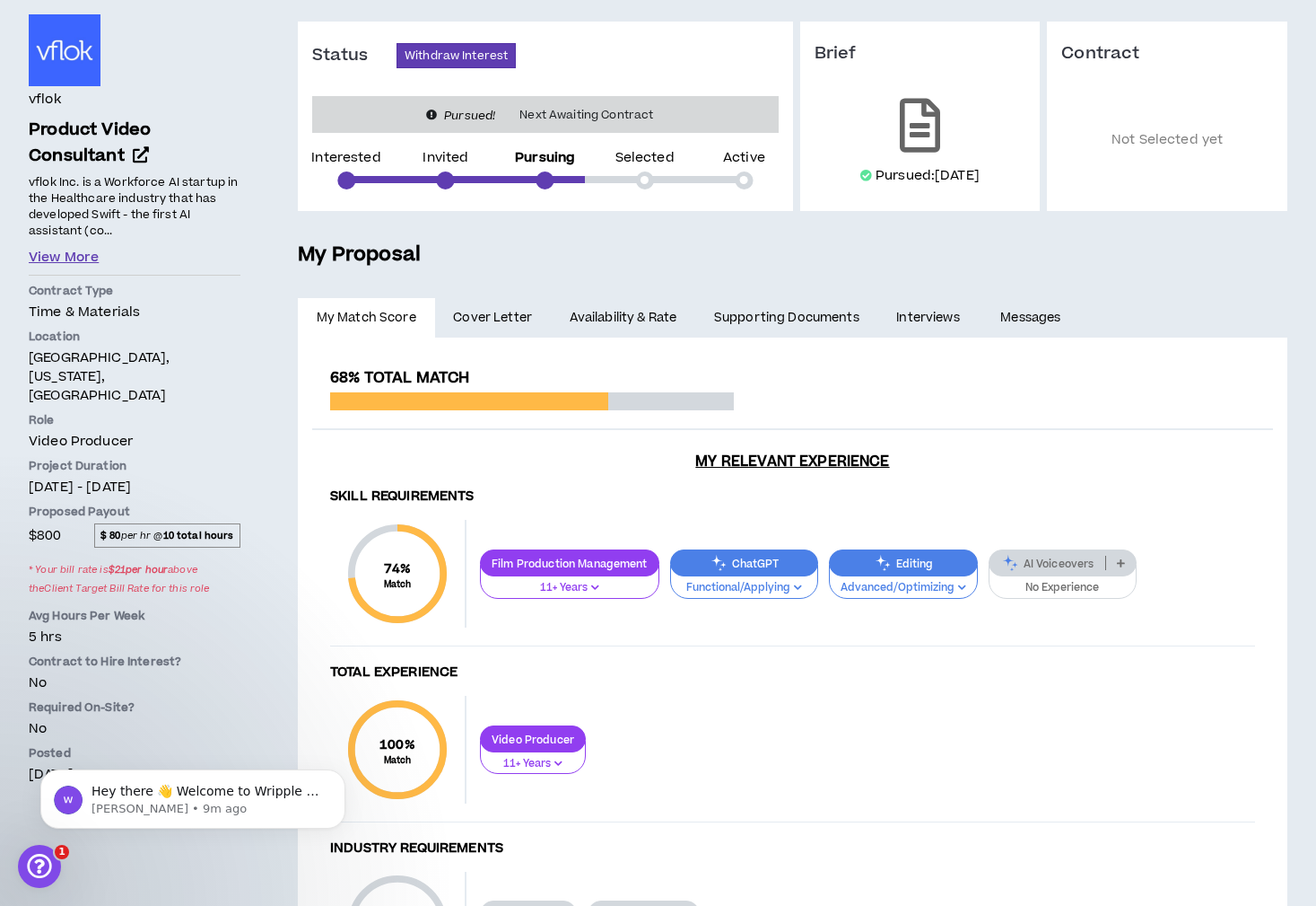
click at [76, 251] on button "View More" at bounding box center [63, 258] width 70 height 20
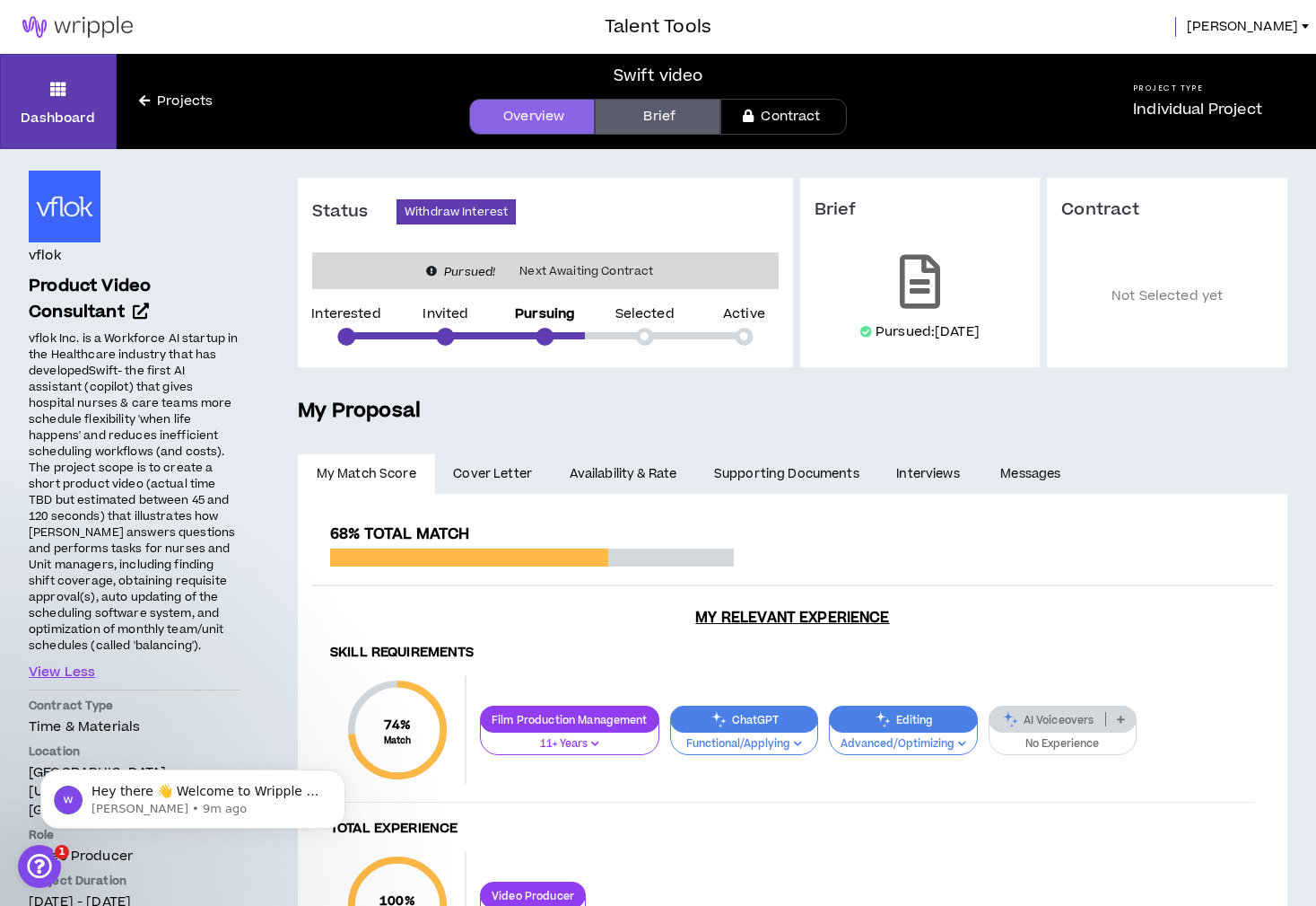
scroll to position [0, 0]
click at [497, 464] on span "Cover Letter" at bounding box center [492, 474] width 79 height 20
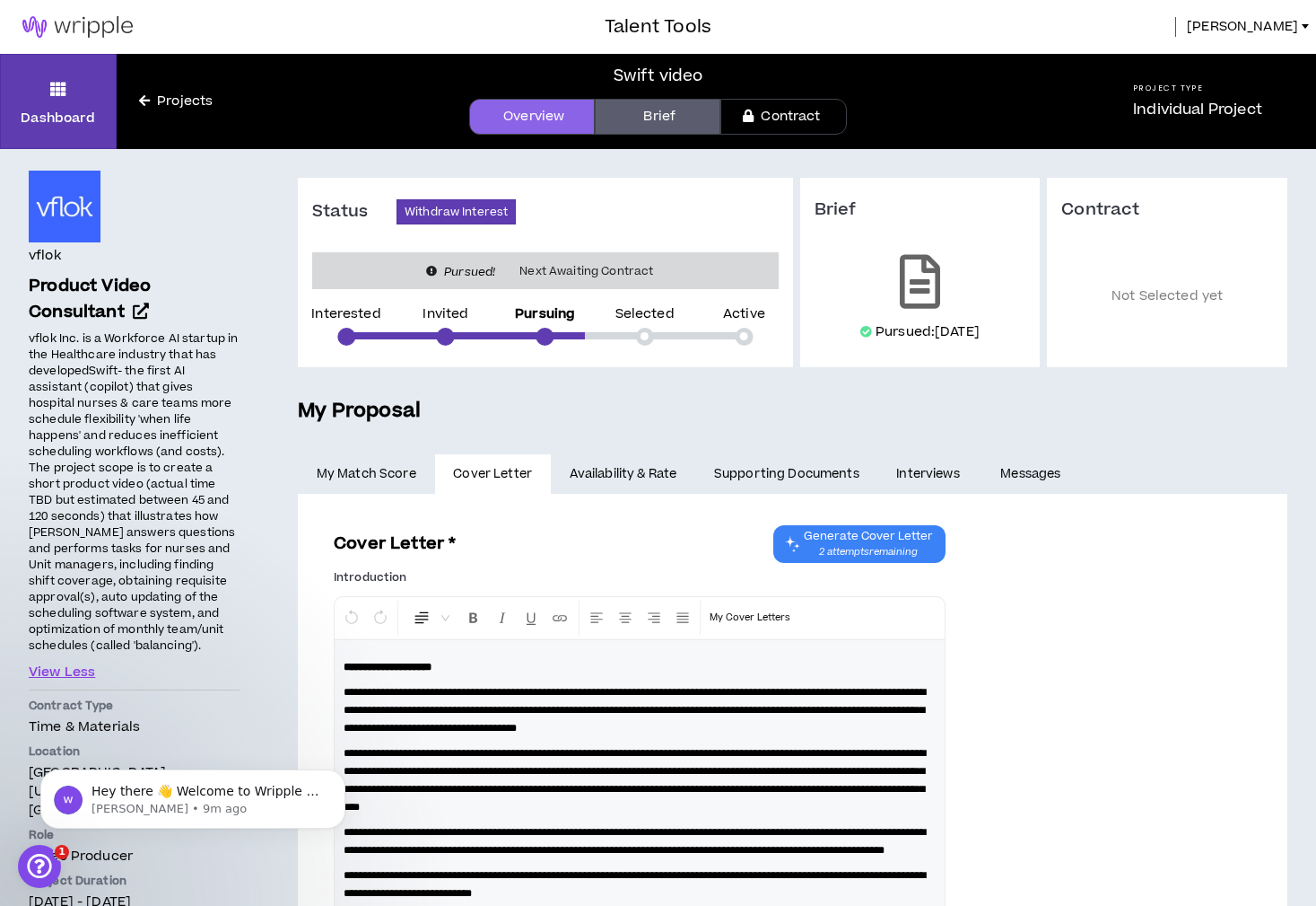
click at [558, 467] on link "Availability & Rate" at bounding box center [623, 474] width 144 height 39
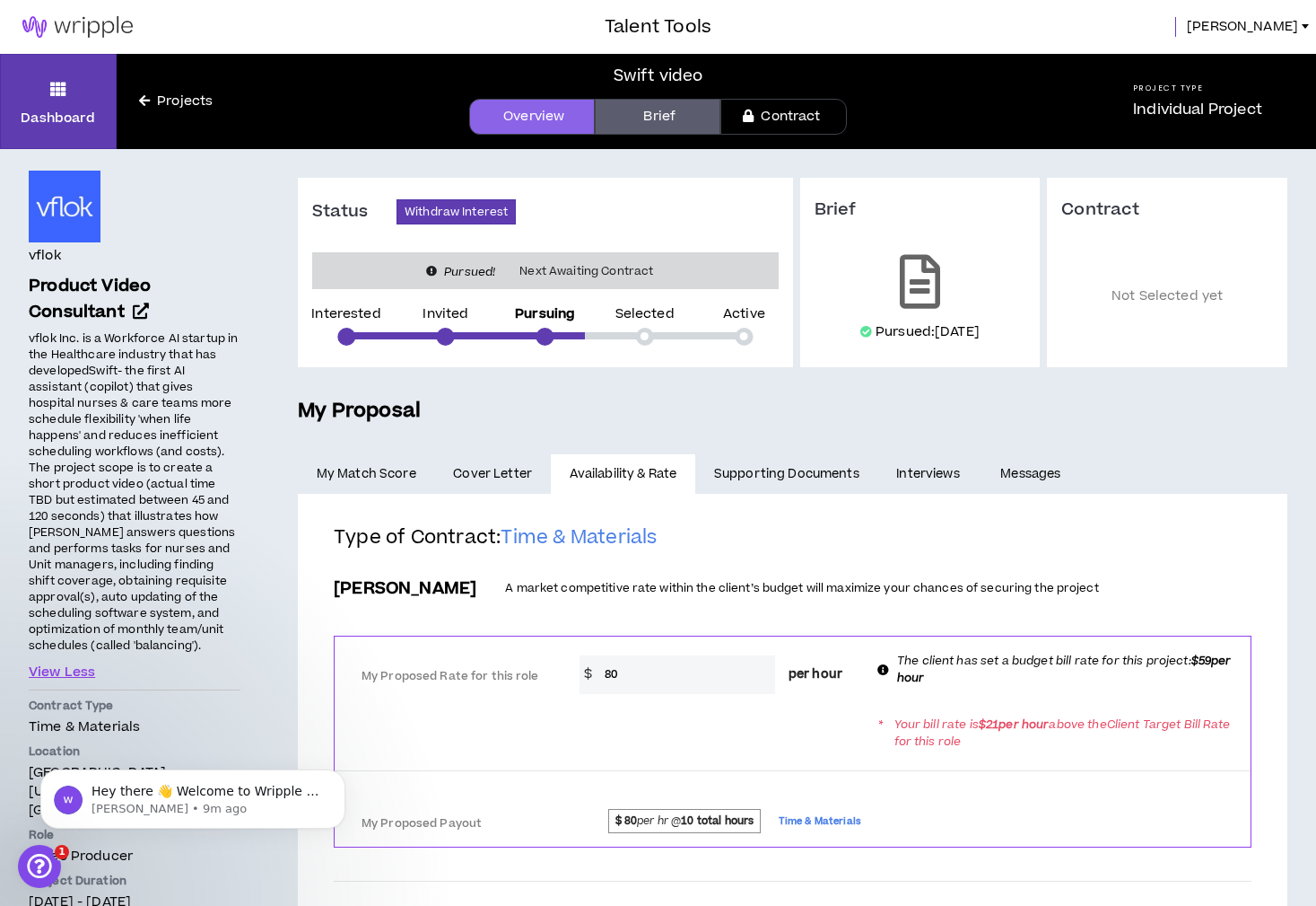
click at [719, 467] on link "Supporting Documents" at bounding box center [786, 474] width 182 height 39
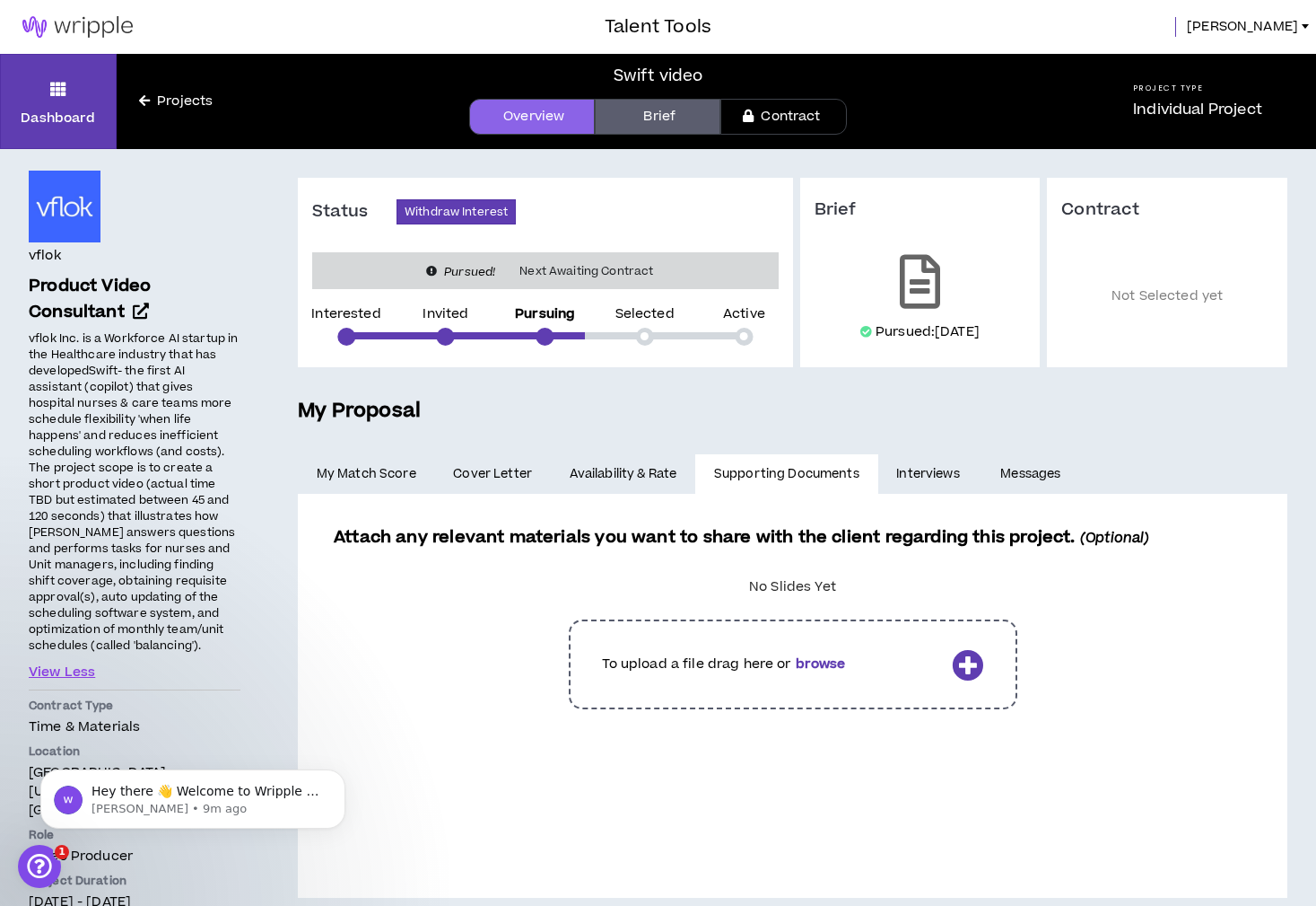
click at [888, 468] on link "Interviews" at bounding box center [930, 474] width 104 height 39
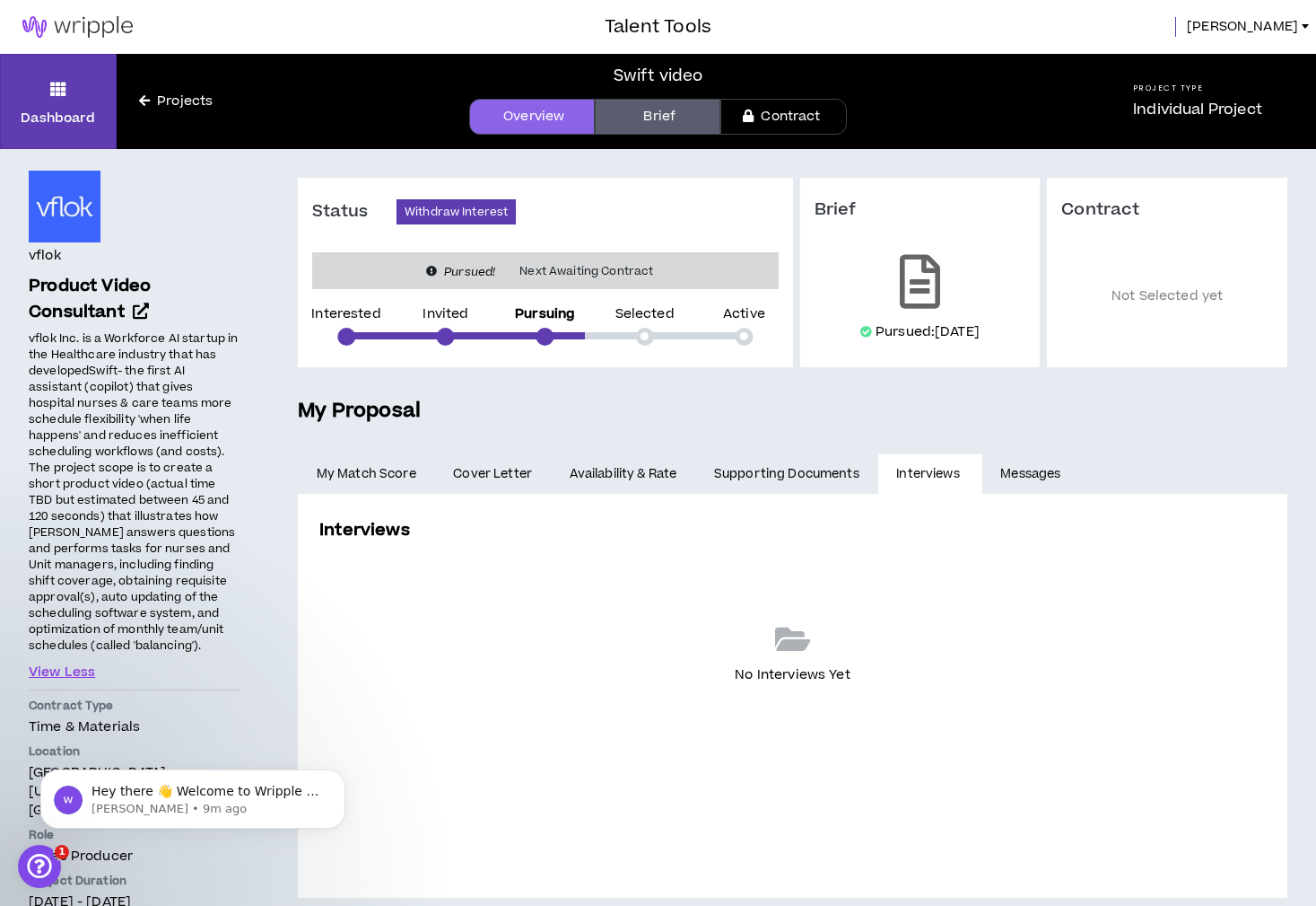
click at [519, 476] on span "Cover Letter" at bounding box center [492, 474] width 79 height 20
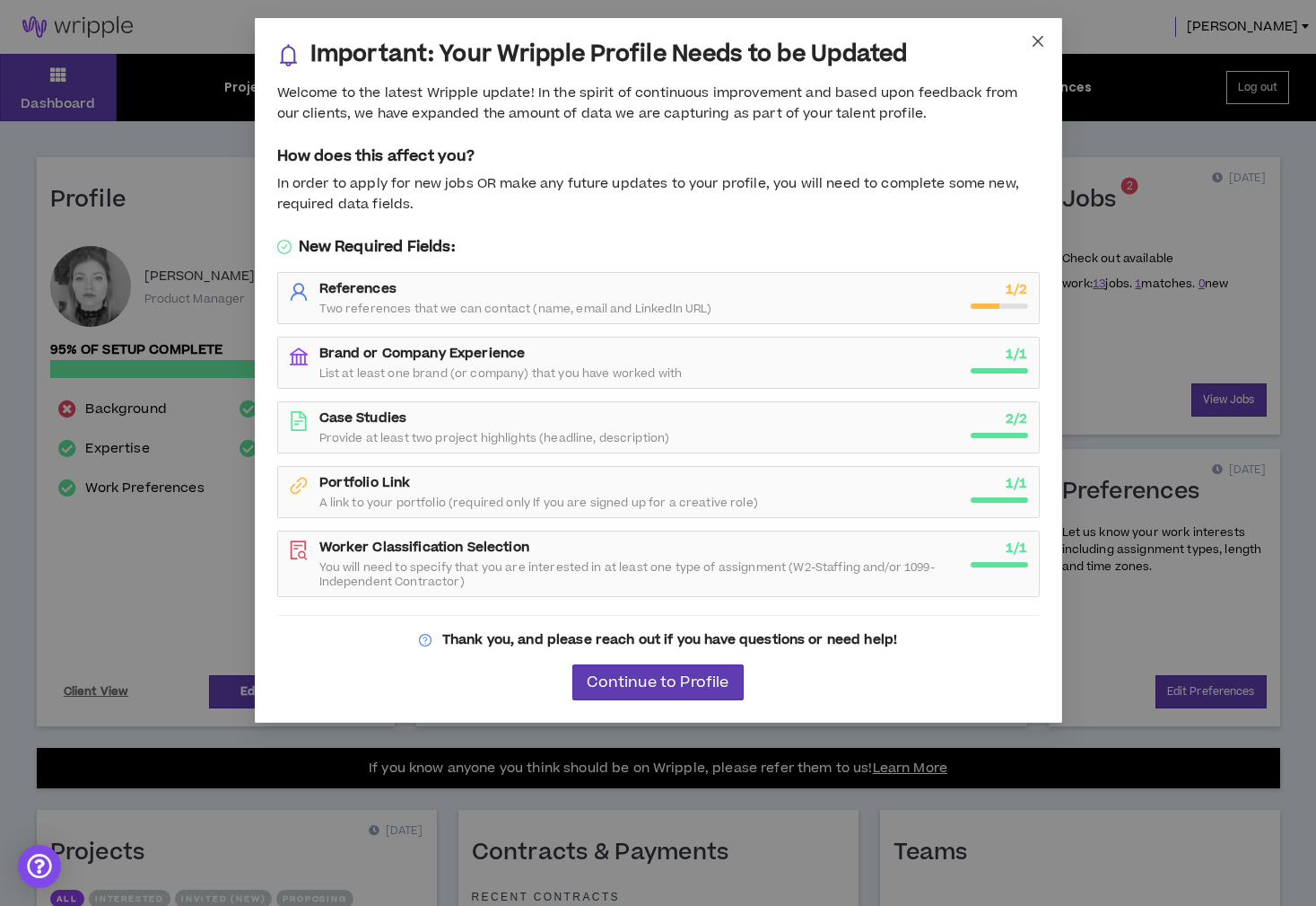
click at [1040, 37] on icon "close" at bounding box center [1038, 41] width 15 height 15
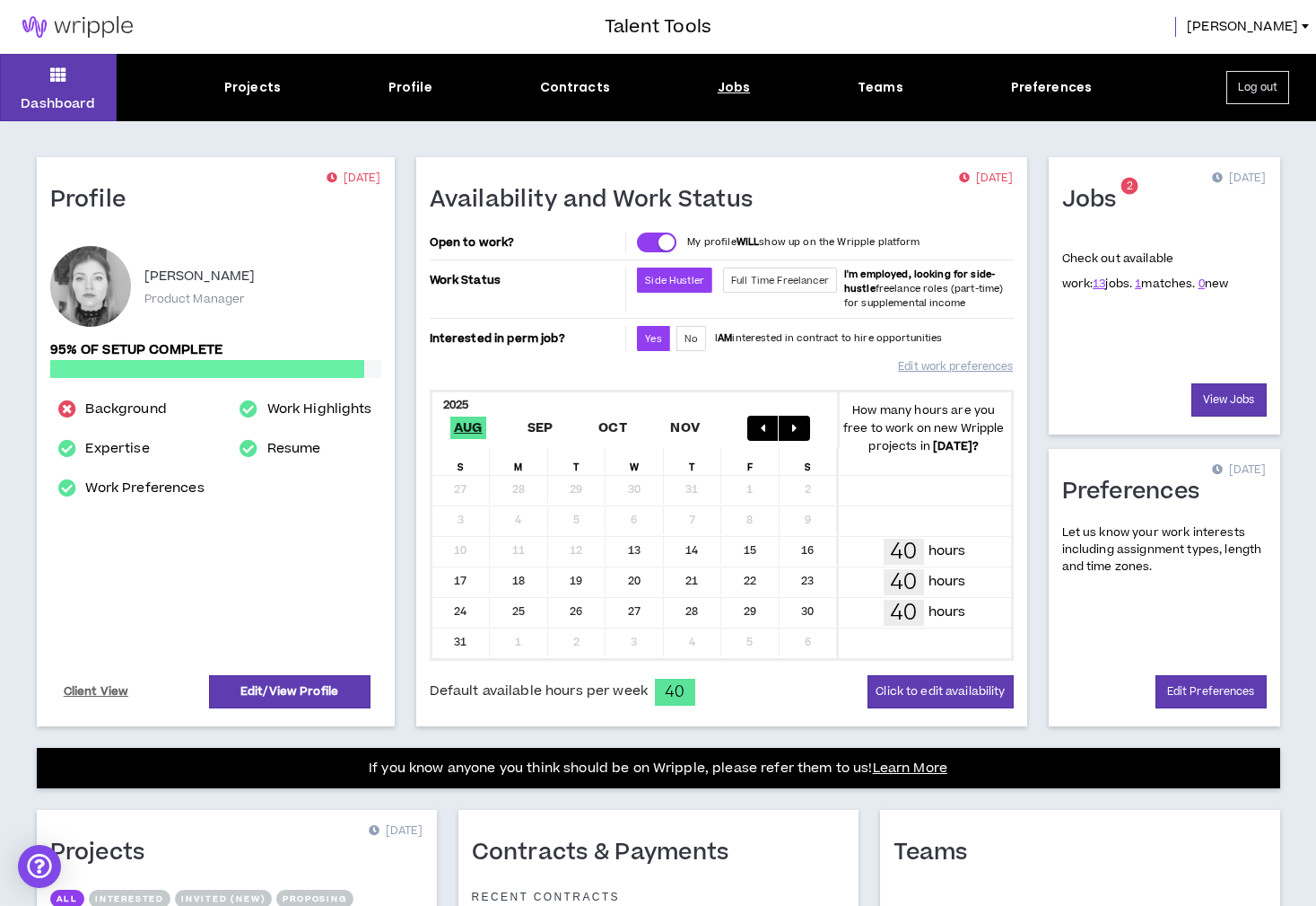
click at [731, 80] on div "Jobs" at bounding box center [734, 88] width 33 height 19
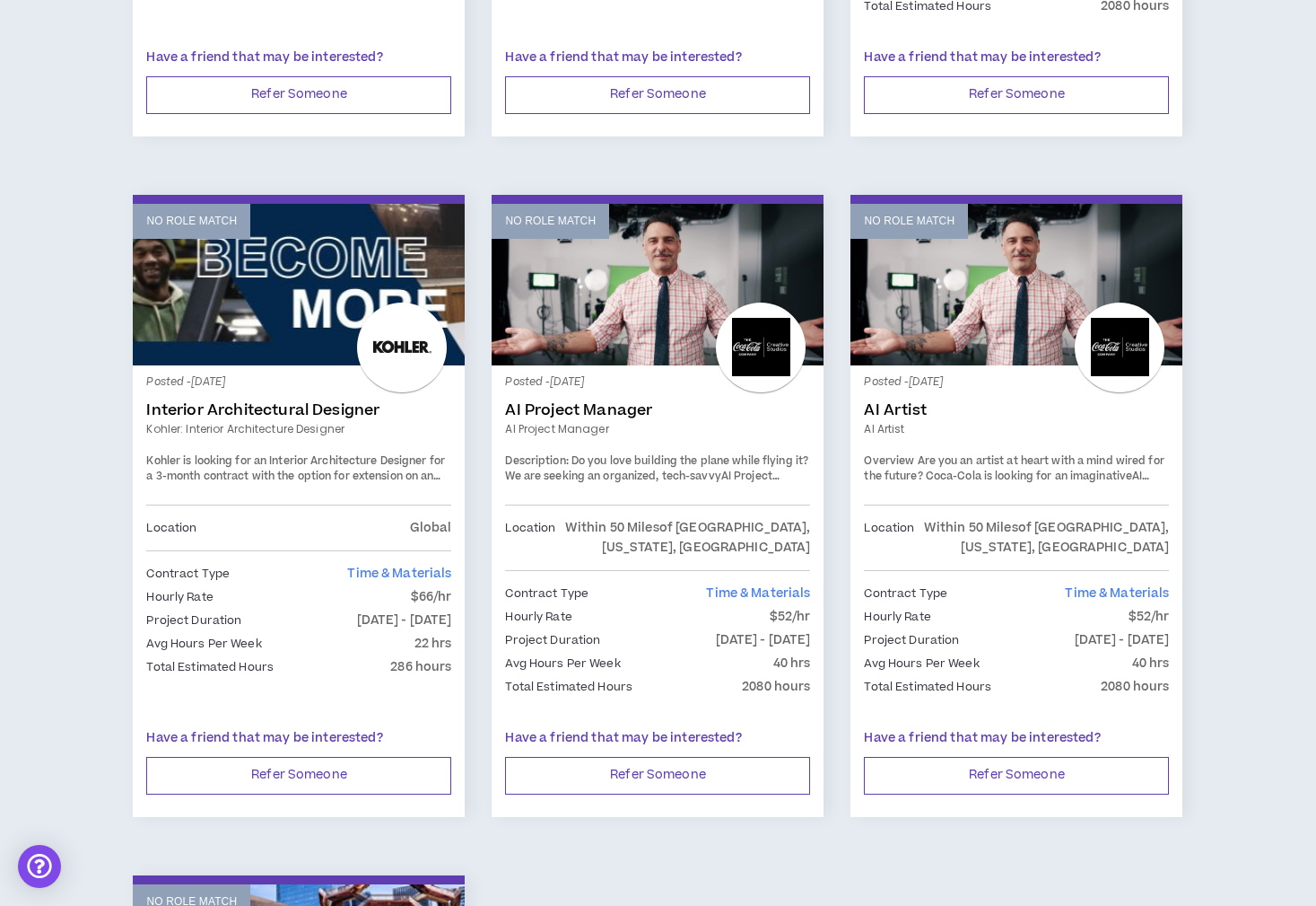
scroll to position [2147, 0]
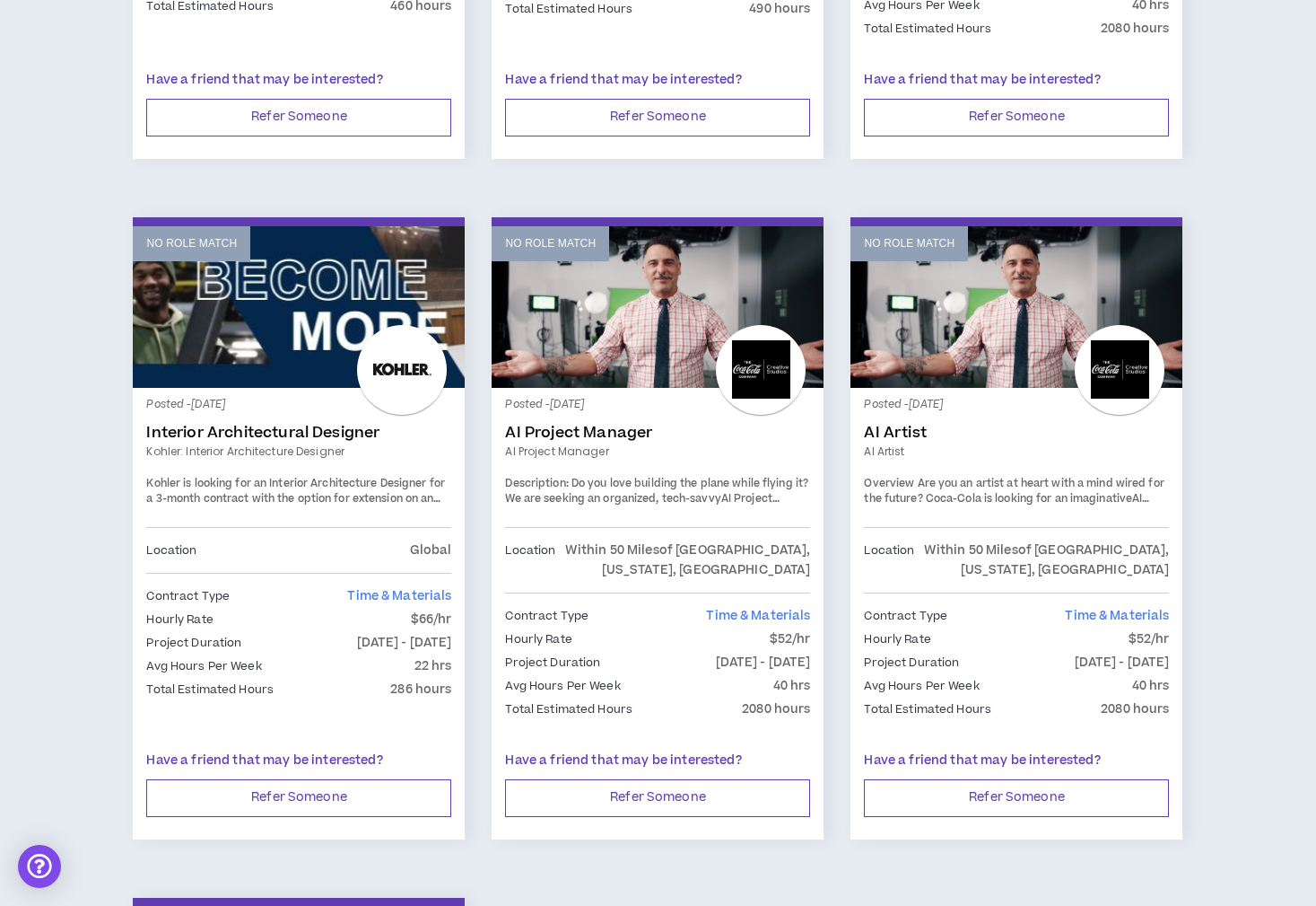
click at [597, 397] on p "Posted - [DATE]" at bounding box center [658, 405] width 305 height 16
click at [607, 320] on link "No Role Match" at bounding box center [658, 307] width 332 height 161
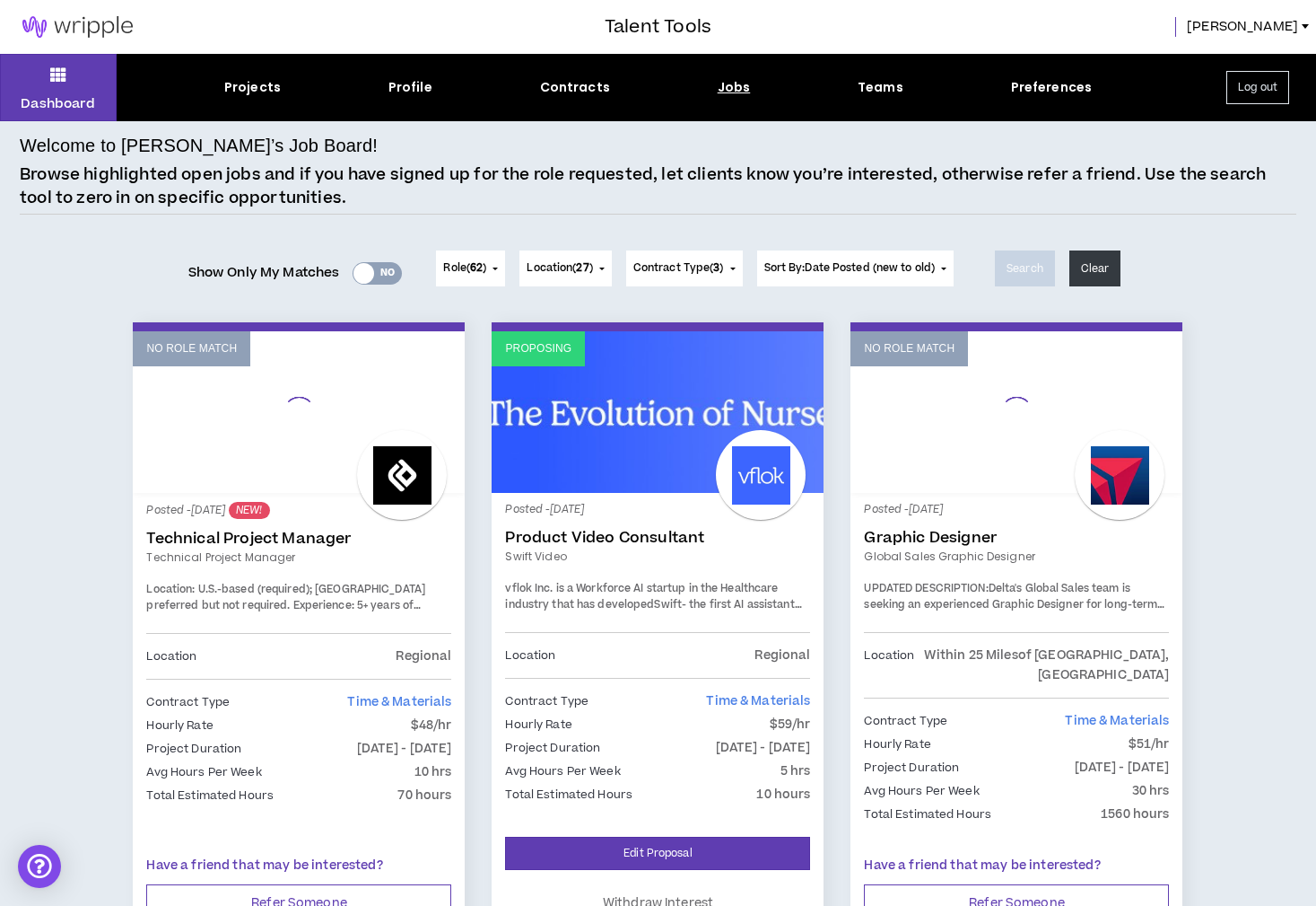
scroll to position [3, 0]
